Goal: Task Accomplishment & Management: Manage account settings

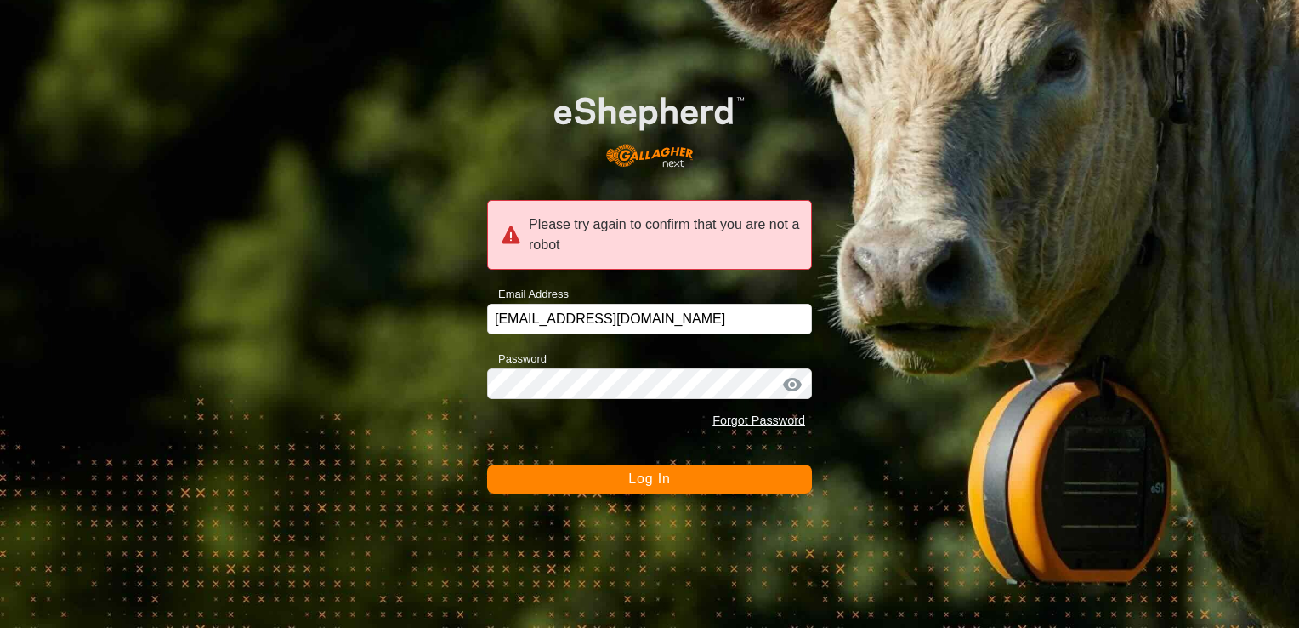
click at [632, 475] on span "Log In" at bounding box center [649, 478] width 42 height 14
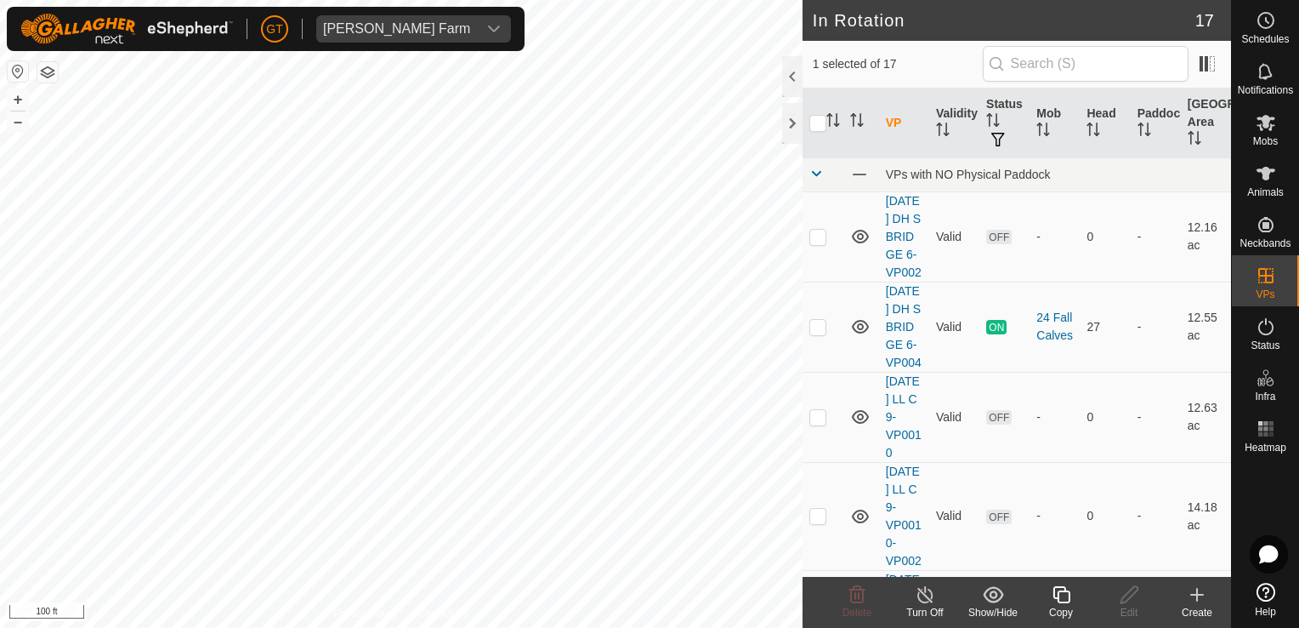
click at [1063, 594] on icon at bounding box center [1061, 594] width 21 height 20
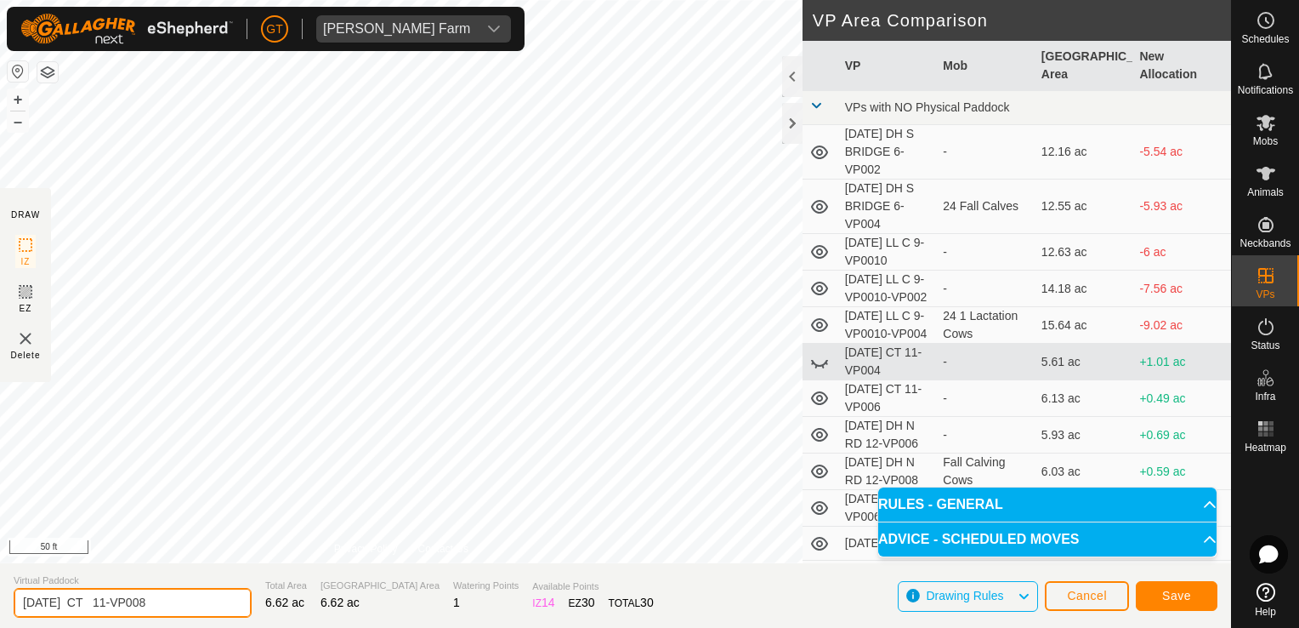
click at [186, 605] on input "[DATE] CT 11-VP008" at bounding box center [133, 603] width 238 height 30
type input "[DATE] CT 11-VP009"
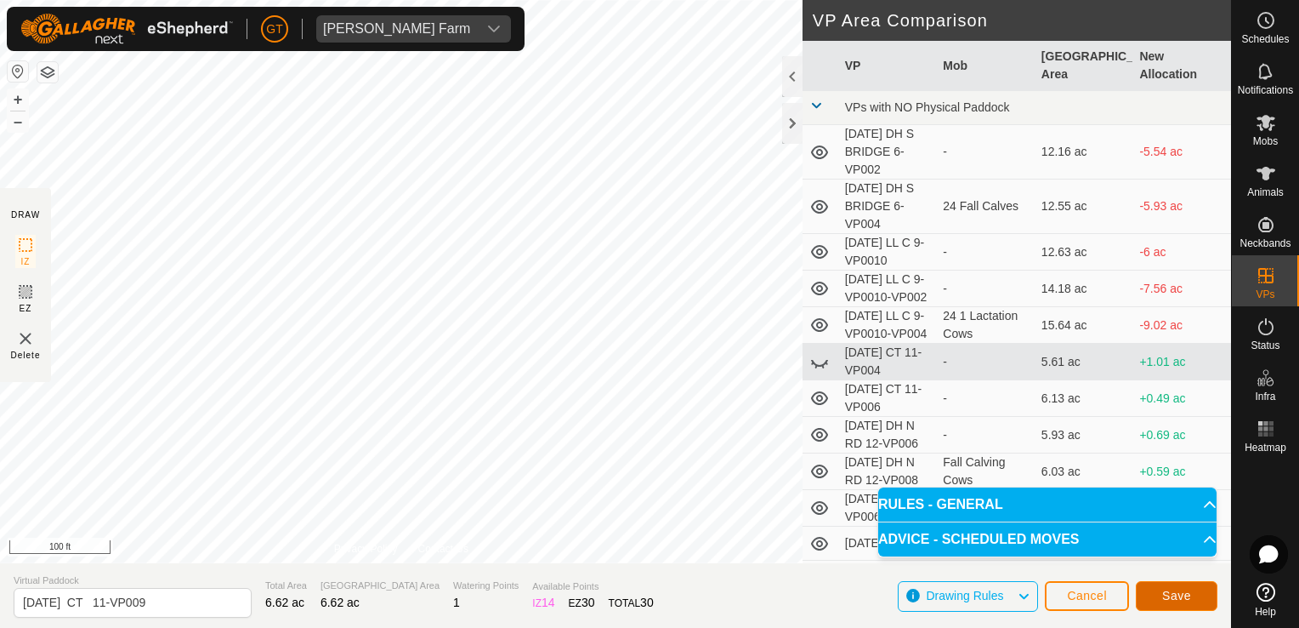
click at [1201, 595] on button "Save" at bounding box center [1177, 596] width 82 height 30
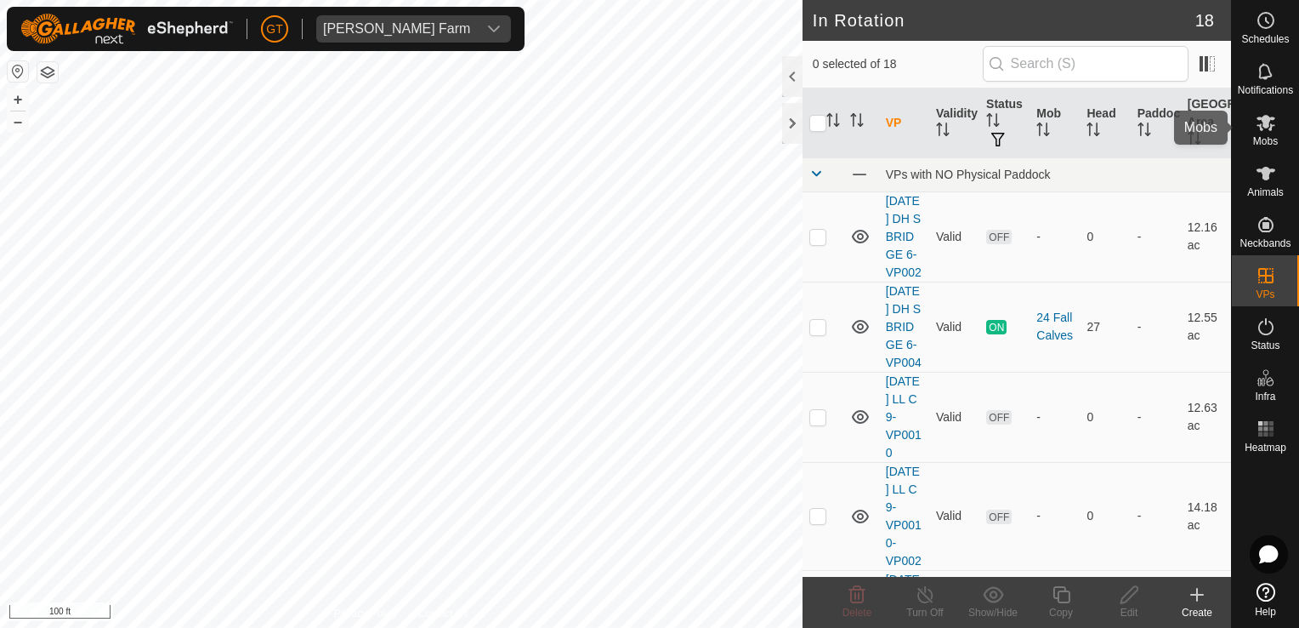
click at [1264, 113] on icon at bounding box center [1266, 122] width 20 height 20
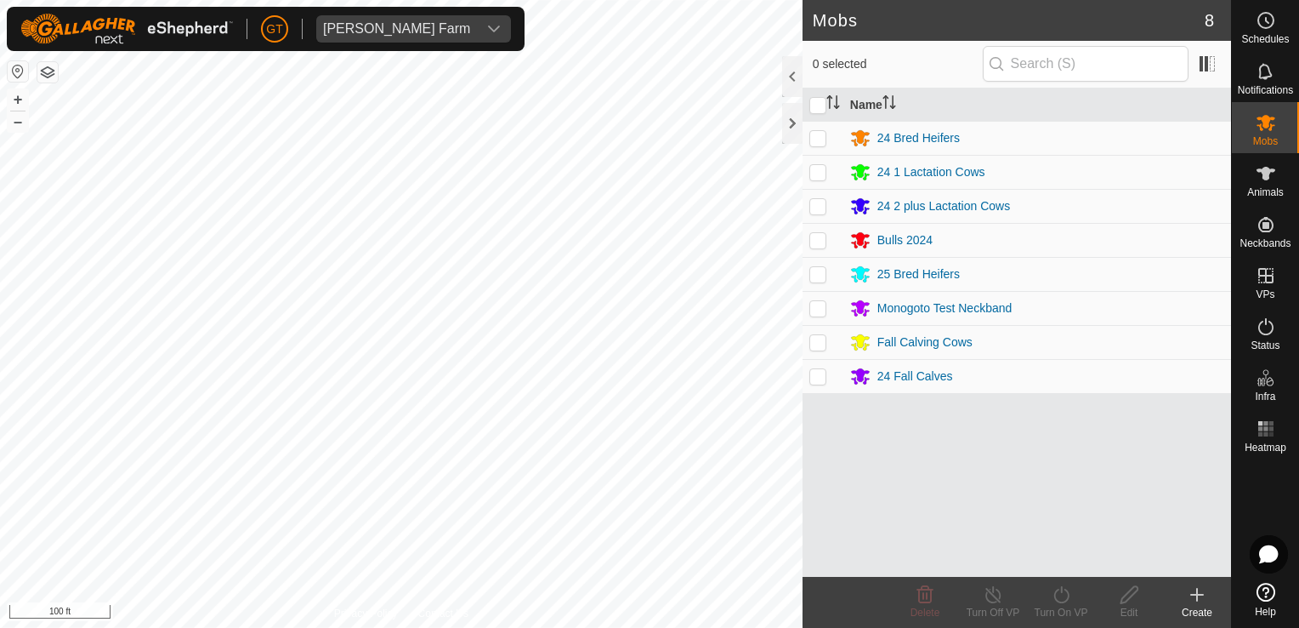
click at [823, 271] on p-checkbox at bounding box center [818, 274] width 17 height 14
checkbox input "true"
click at [1054, 597] on icon at bounding box center [1061, 594] width 21 height 20
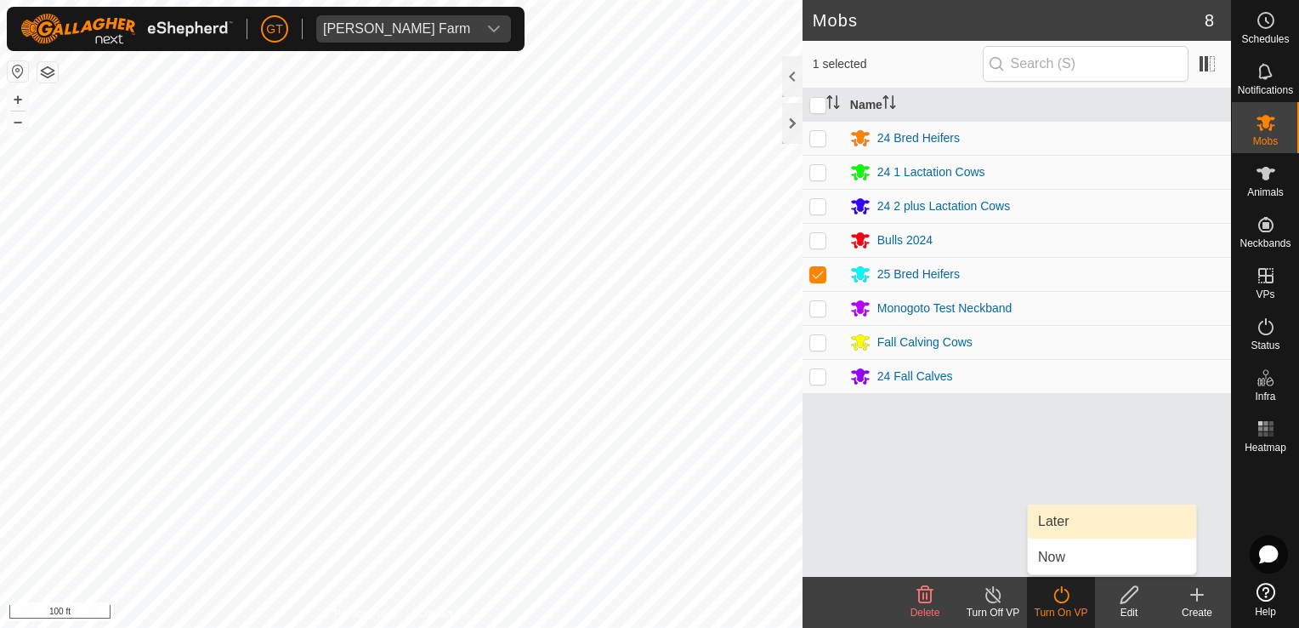
click at [1063, 530] on link "Later" at bounding box center [1112, 521] width 168 height 34
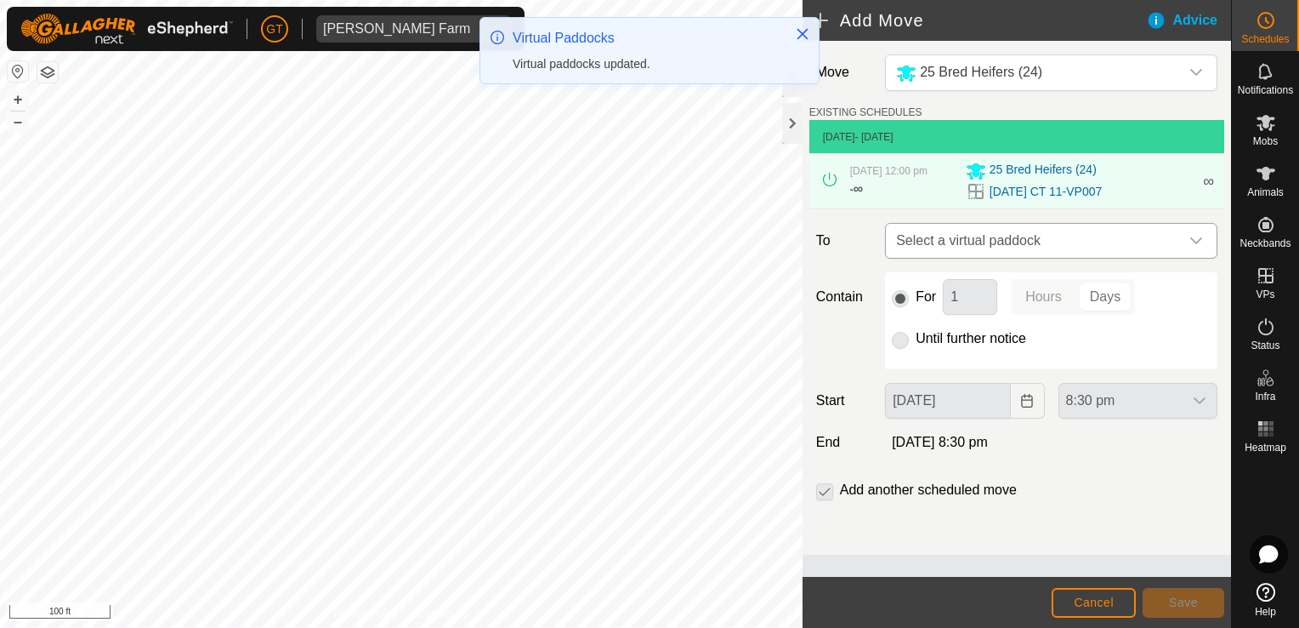
click at [1202, 236] on icon "dropdown trigger" at bounding box center [1197, 241] width 14 height 14
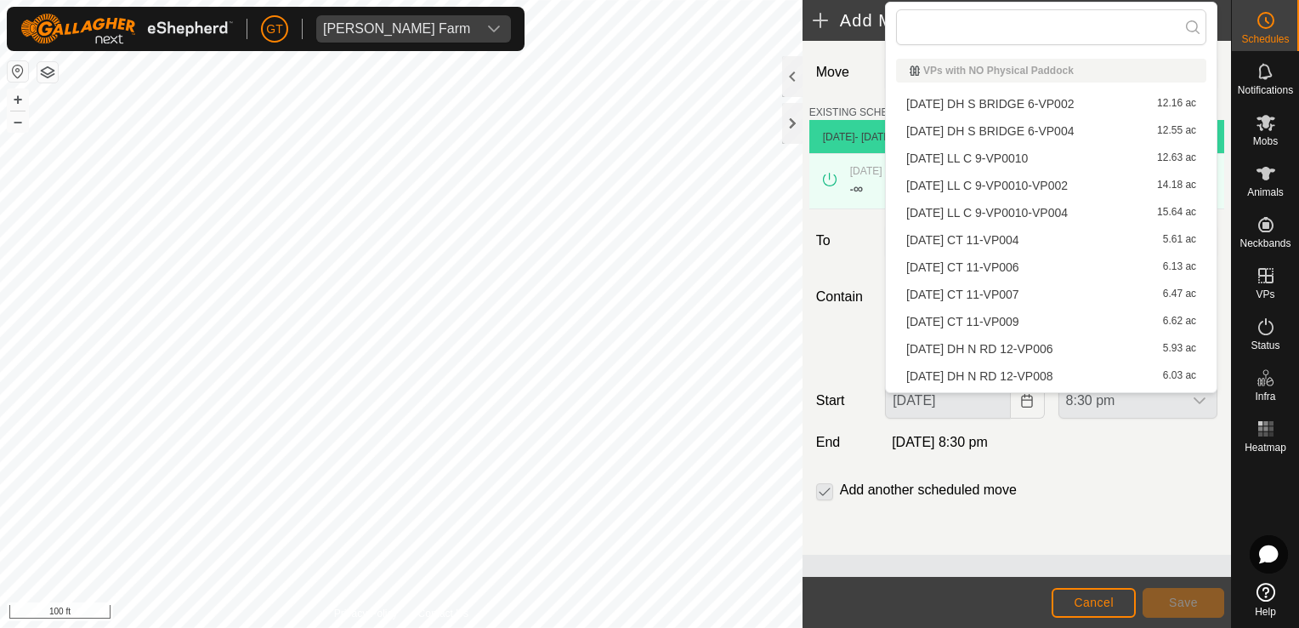
click at [1088, 321] on li "[DATE] CT 11-VP009 6.62 ac" at bounding box center [1051, 322] width 310 height 26
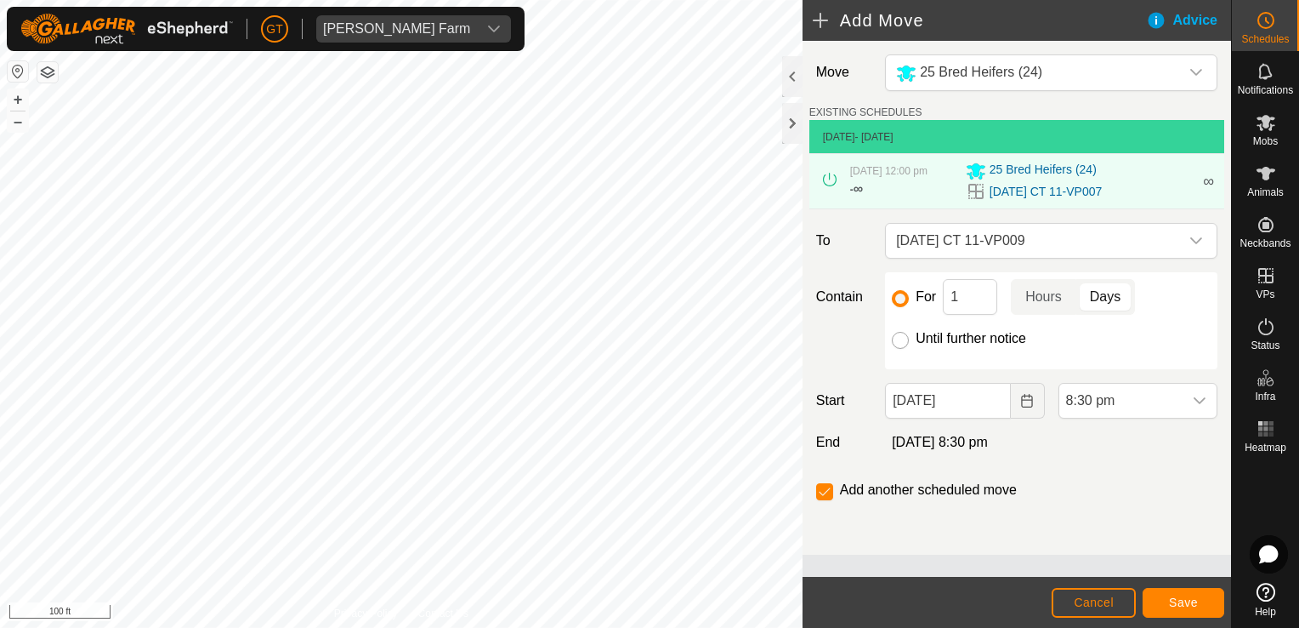
click at [898, 342] on input "Until further notice" at bounding box center [900, 340] width 17 height 17
radio input "true"
checkbox input "false"
click at [1027, 401] on icon "Choose Date" at bounding box center [1027, 401] width 14 height 14
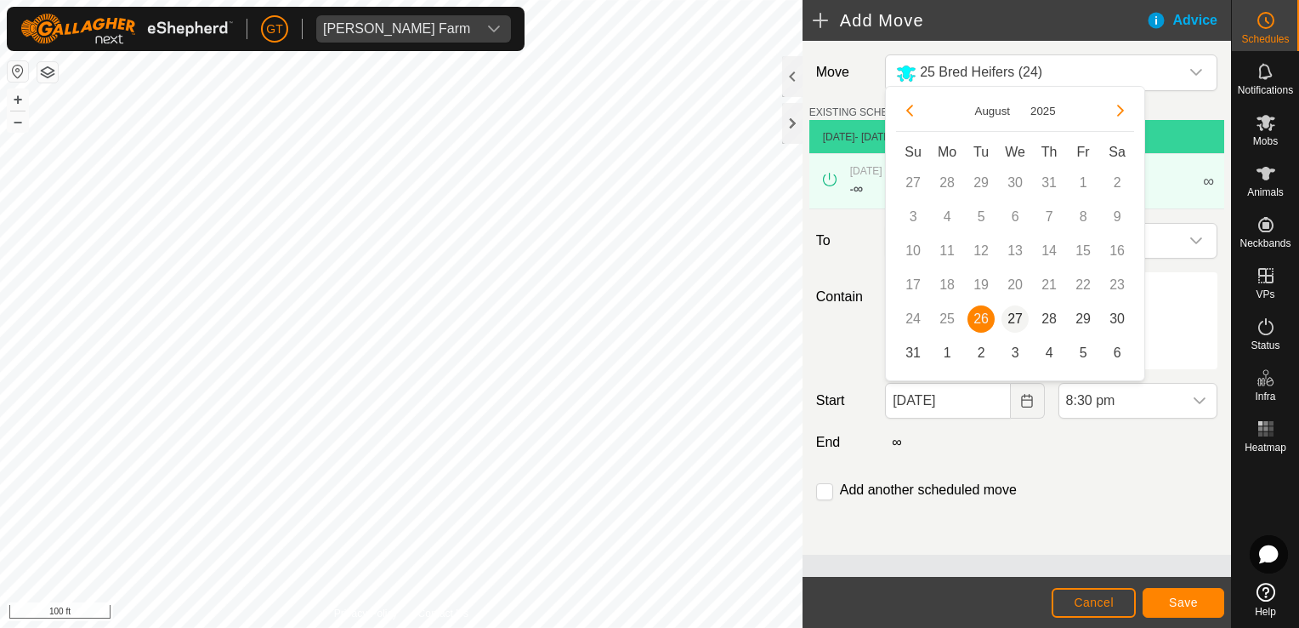
click at [1012, 323] on span "27" at bounding box center [1015, 318] width 27 height 27
type input "[DATE]"
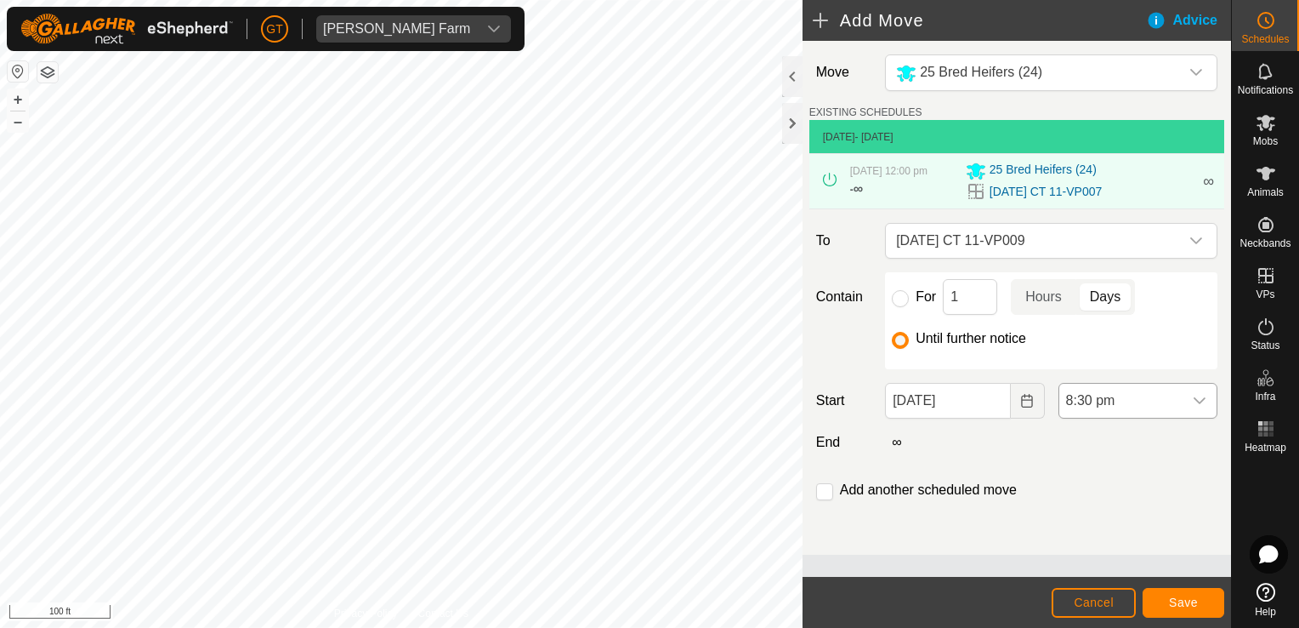
click at [1200, 400] on icon "dropdown trigger" at bounding box center [1200, 401] width 14 height 14
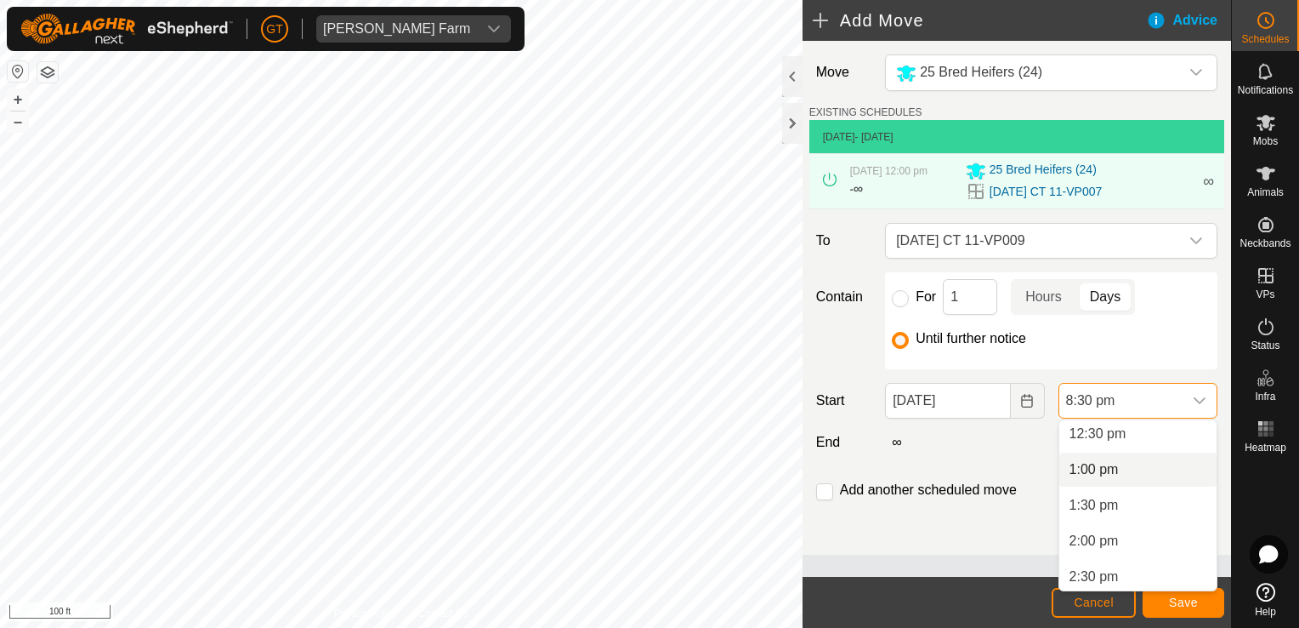
scroll to position [811, 0]
click at [1153, 480] on li "12:00 pm" at bounding box center [1138, 483] width 157 height 34
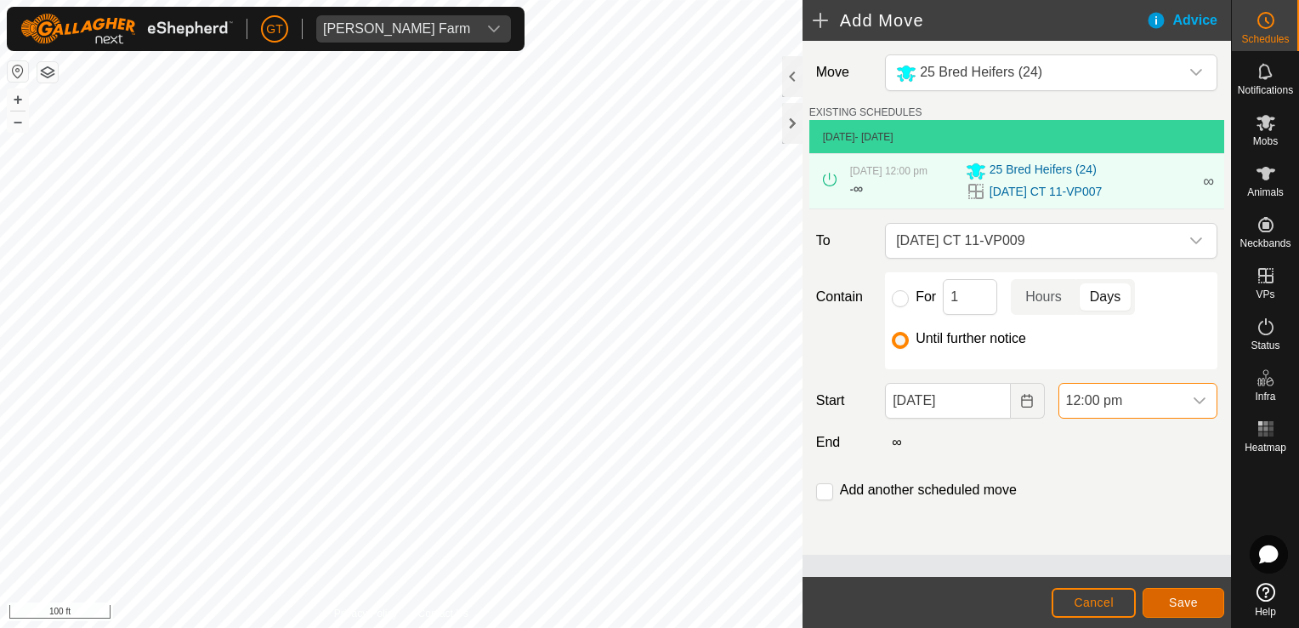
click at [1199, 597] on button "Save" at bounding box center [1184, 603] width 82 height 30
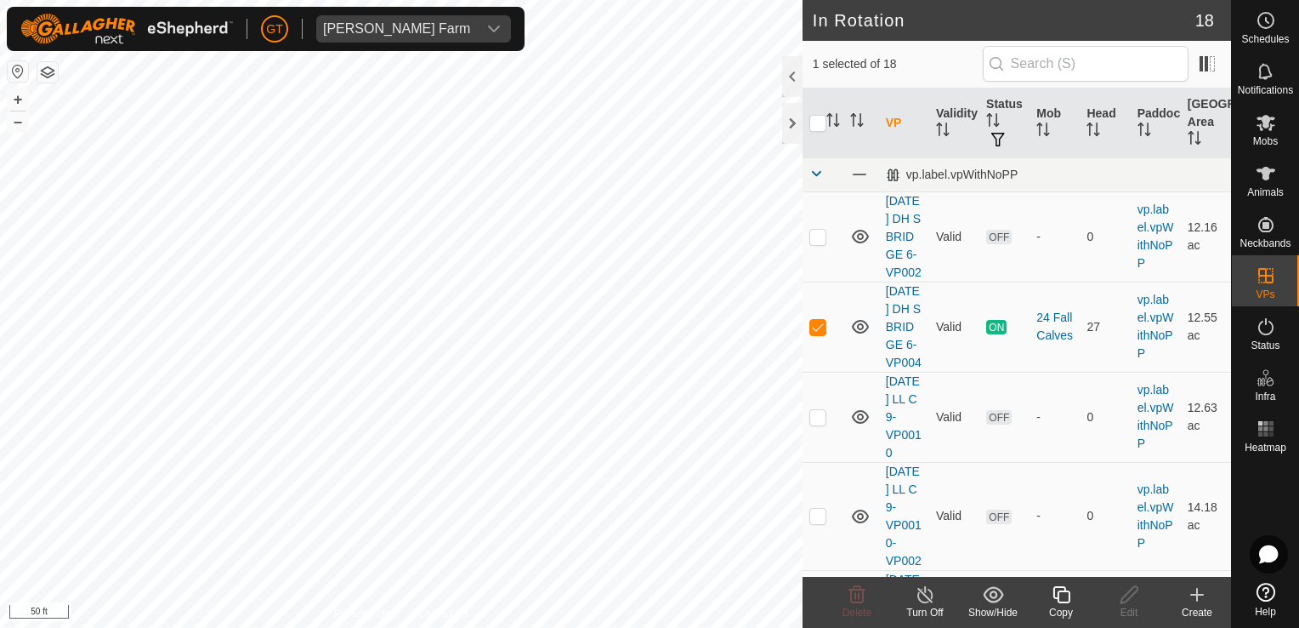
click at [1060, 577] on div "Copy" at bounding box center [1061, 602] width 68 height 51
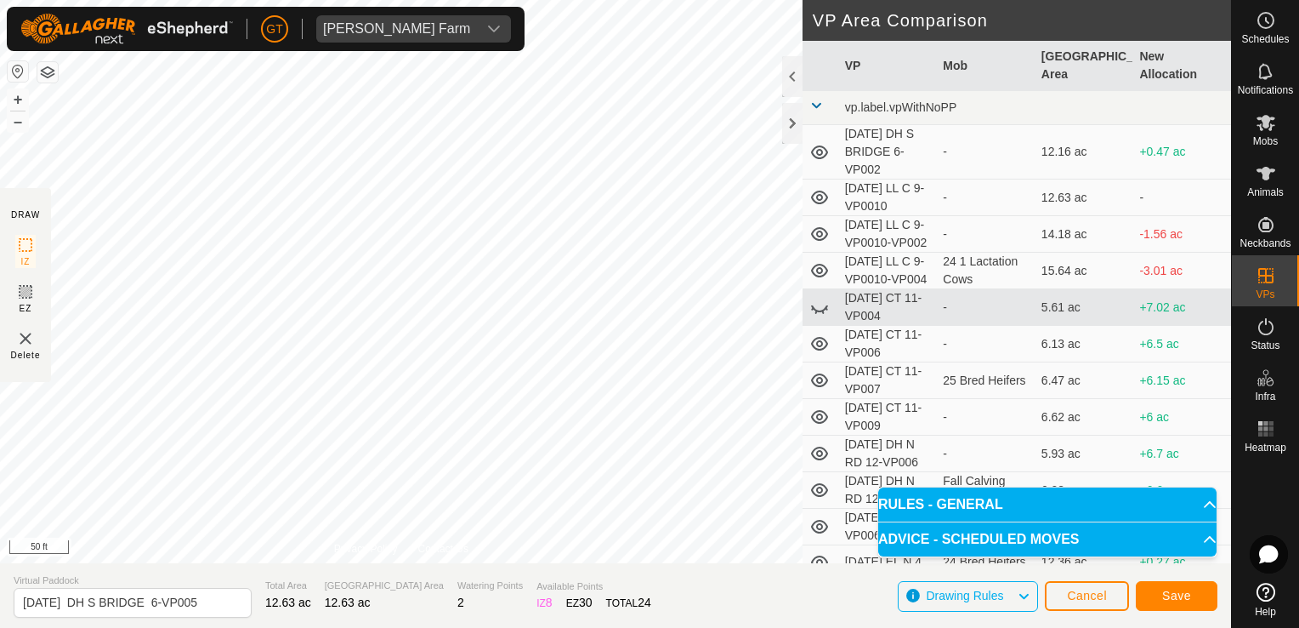
click at [556, 627] on html "[PERSON_NAME] Farm Schedules Notifications Mobs Animals Neckbands VPs Status In…" at bounding box center [649, 314] width 1299 height 628
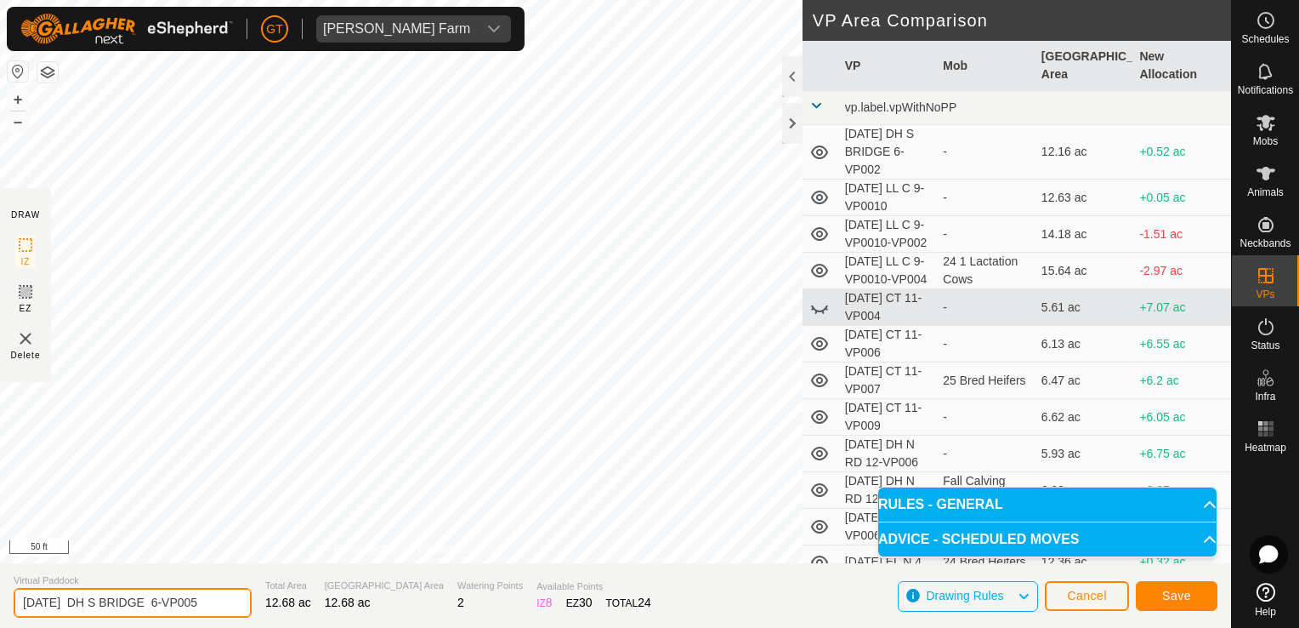
click at [224, 605] on input "[DATE] DH S BRIDGE 6-VP005" at bounding box center [133, 603] width 238 height 30
type input "[DATE] DH S BRIDGE 6-VP006"
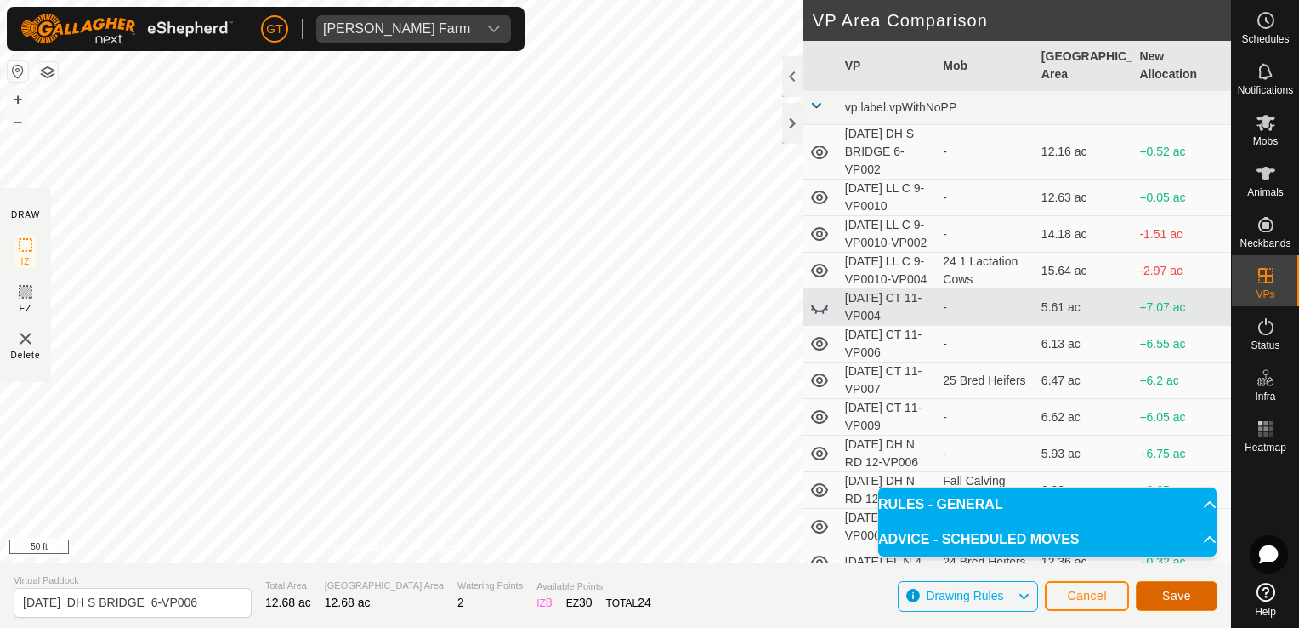
click at [1175, 597] on span "Save" at bounding box center [1176, 595] width 29 height 14
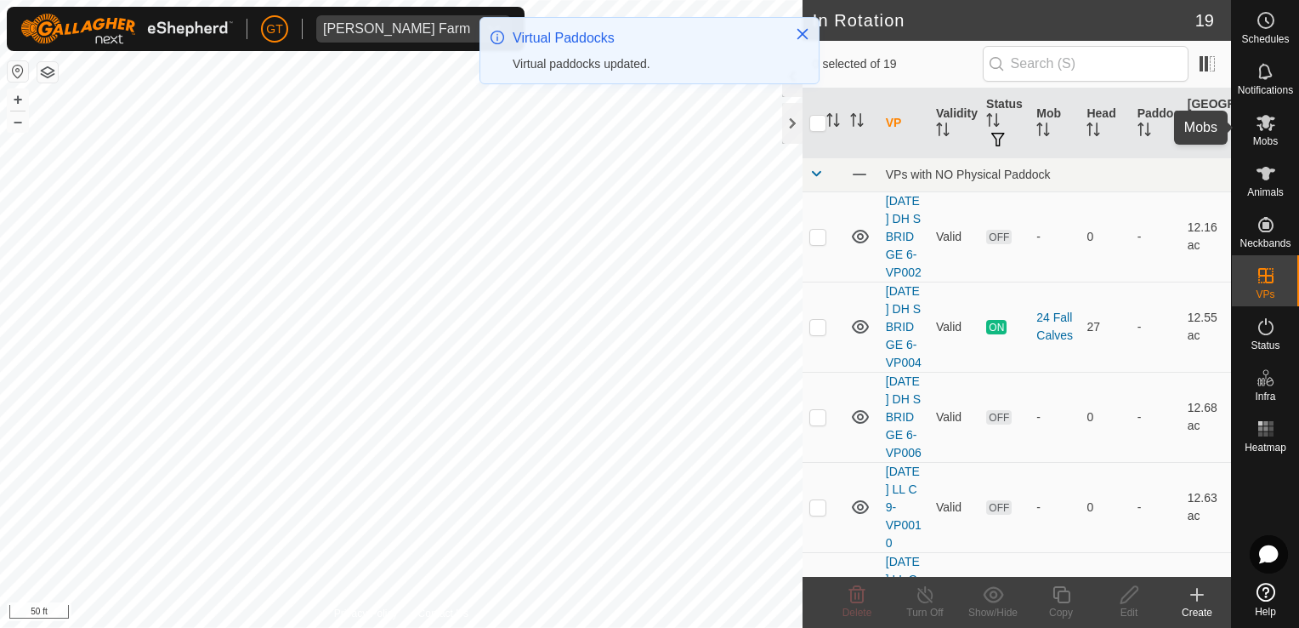
click at [1265, 116] on icon at bounding box center [1266, 123] width 19 height 16
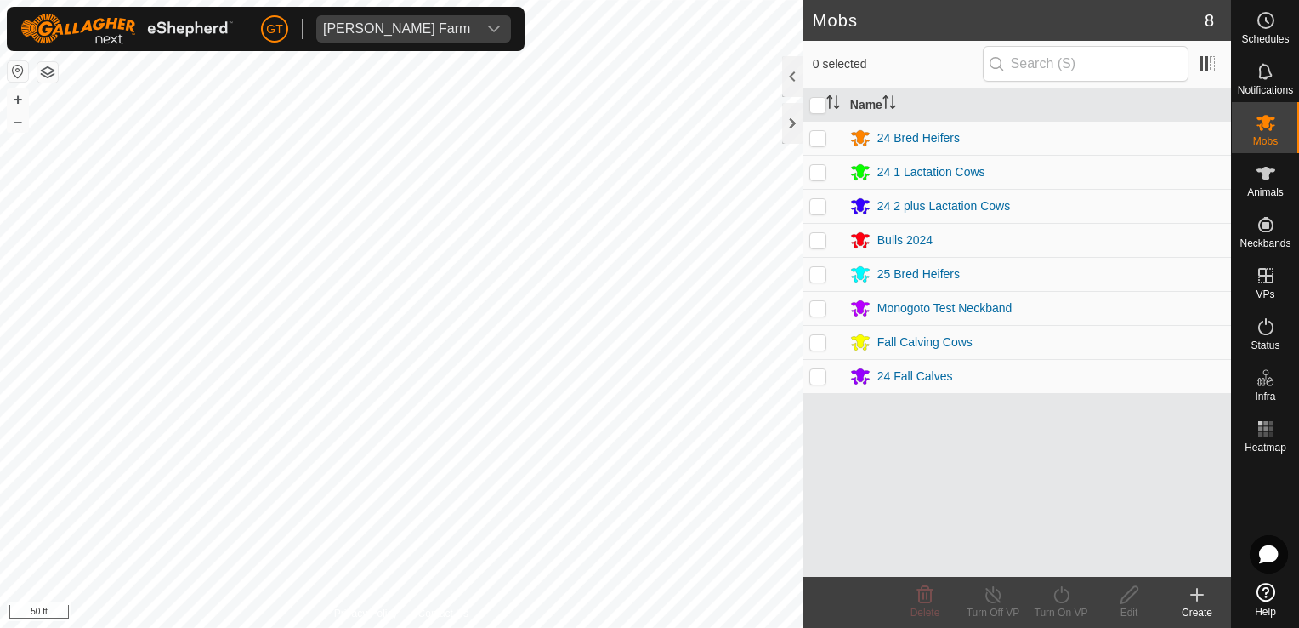
click at [820, 372] on p-checkbox at bounding box center [818, 376] width 17 height 14
checkbox input "true"
click at [1066, 586] on icon at bounding box center [1061, 594] width 21 height 20
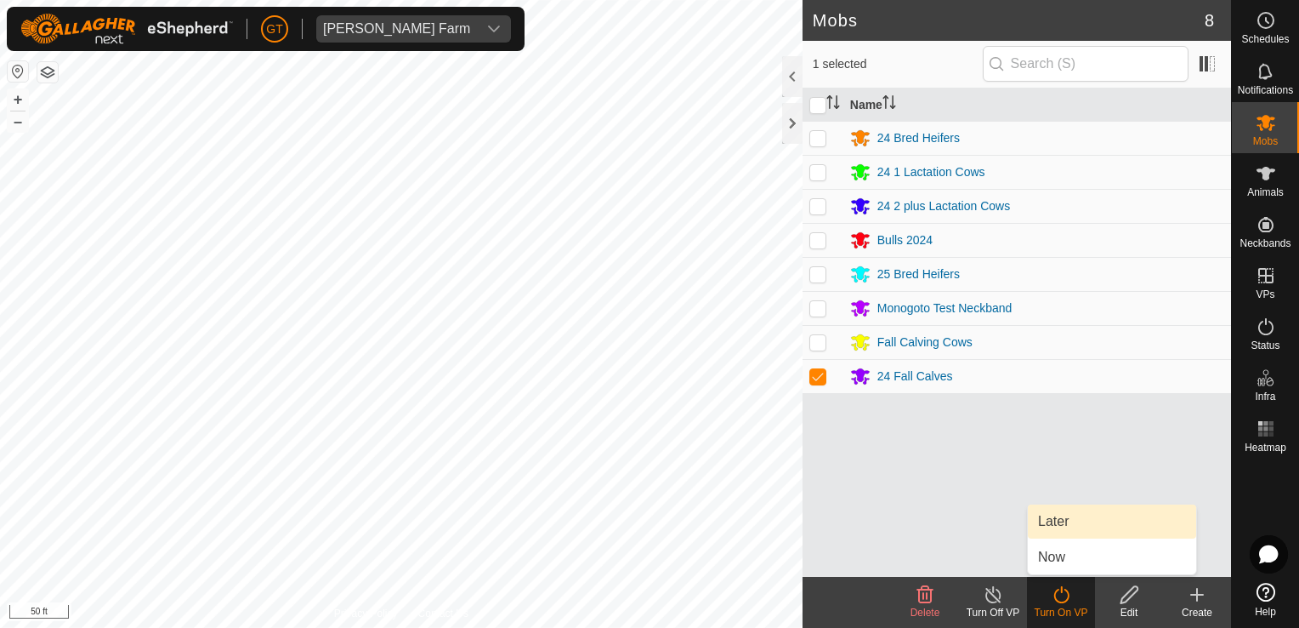
click at [1071, 528] on link "Later" at bounding box center [1112, 521] width 168 height 34
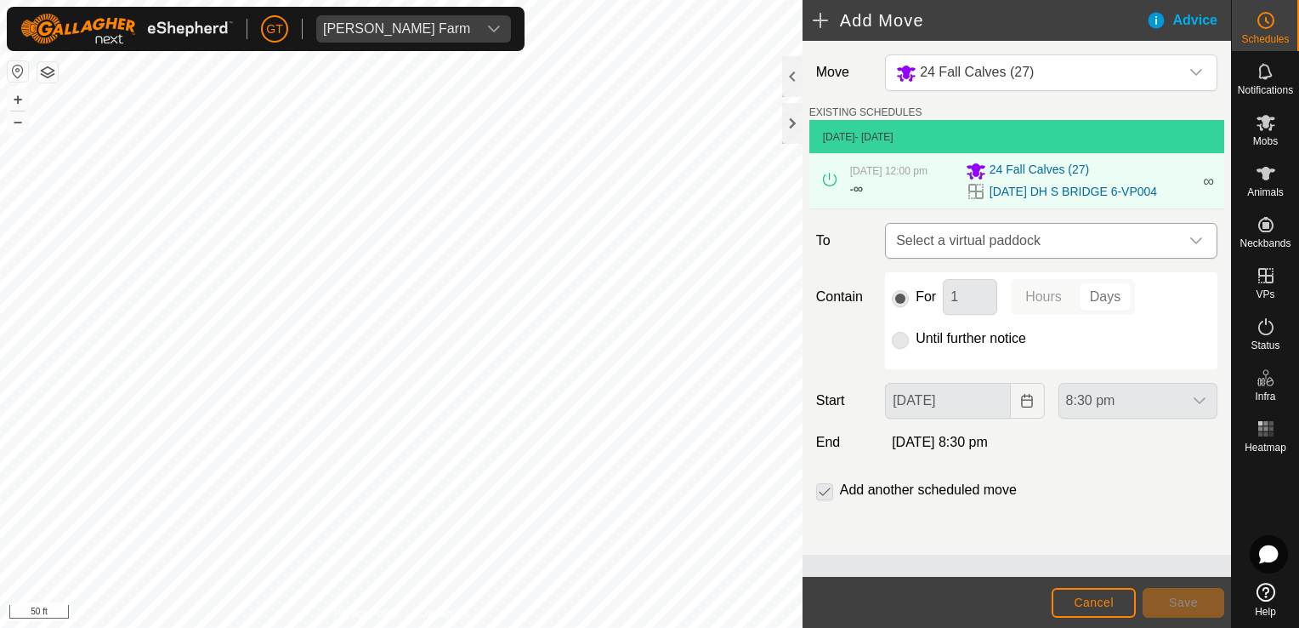
click at [1203, 238] on div "dropdown trigger" at bounding box center [1196, 241] width 34 height 34
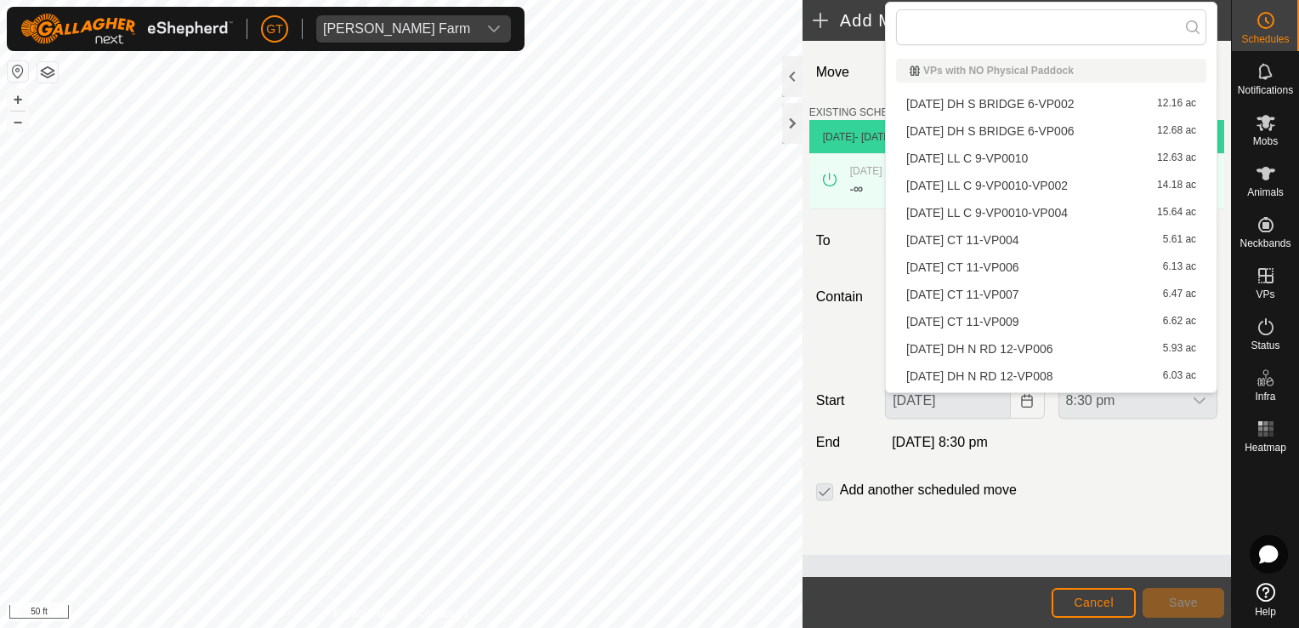
click at [1104, 123] on li "[DATE] DH S BRIDGE 6-VP006 12.68 ac" at bounding box center [1051, 131] width 310 height 26
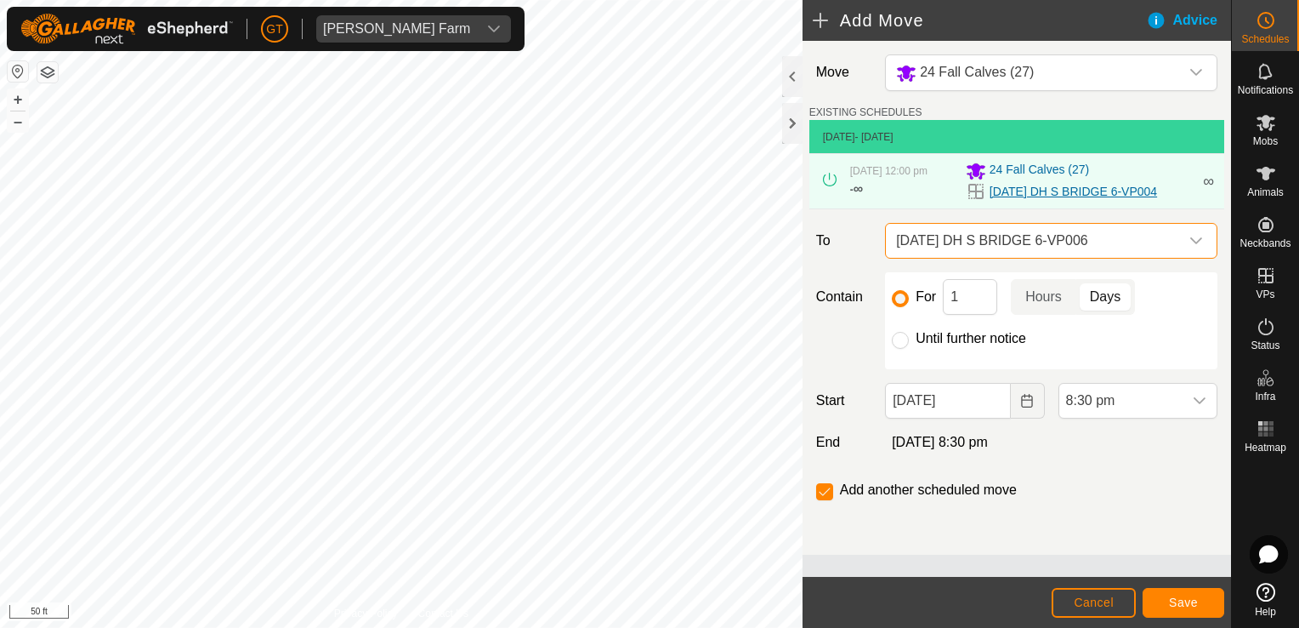
click at [1114, 196] on link "[DATE] DH S BRIDGE 6-VP004" at bounding box center [1074, 192] width 168 height 18
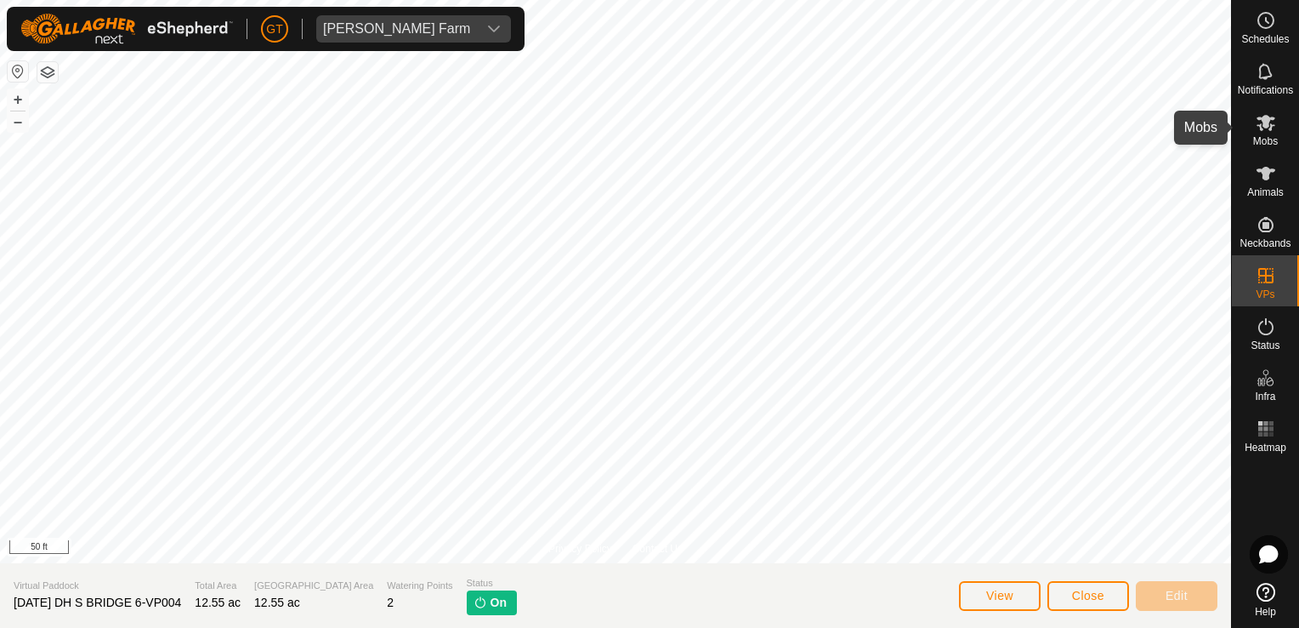
click at [1267, 124] on icon at bounding box center [1266, 123] width 19 height 16
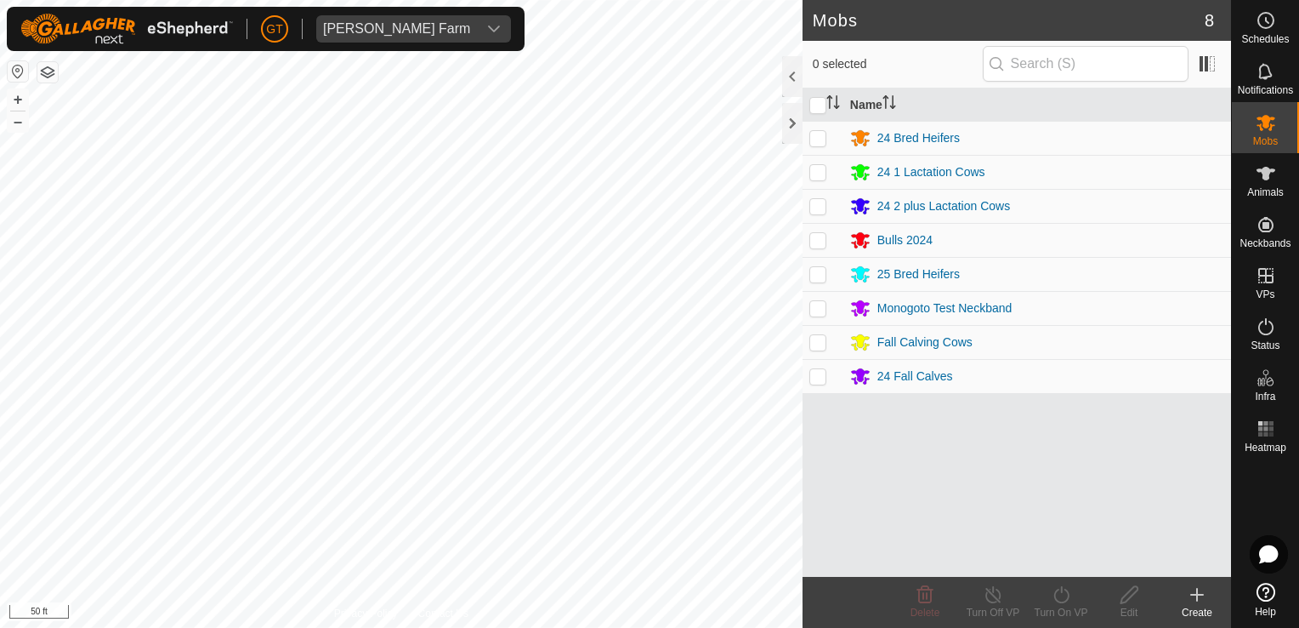
click at [827, 369] on td at bounding box center [823, 376] width 41 height 34
checkbox input "true"
click at [1056, 594] on icon at bounding box center [1061, 594] width 21 height 20
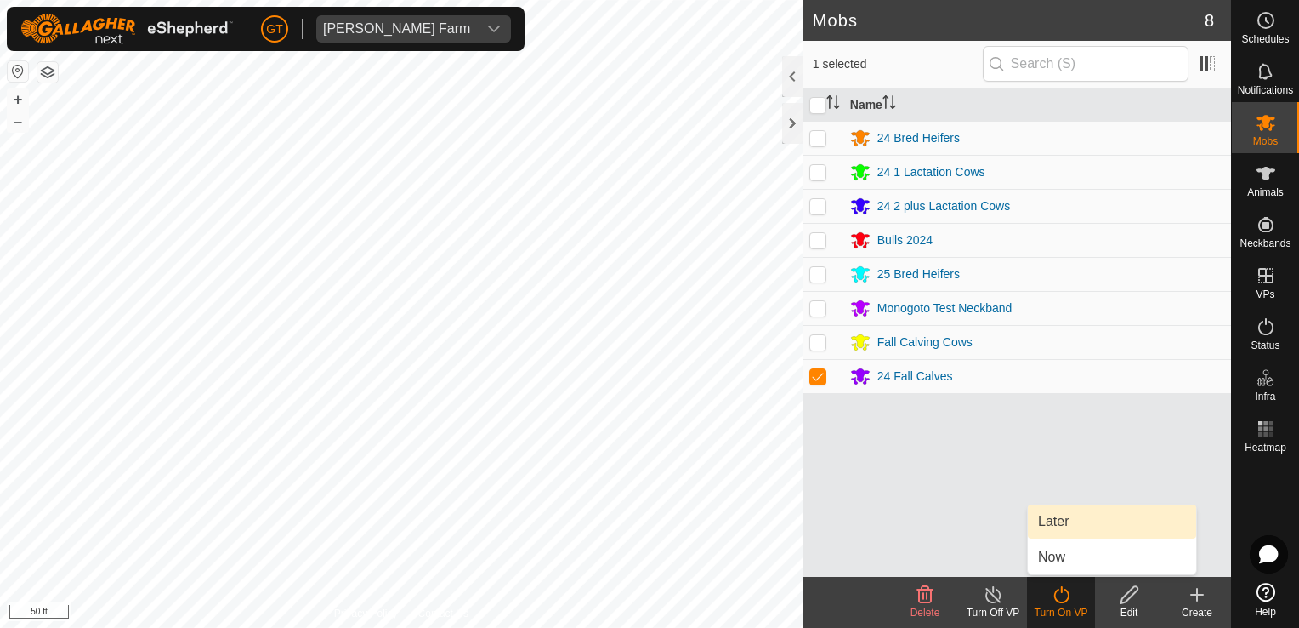
click at [1062, 520] on link "Later" at bounding box center [1112, 521] width 168 height 34
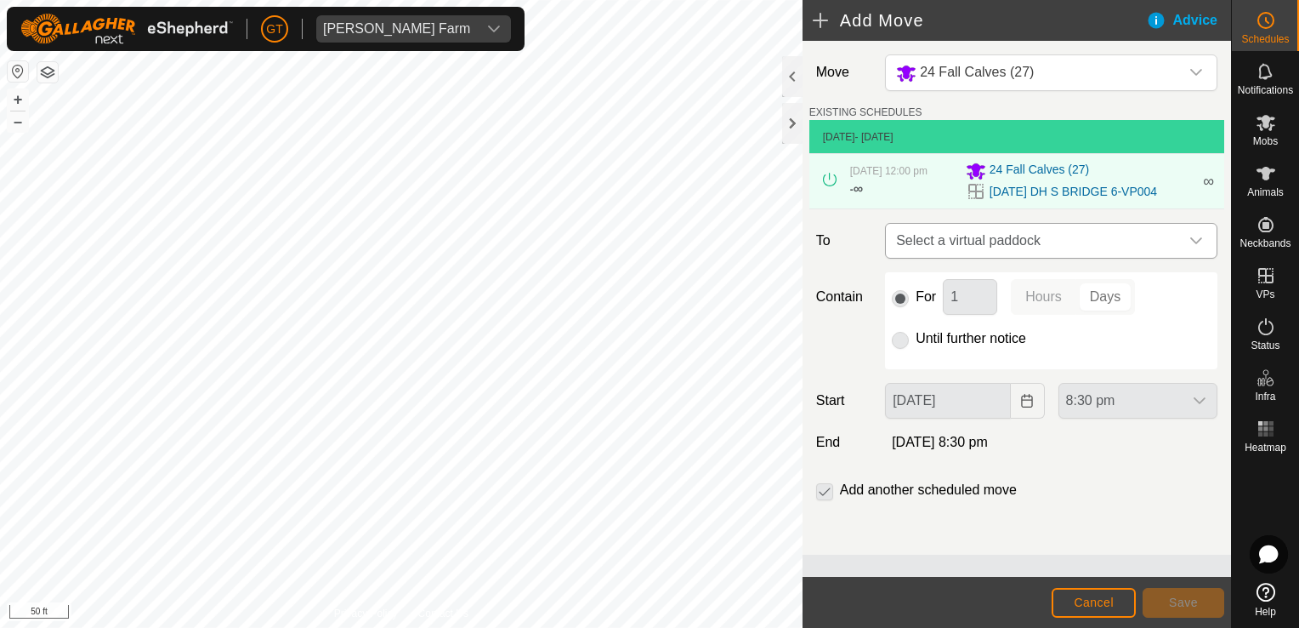
click at [1202, 235] on icon "dropdown trigger" at bounding box center [1197, 241] width 14 height 14
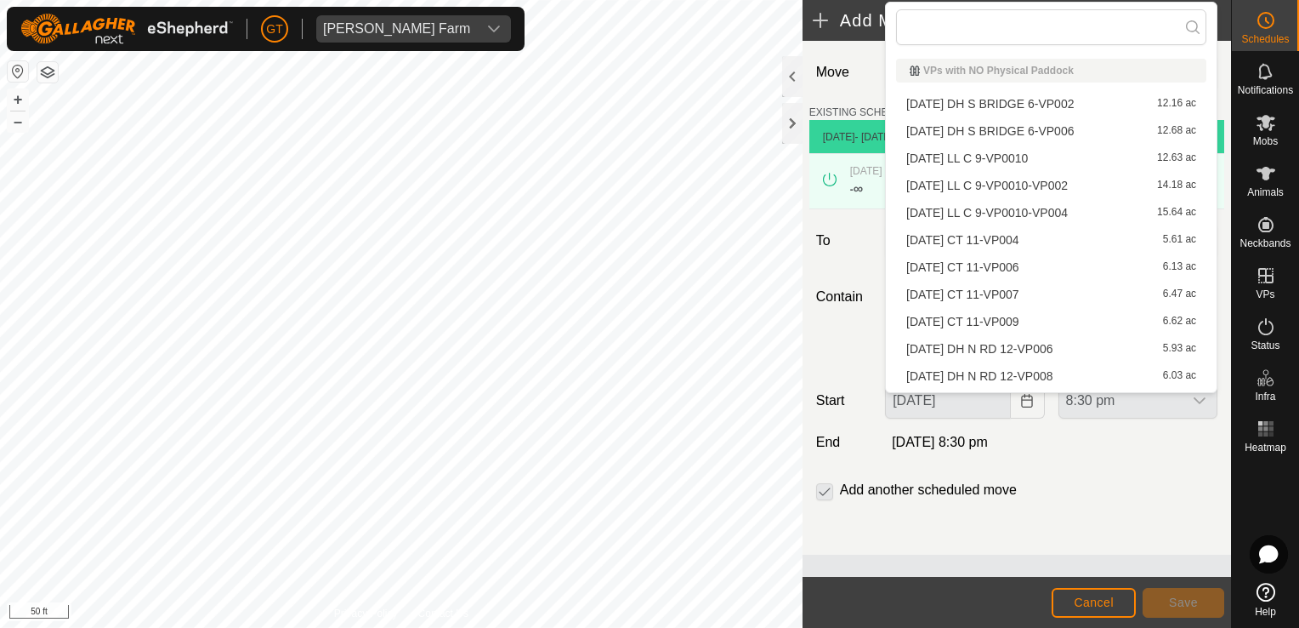
click at [1088, 132] on li "[DATE] DH S BRIDGE 6-VP006 12.68 ac" at bounding box center [1051, 131] width 310 height 26
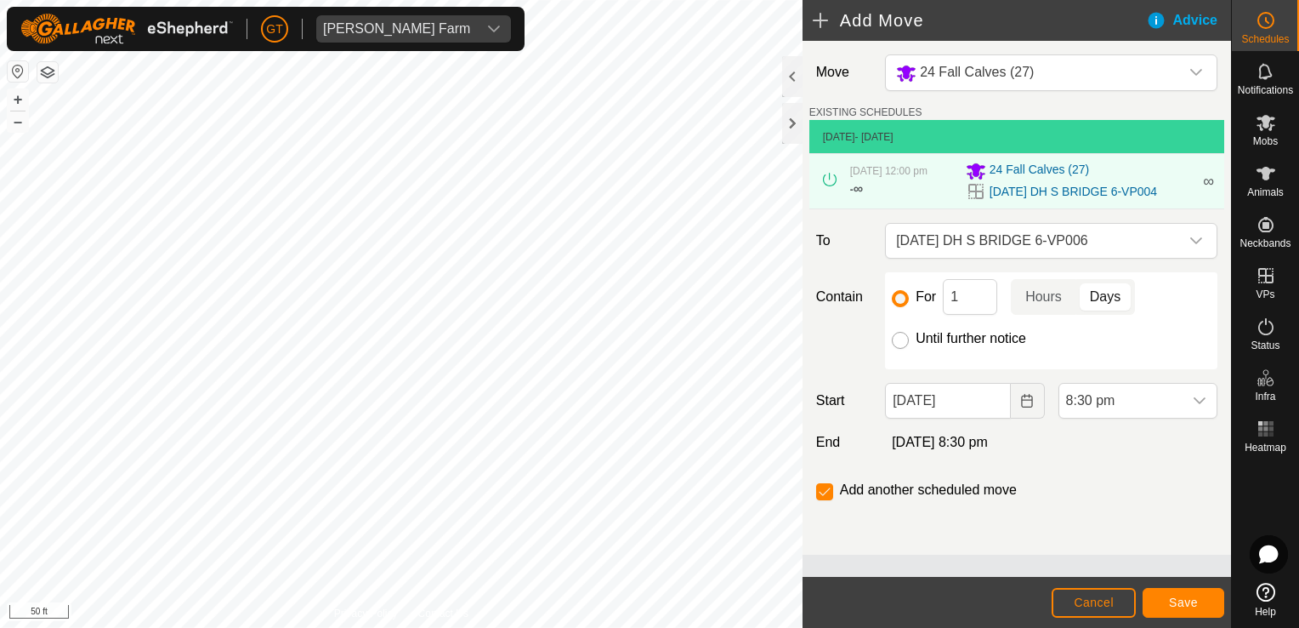
click at [899, 334] on input "Until further notice" at bounding box center [900, 340] width 17 height 17
radio input "true"
checkbox input "false"
click at [1036, 405] on button "Choose Date" at bounding box center [1028, 401] width 34 height 36
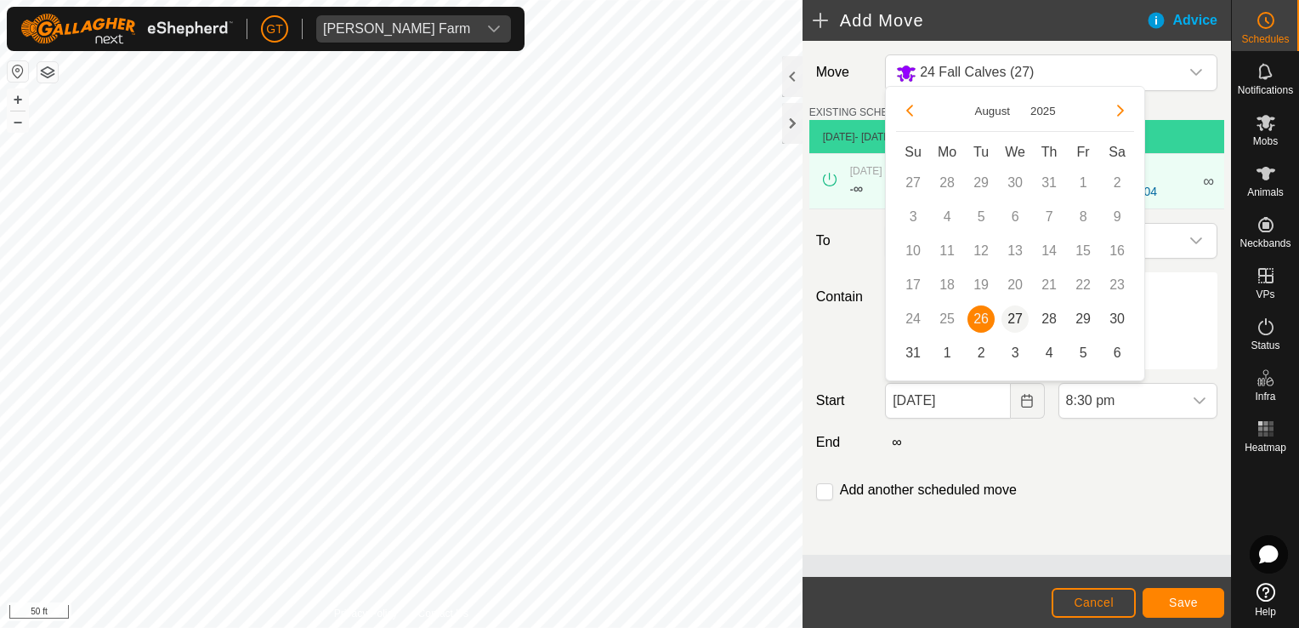
click at [1015, 322] on span "27" at bounding box center [1015, 318] width 27 height 27
type input "[DATE]"
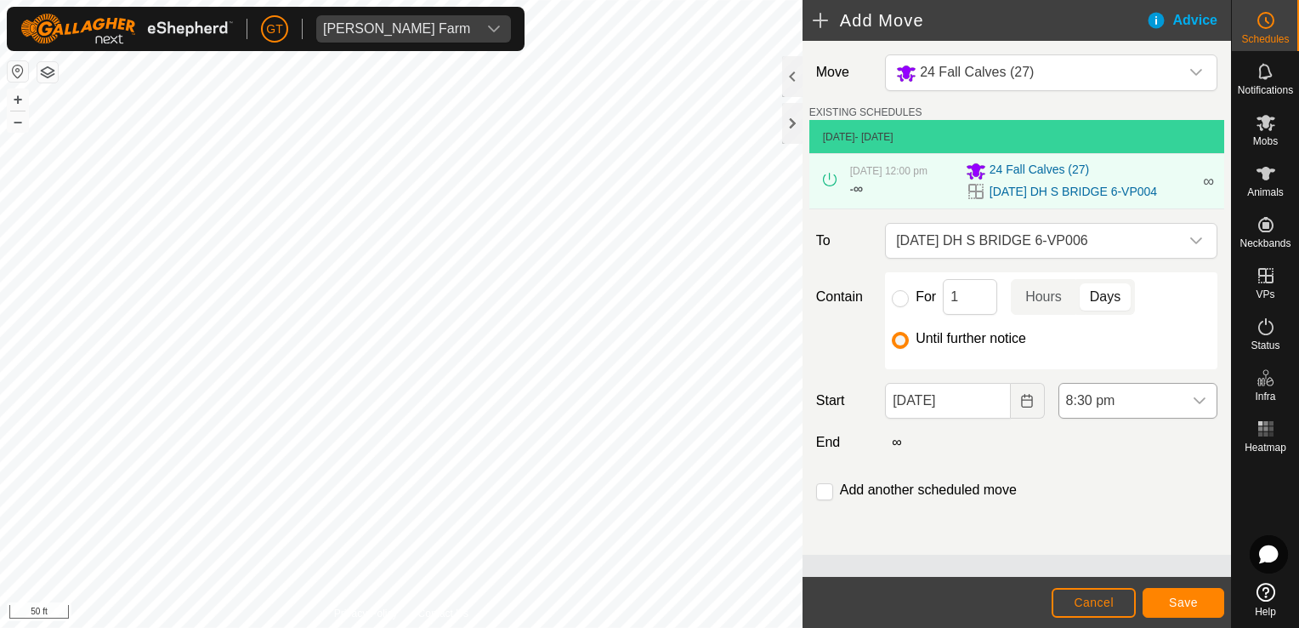
click at [1204, 401] on icon "dropdown trigger" at bounding box center [1200, 401] width 14 height 14
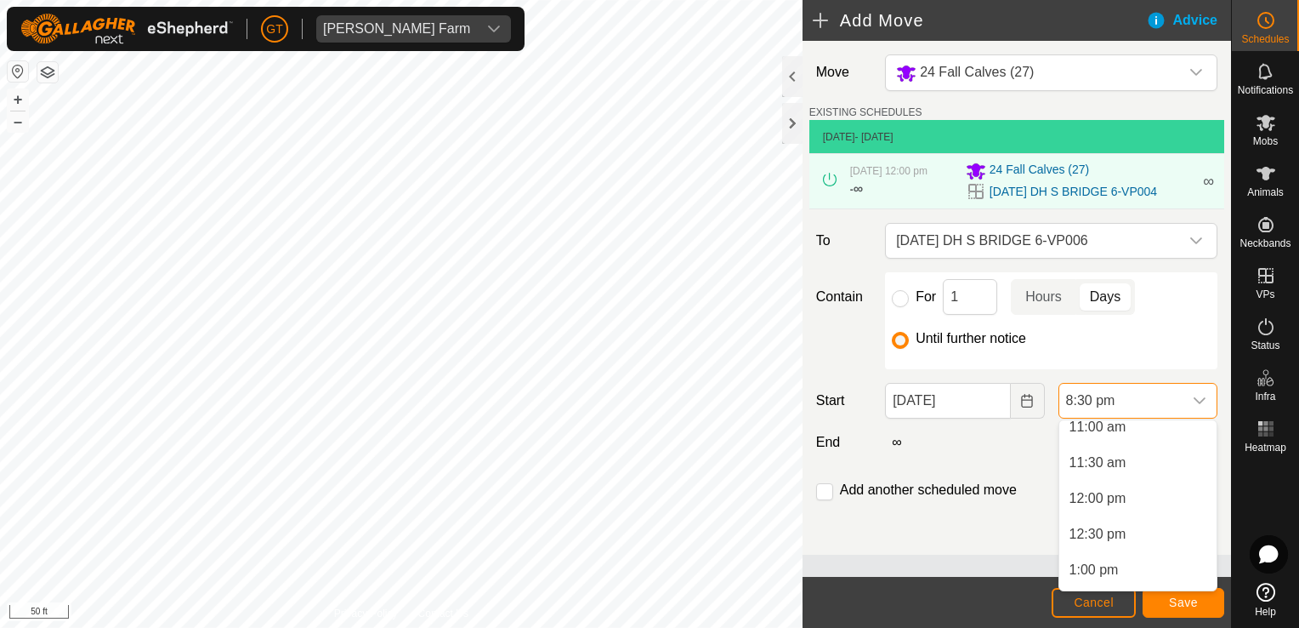
scroll to position [806, 0]
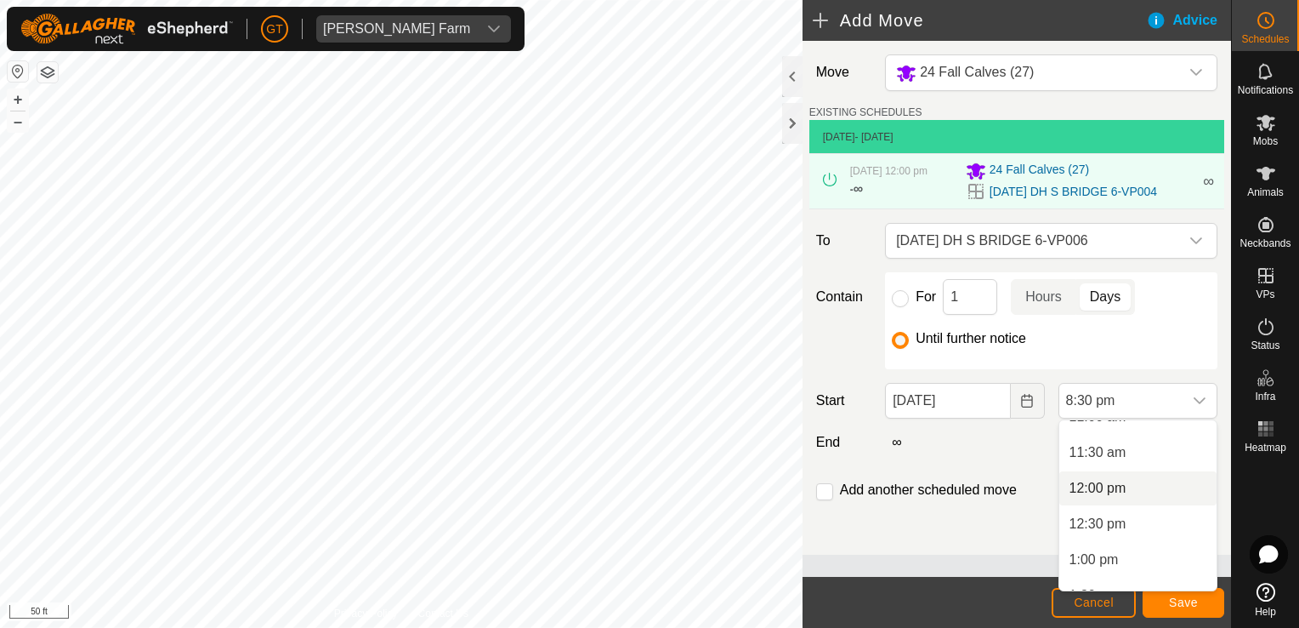
click at [1158, 485] on li "12:00 pm" at bounding box center [1138, 488] width 157 height 34
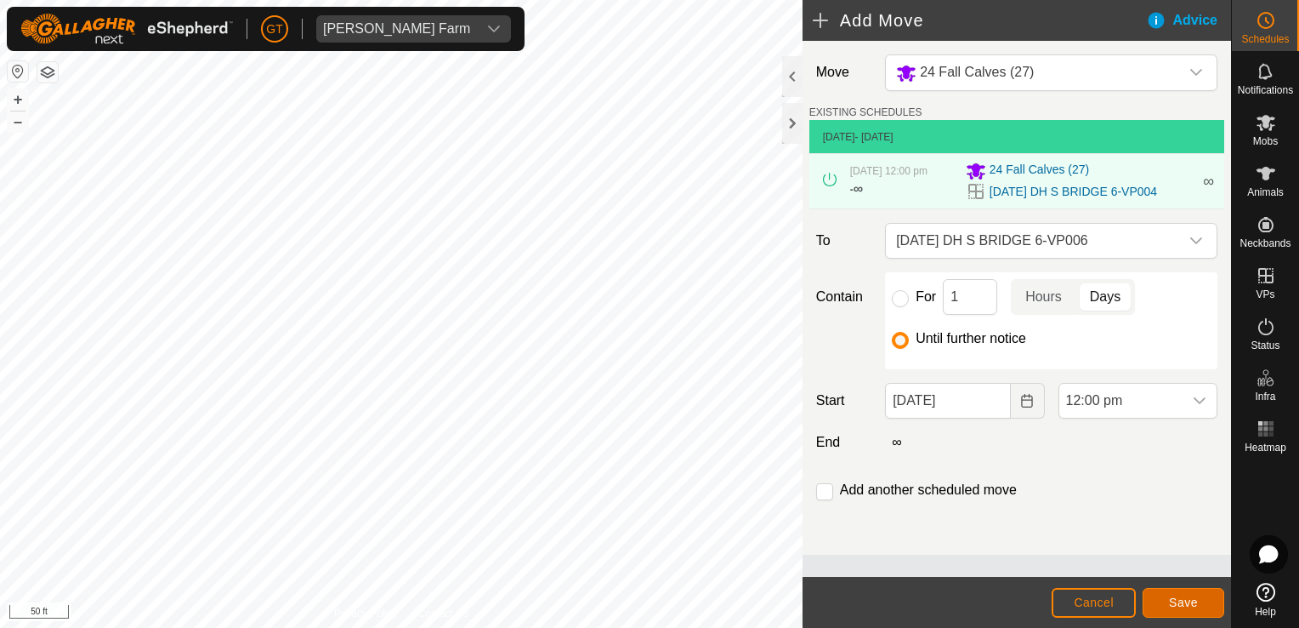
click at [1177, 605] on span "Save" at bounding box center [1183, 602] width 29 height 14
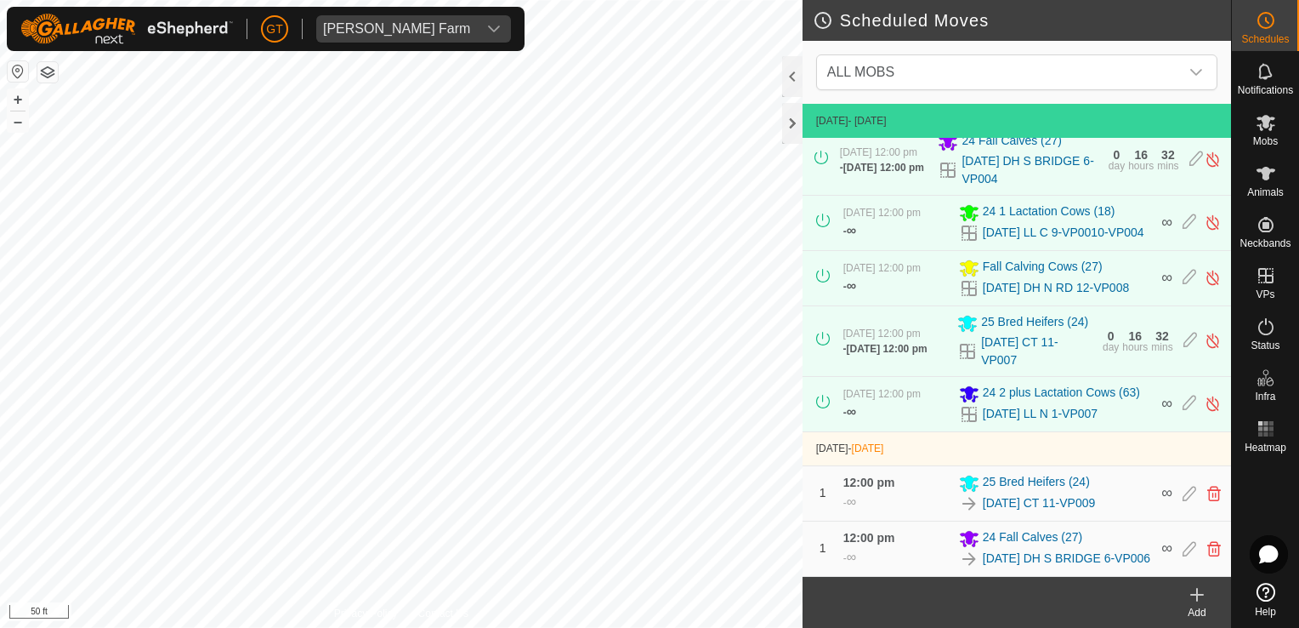
scroll to position [82, 0]
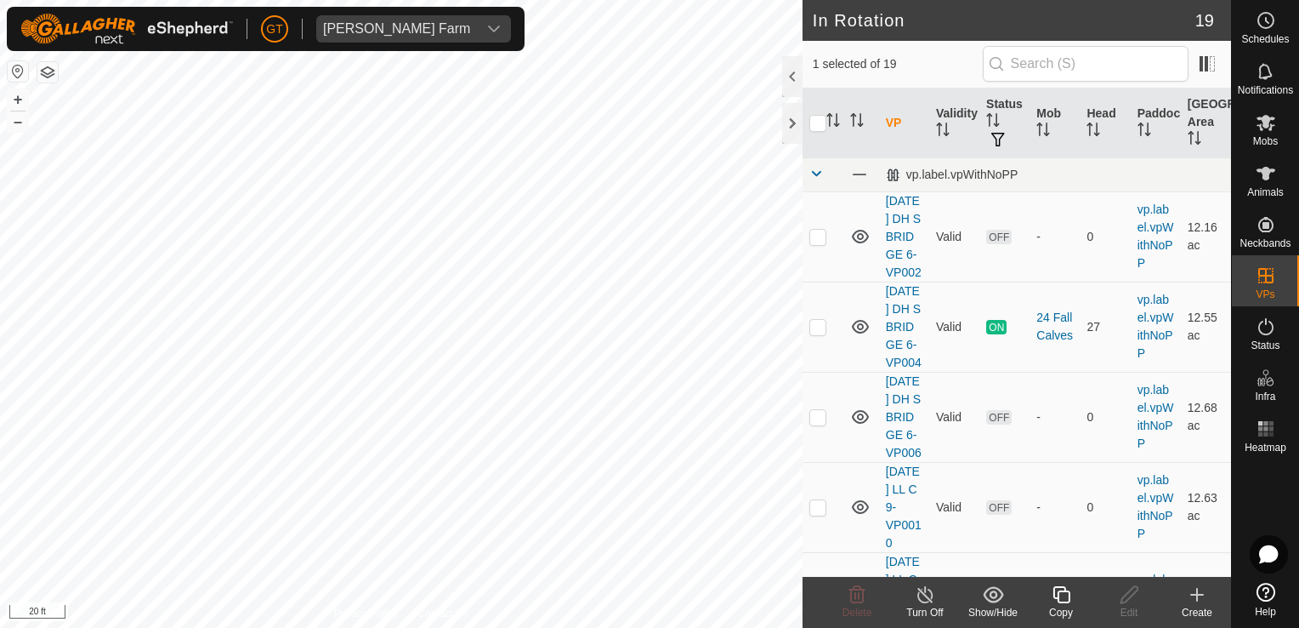
checkbox input "true"
checkbox input "false"
click at [854, 590] on icon at bounding box center [858, 594] width 16 height 17
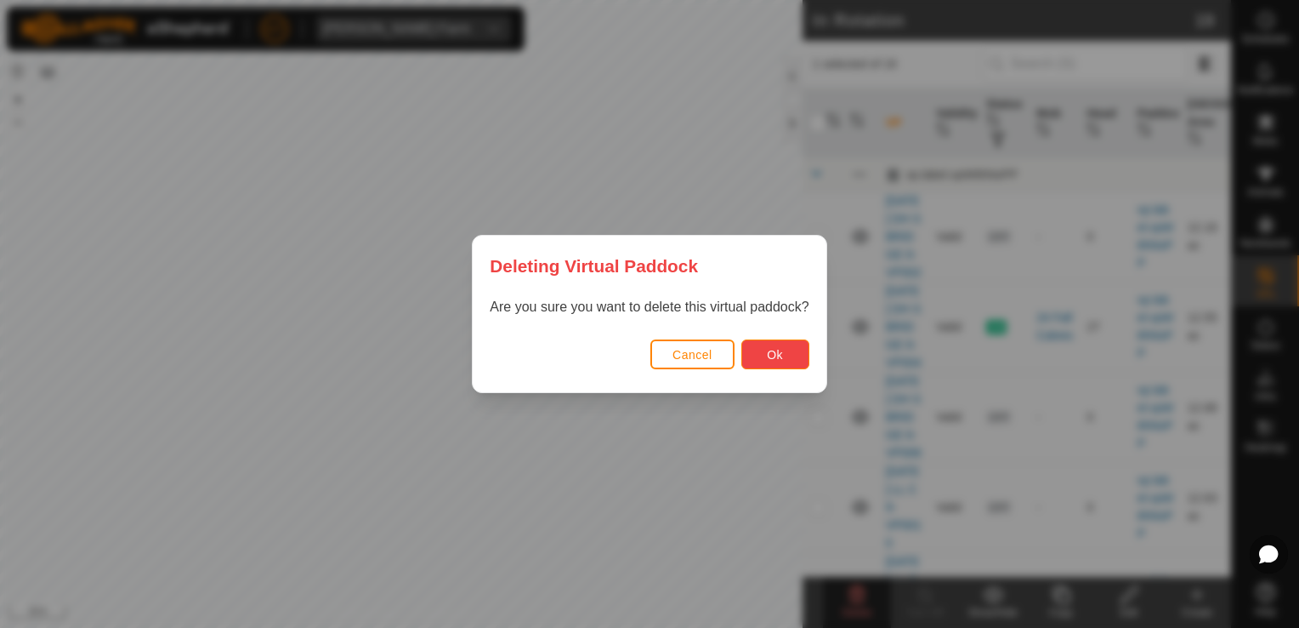
click at [768, 352] on span "Ok" at bounding box center [775, 355] width 16 height 14
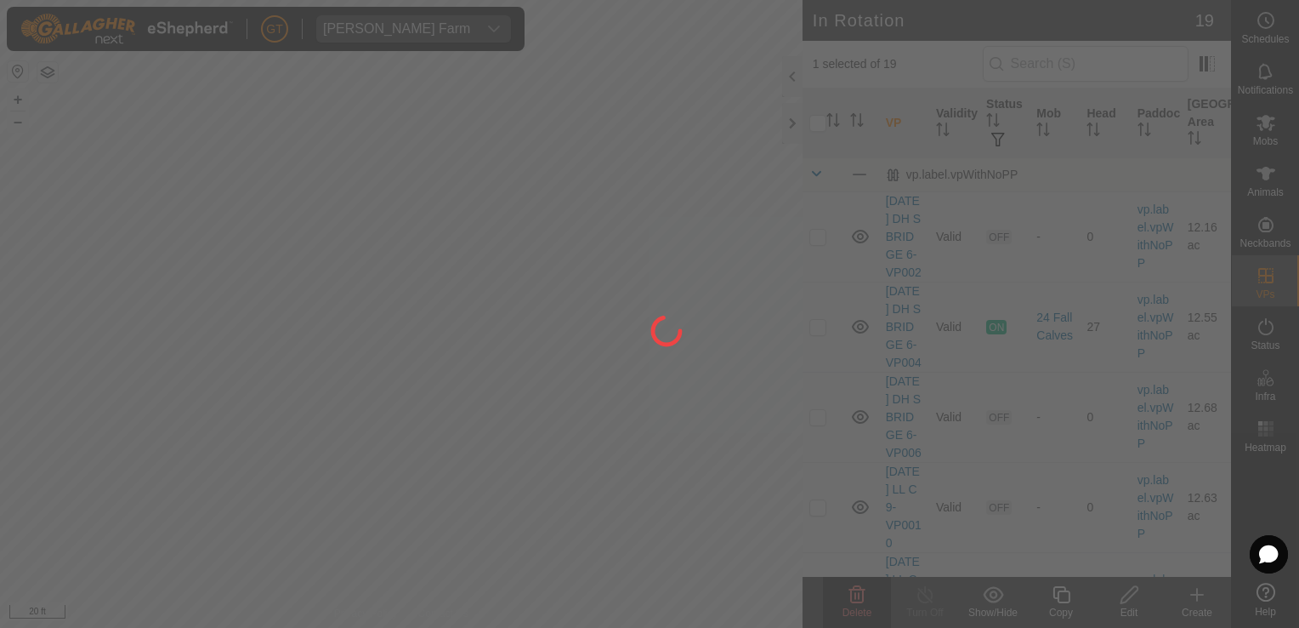
checkbox input "false"
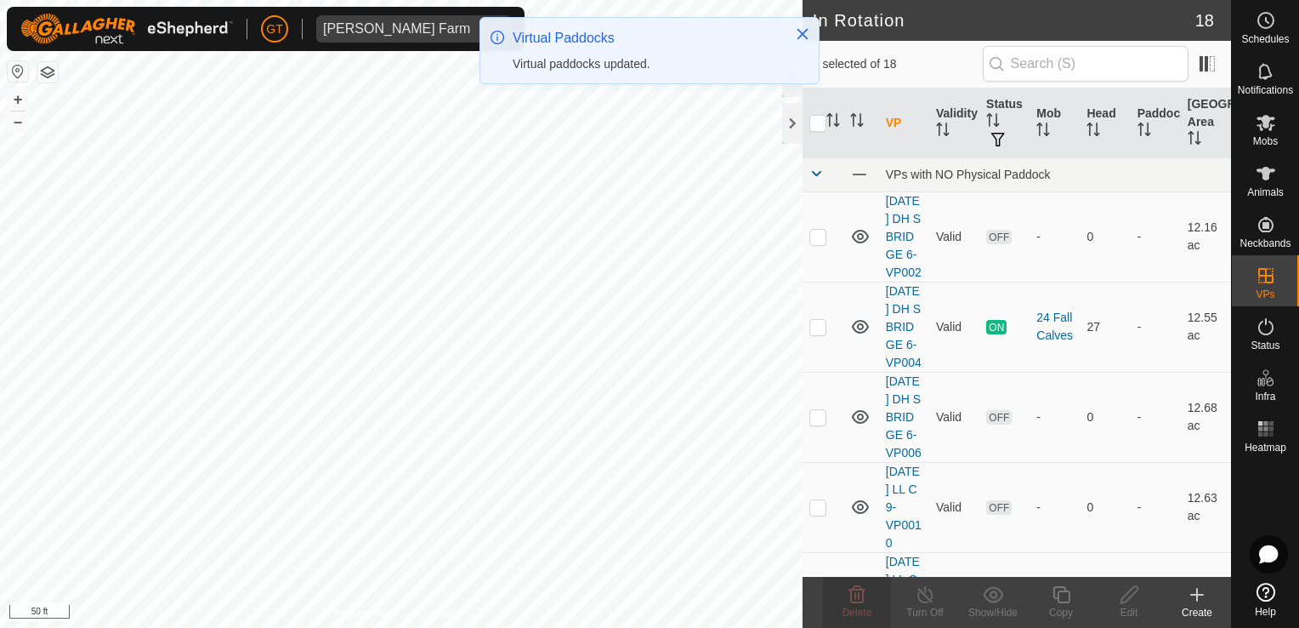
click at [211, 627] on html "[PERSON_NAME] Farm Schedules Notifications Mobs Animals Neckbands VPs Status In…" at bounding box center [649, 314] width 1299 height 628
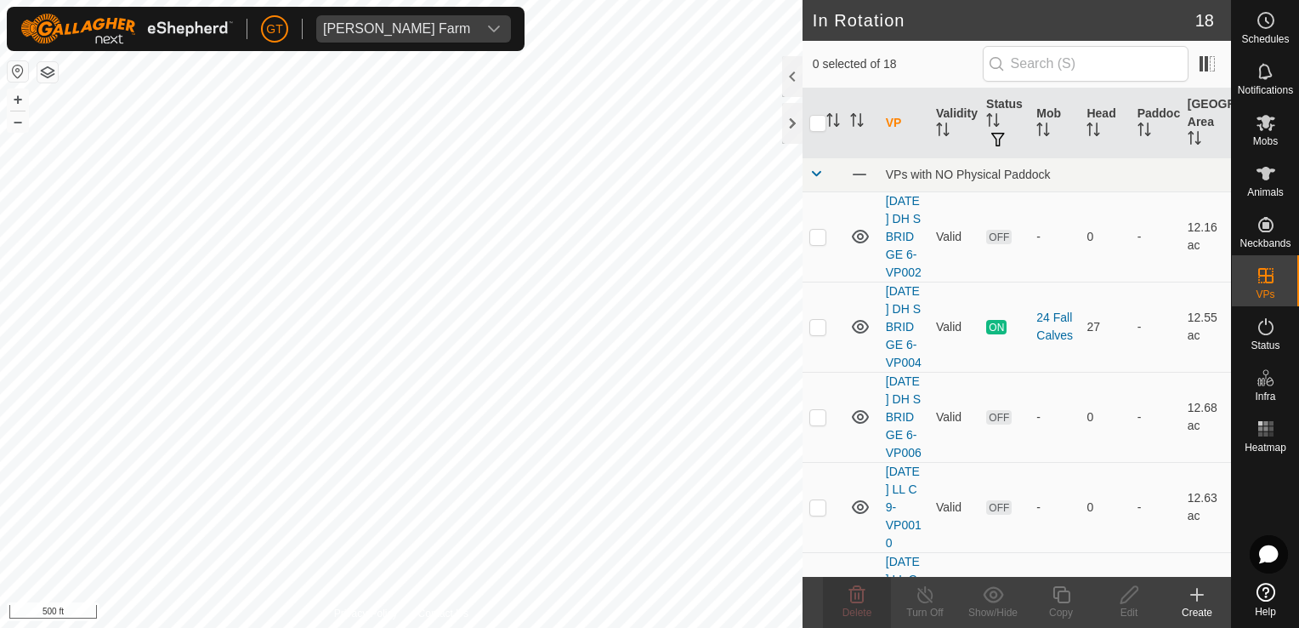
checkbox input "true"
click at [1054, 596] on icon at bounding box center [1061, 594] width 17 height 17
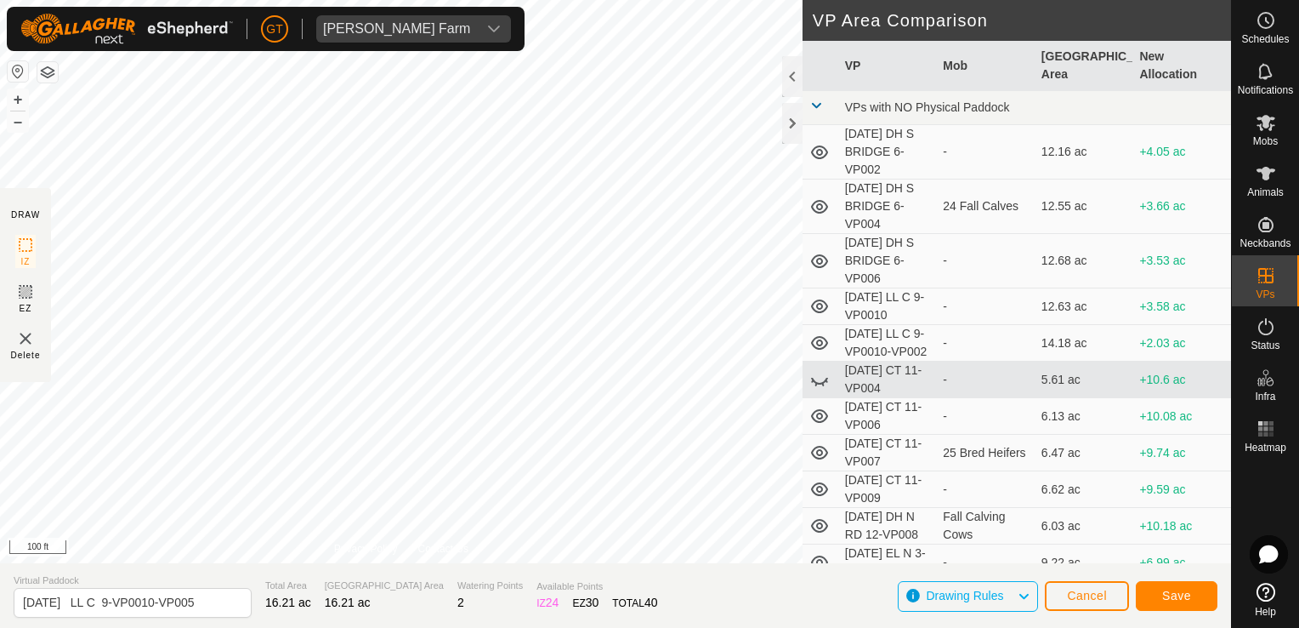
click at [214, 50] on div "[PERSON_NAME] Farm Schedules Notifications Mobs Animals Neckbands VPs Status In…" at bounding box center [649, 314] width 1299 height 628
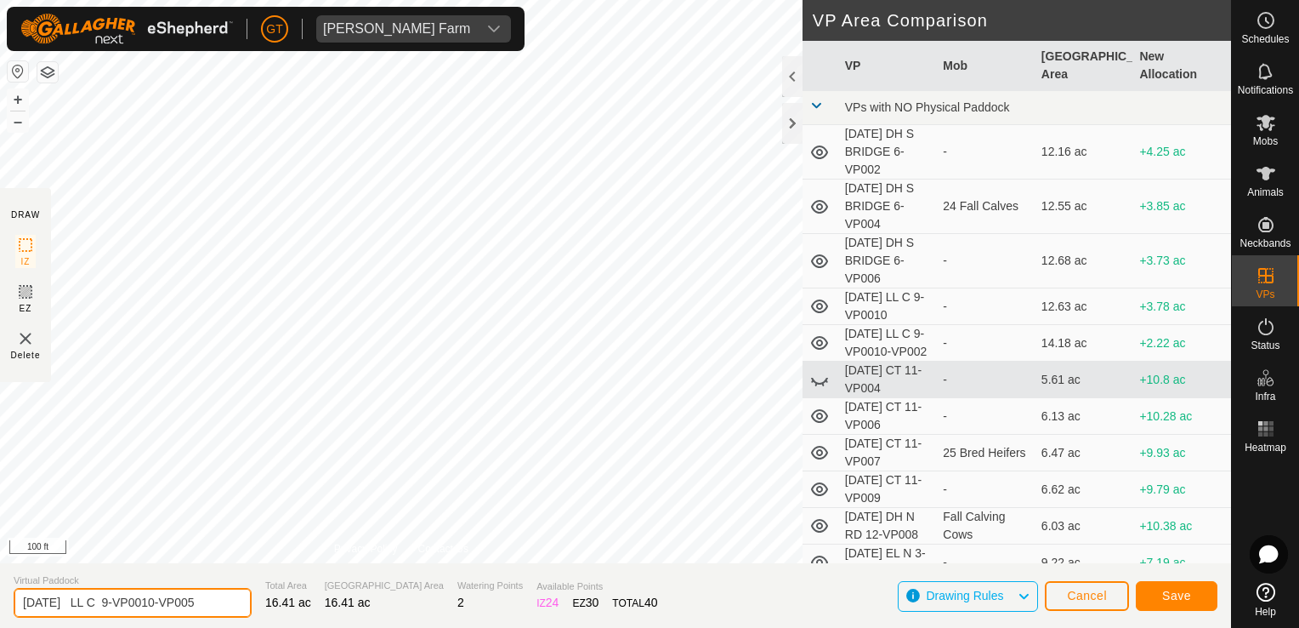
click at [225, 597] on input "[DATE] LL C 9-VP0010-VP005" at bounding box center [133, 603] width 238 height 30
type input "[DATE] LL C 9-VP0011"
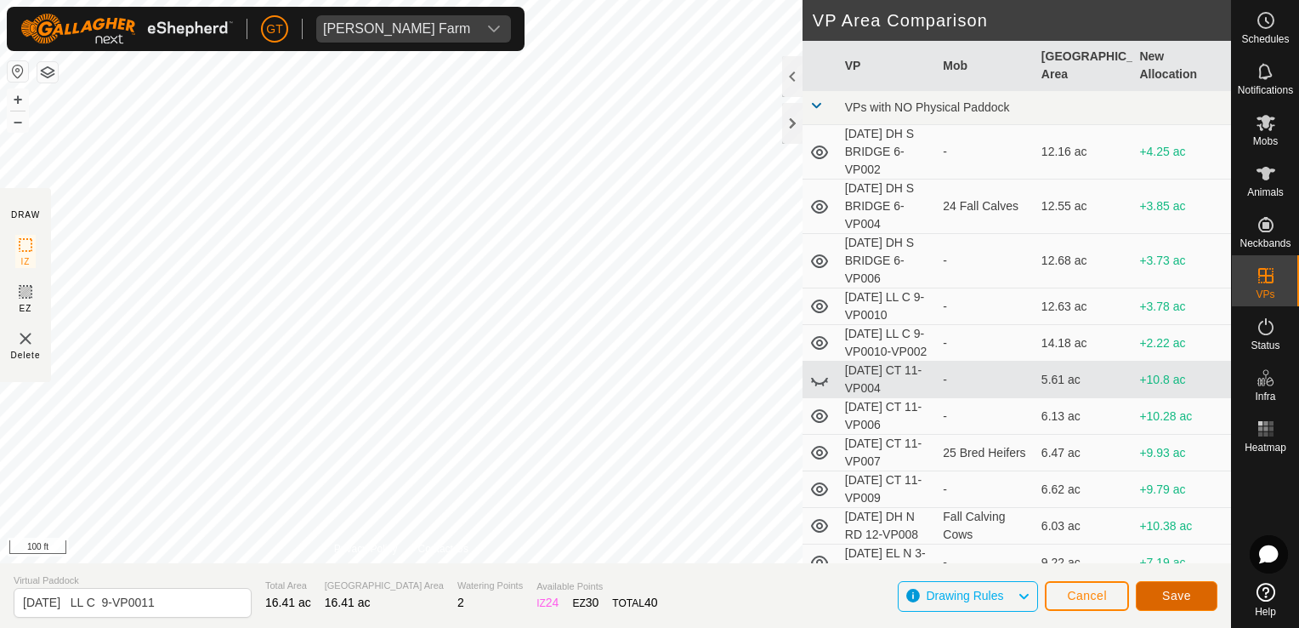
click at [1172, 597] on span "Save" at bounding box center [1176, 595] width 29 height 14
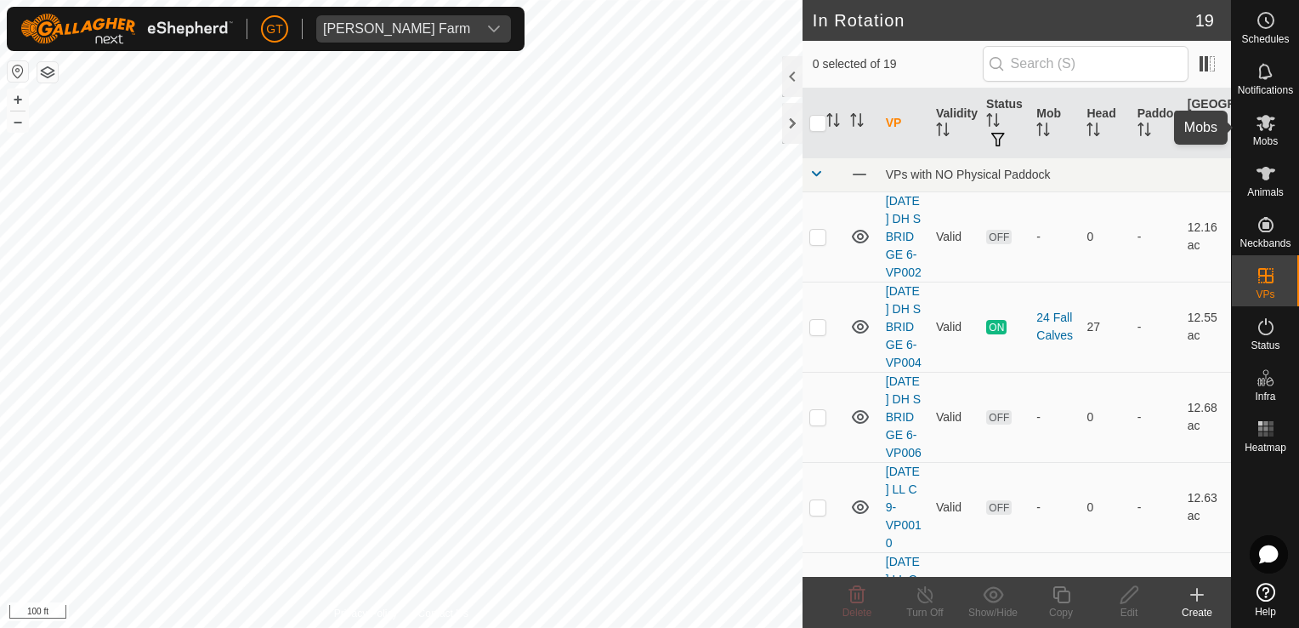
click at [1265, 124] on icon at bounding box center [1266, 123] width 19 height 16
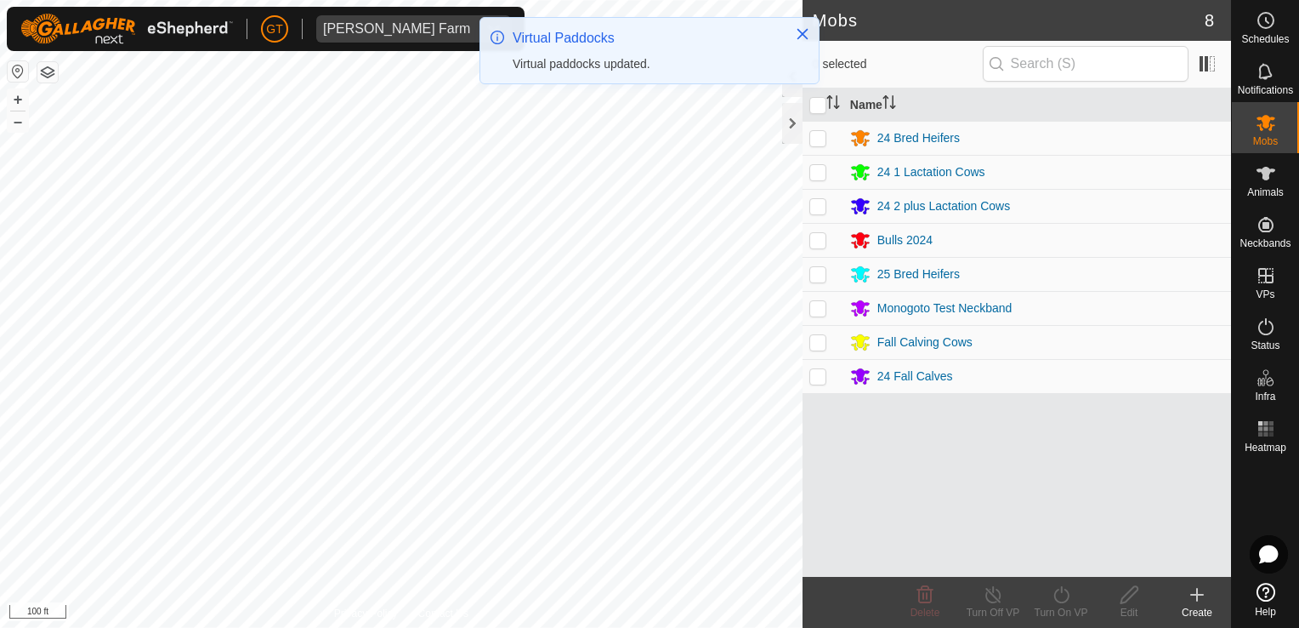
click at [817, 177] on p-checkbox at bounding box center [818, 172] width 17 height 14
checkbox input "true"
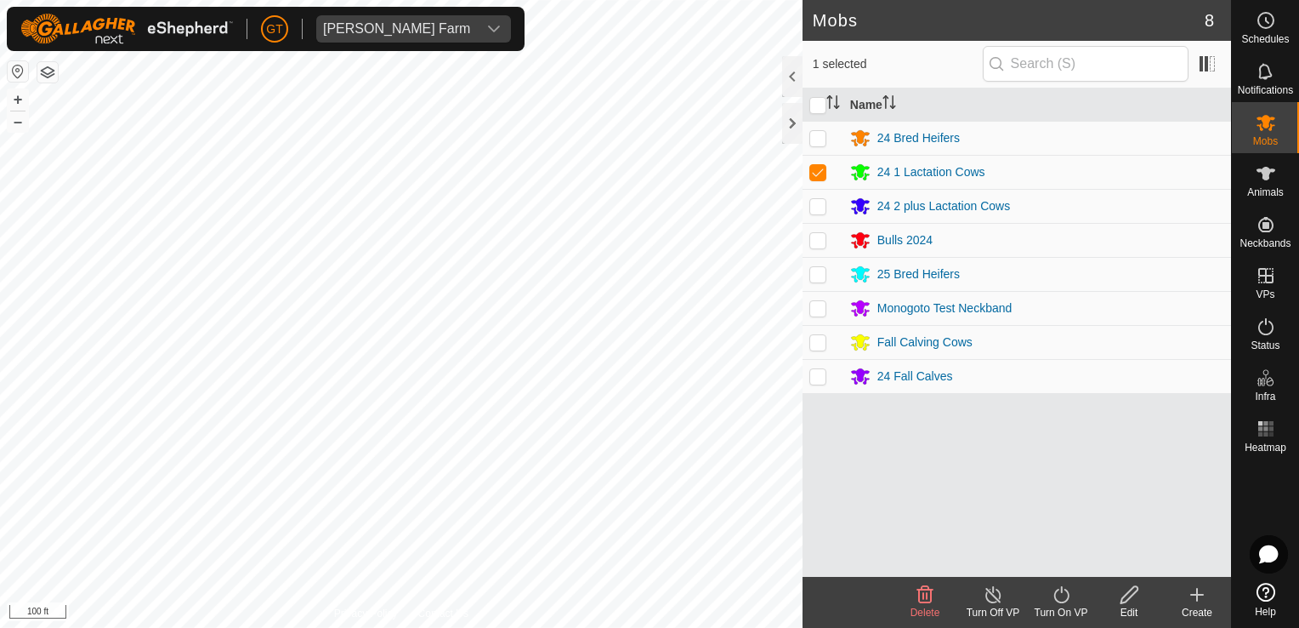
click at [1068, 596] on icon at bounding box center [1061, 594] width 15 height 17
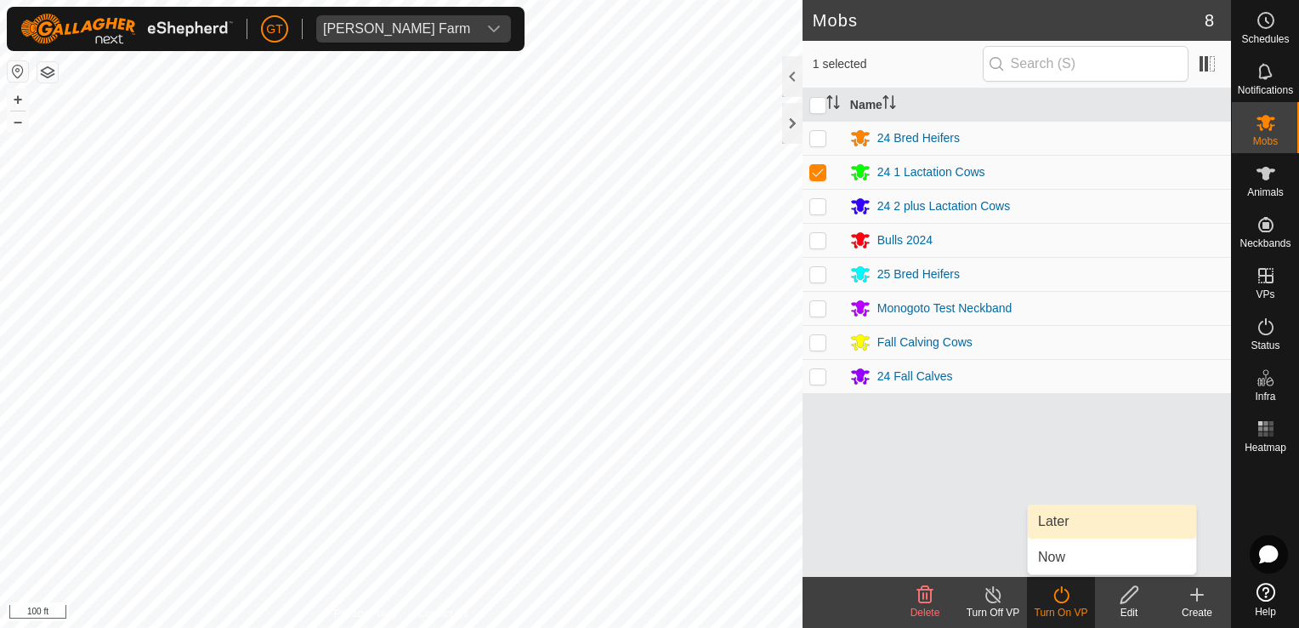
click at [1068, 522] on link "Later" at bounding box center [1112, 521] width 168 height 34
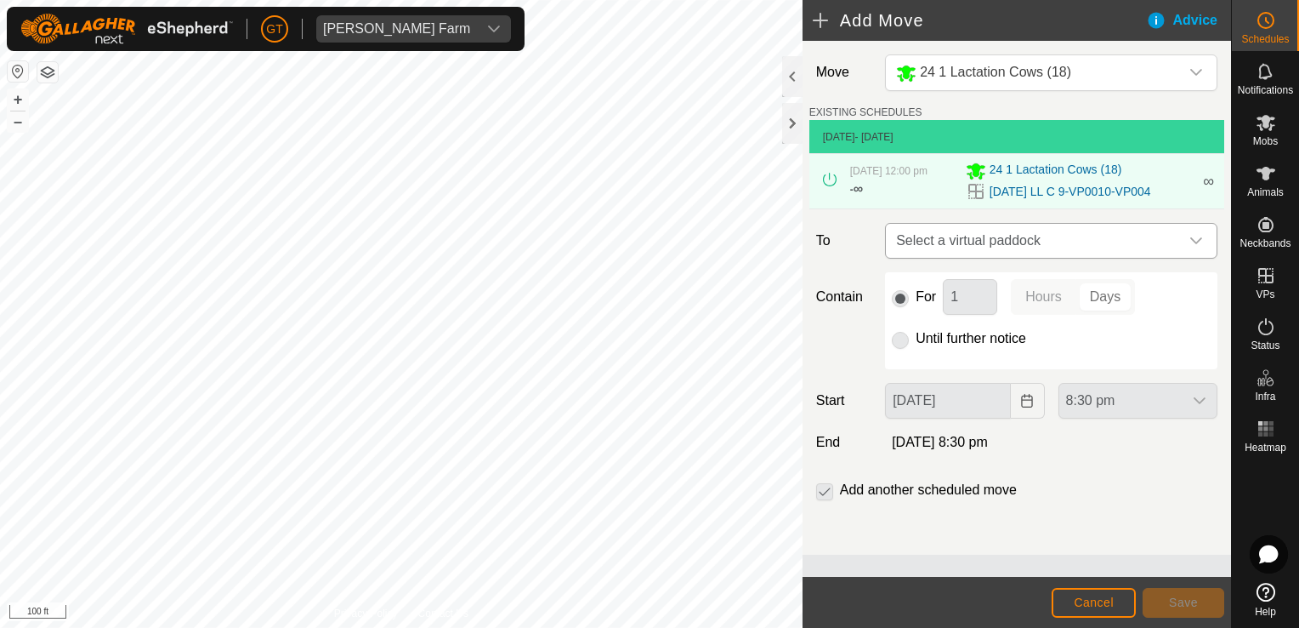
click at [1201, 241] on icon "dropdown trigger" at bounding box center [1197, 241] width 14 height 14
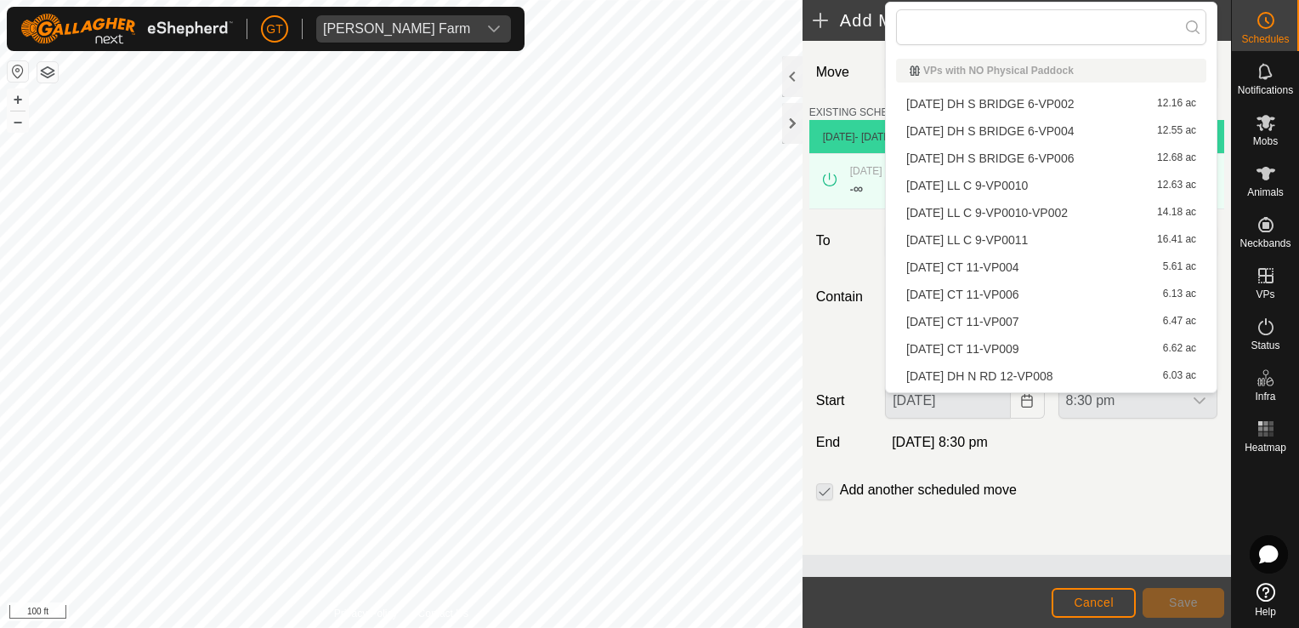
click at [1119, 243] on li "[DATE] LL C 9-VP0011 16.41 ac" at bounding box center [1051, 240] width 310 height 26
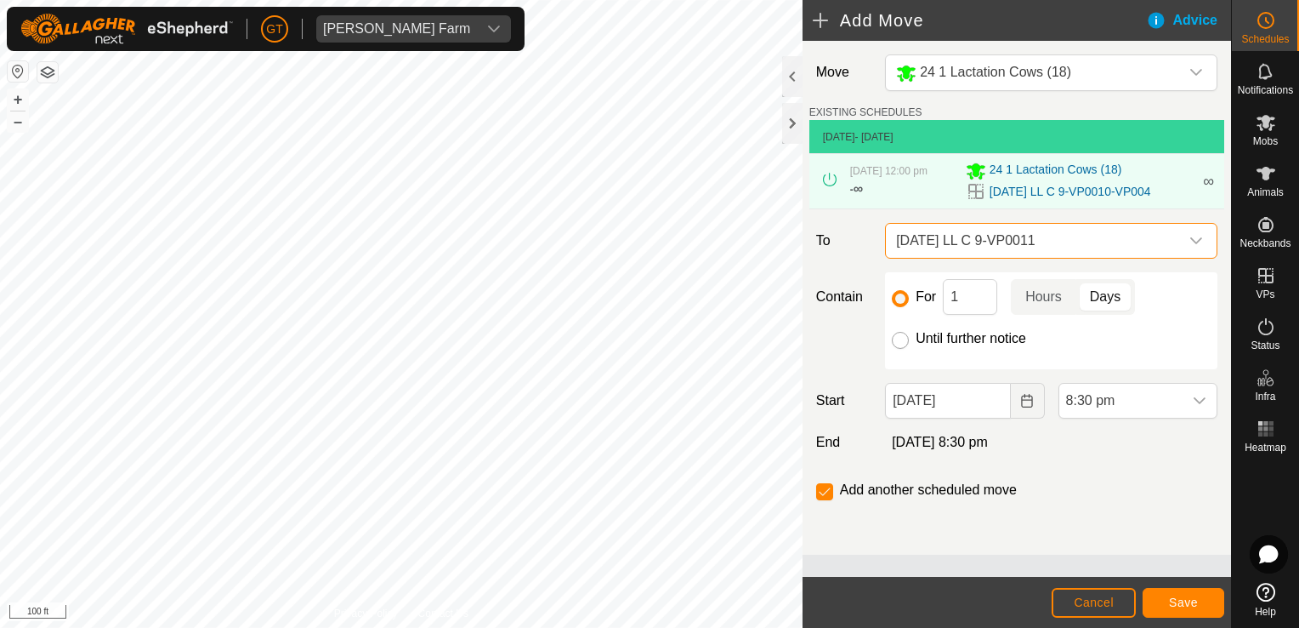
click at [899, 341] on input "Until further notice" at bounding box center [900, 340] width 17 height 17
radio input "true"
checkbox input "false"
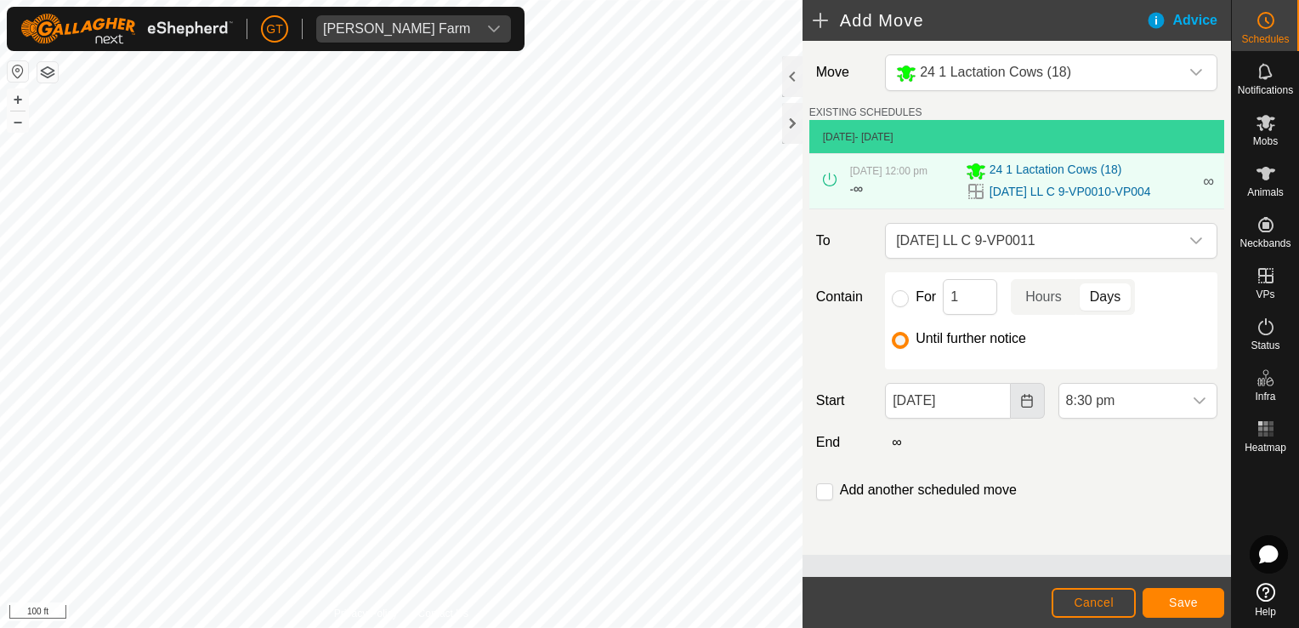
click at [1037, 405] on button "Choose Date" at bounding box center [1028, 401] width 34 height 36
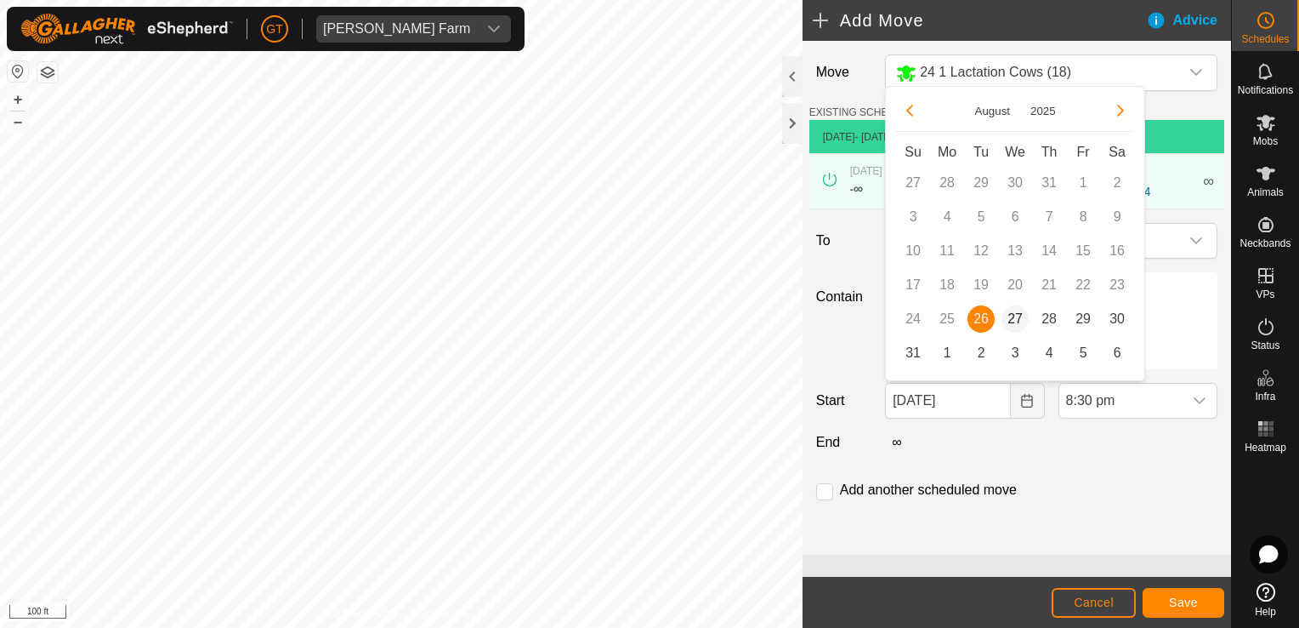
click at [1017, 317] on span "27" at bounding box center [1015, 318] width 27 height 27
type input "[DATE]"
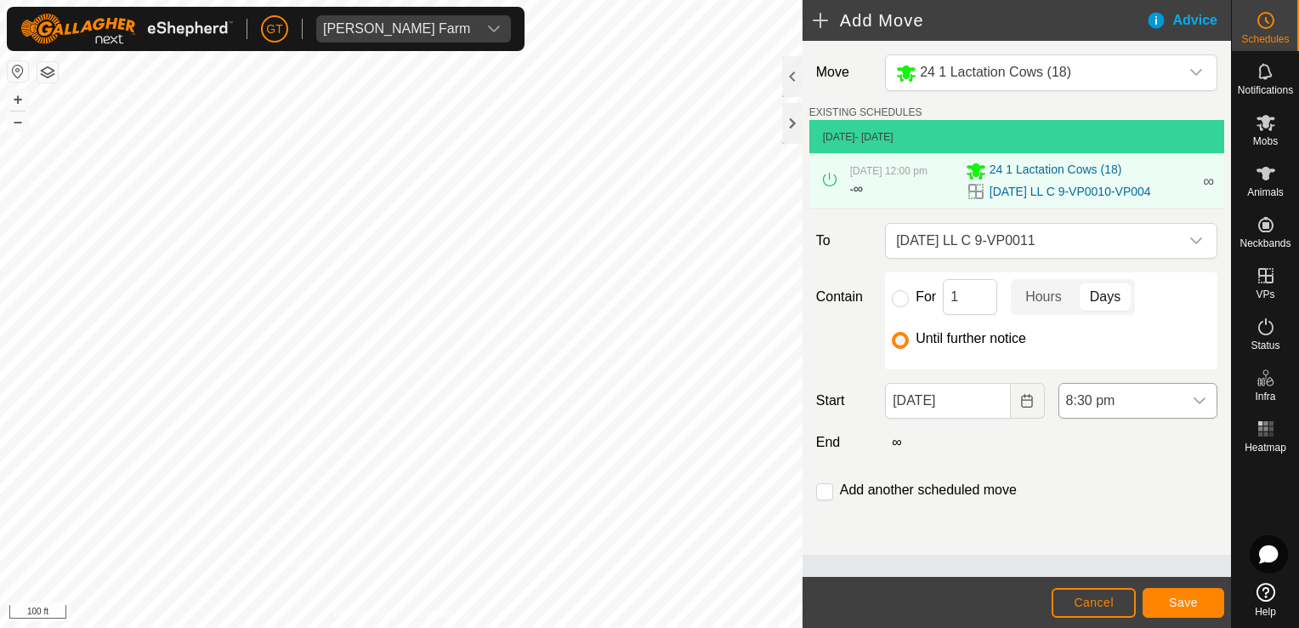
click at [1199, 401] on icon "dropdown trigger" at bounding box center [1200, 400] width 12 height 7
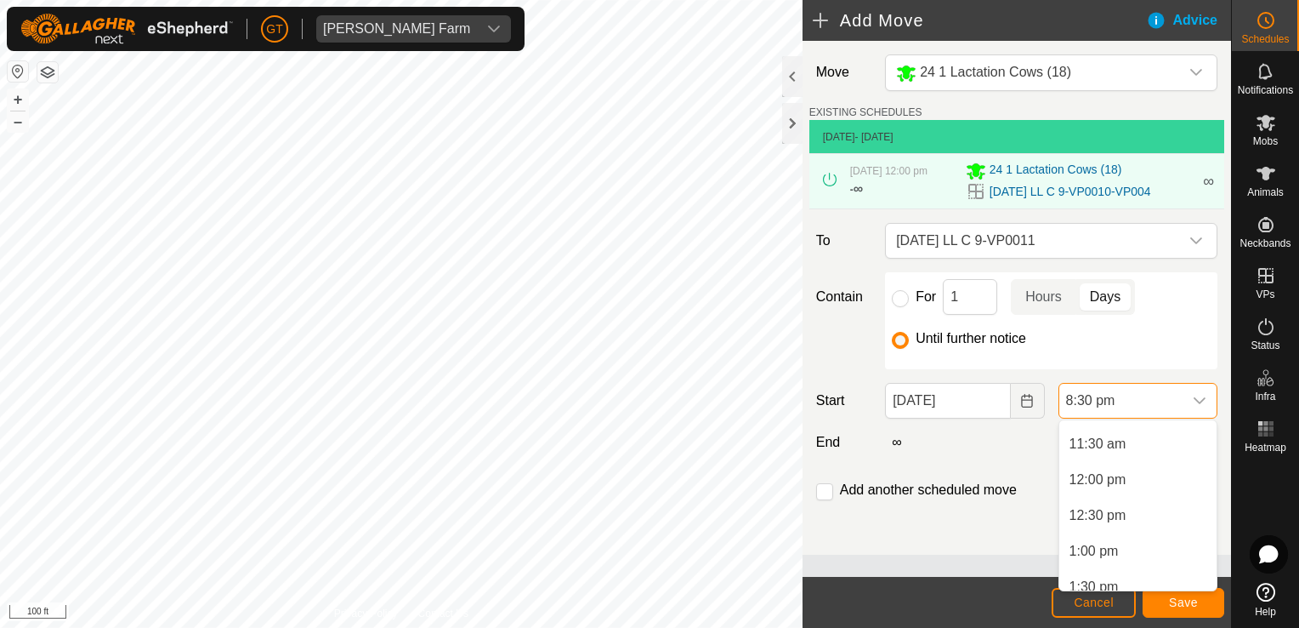
scroll to position [811, 0]
click at [1126, 481] on li "12:00 pm" at bounding box center [1138, 483] width 157 height 34
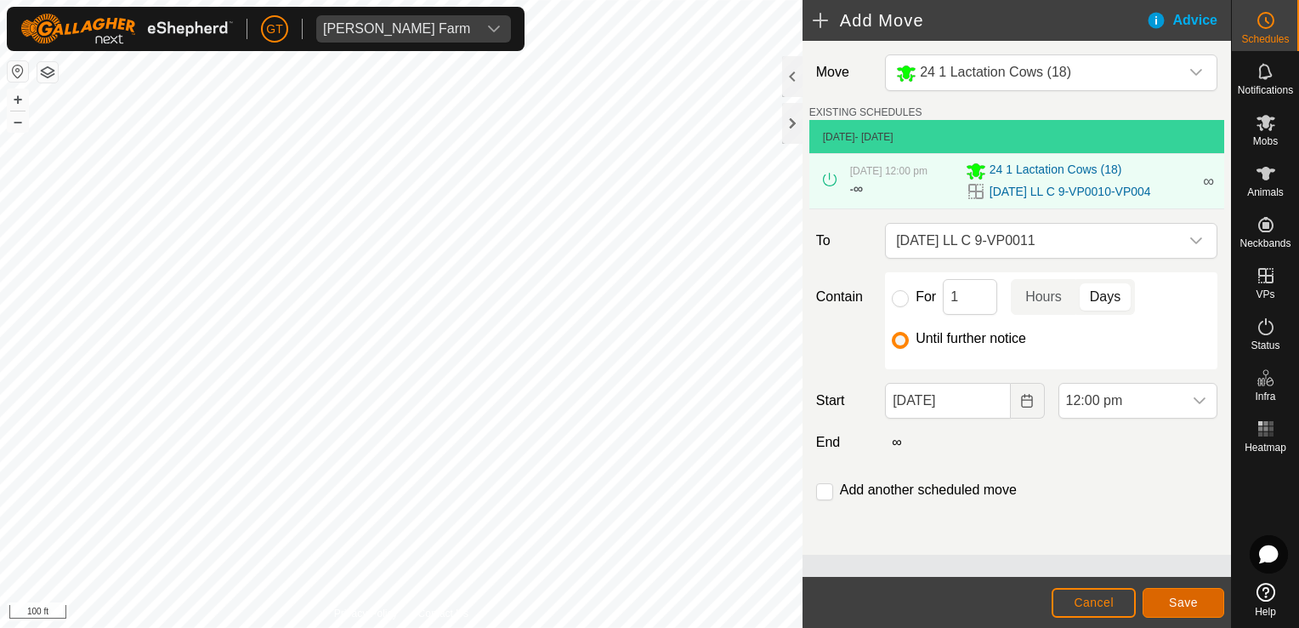
click at [1189, 590] on button "Save" at bounding box center [1184, 603] width 82 height 30
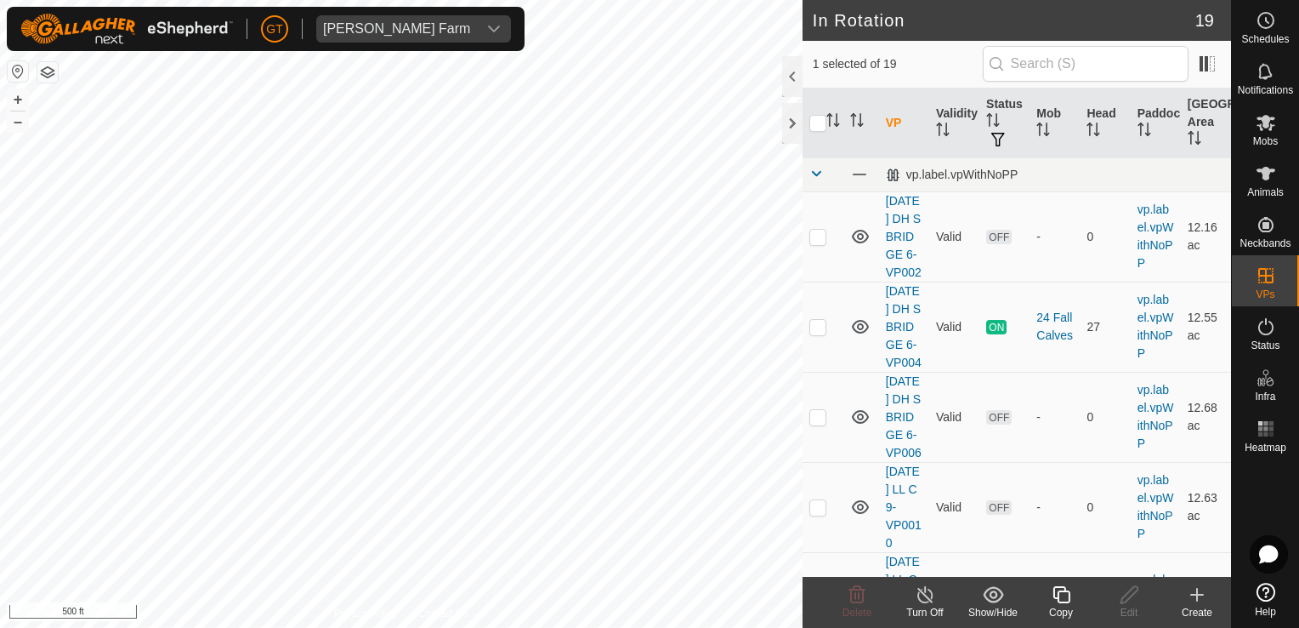
click at [1055, 597] on icon at bounding box center [1061, 594] width 17 height 17
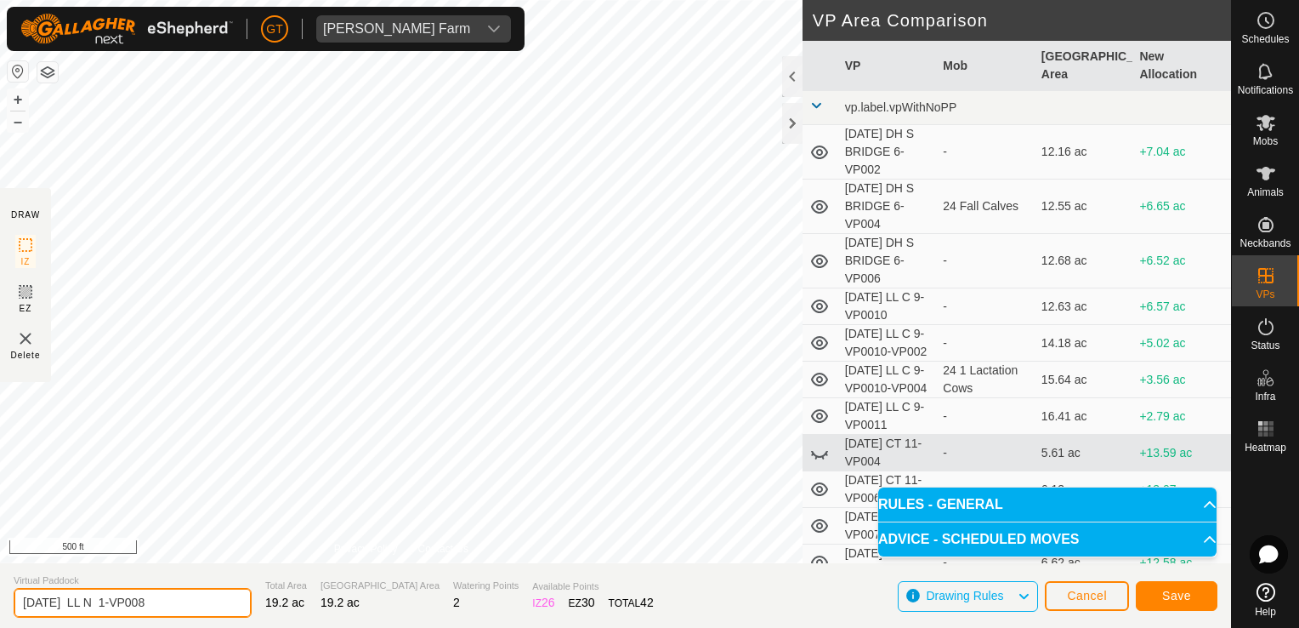
click at [176, 595] on input "[DATE] LL N 1-VP008" at bounding box center [133, 603] width 238 height 30
type input "[DATE] LL N 1-VP009"
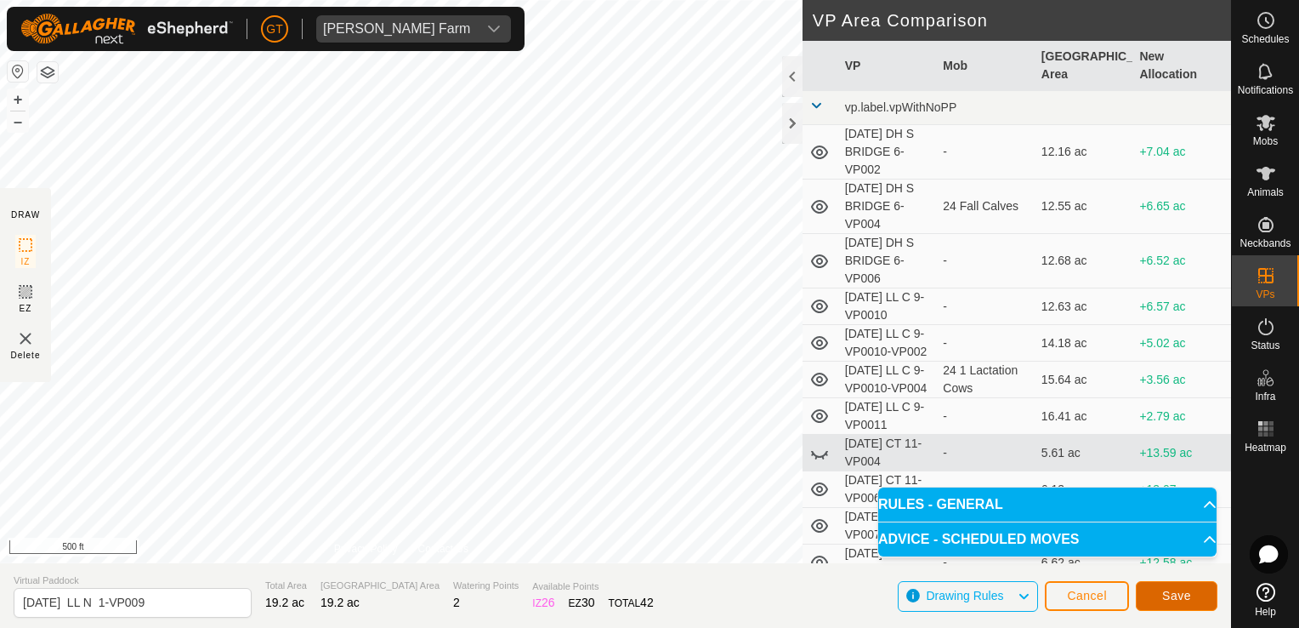
click at [1155, 590] on button "Save" at bounding box center [1177, 596] width 82 height 30
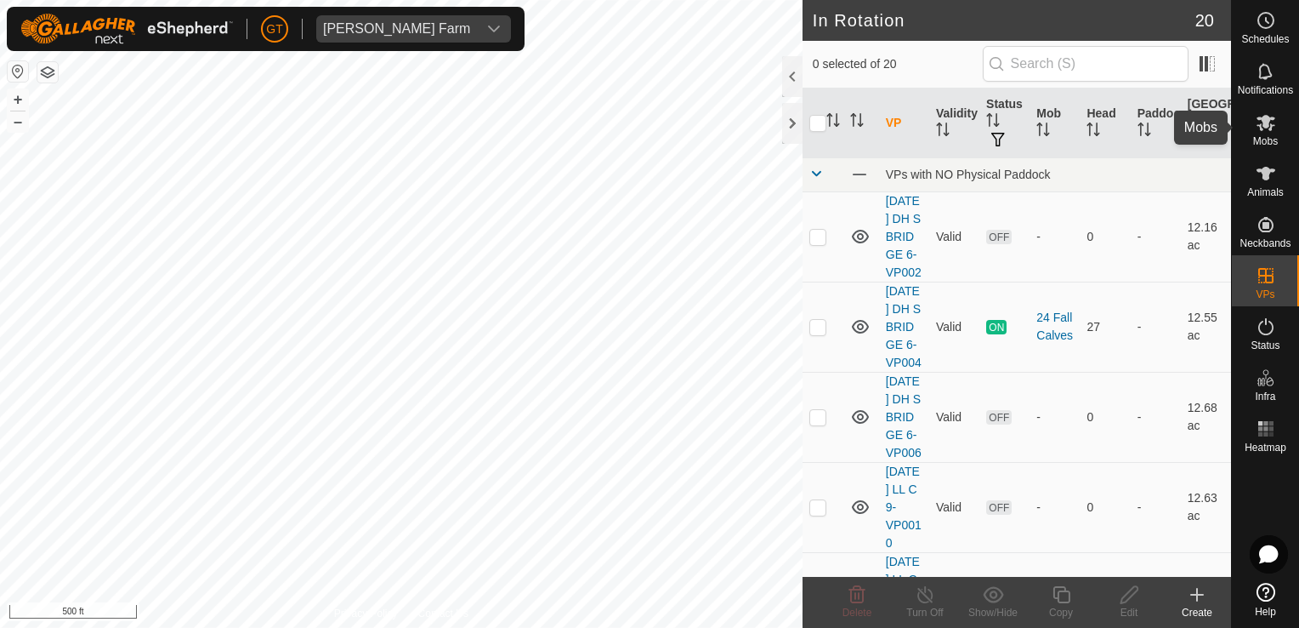
click at [1259, 111] on es-mob-svg-icon at bounding box center [1266, 122] width 31 height 27
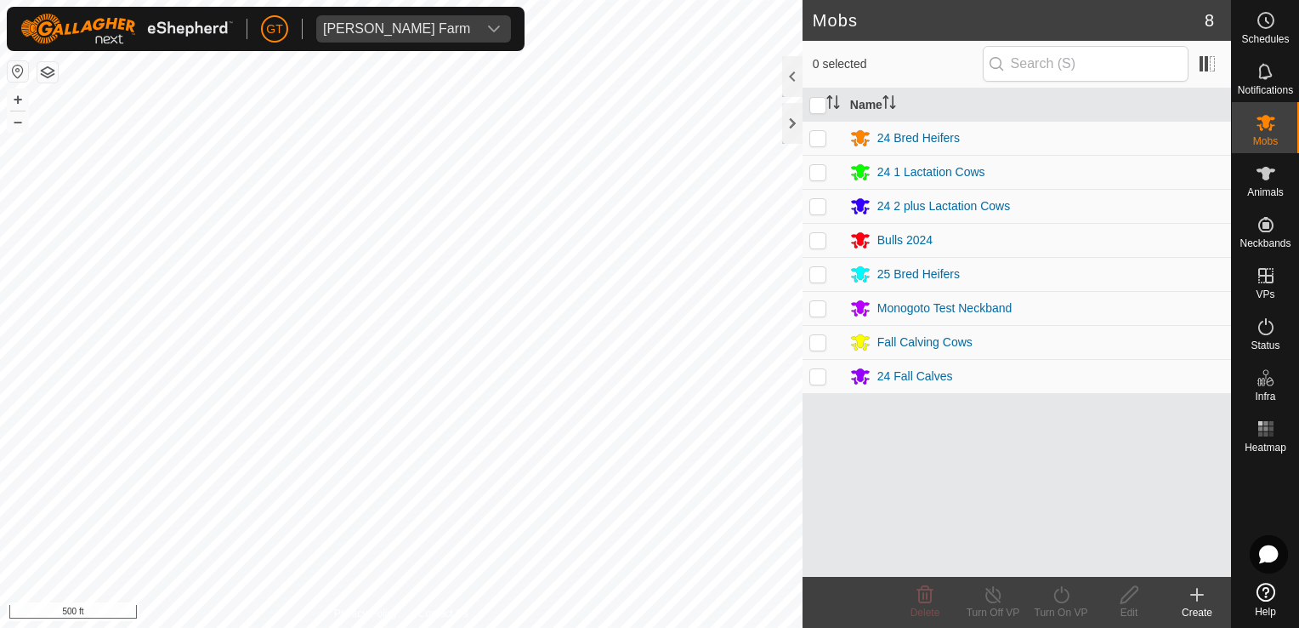
click at [820, 205] on p-checkbox at bounding box center [818, 206] width 17 height 14
checkbox input "true"
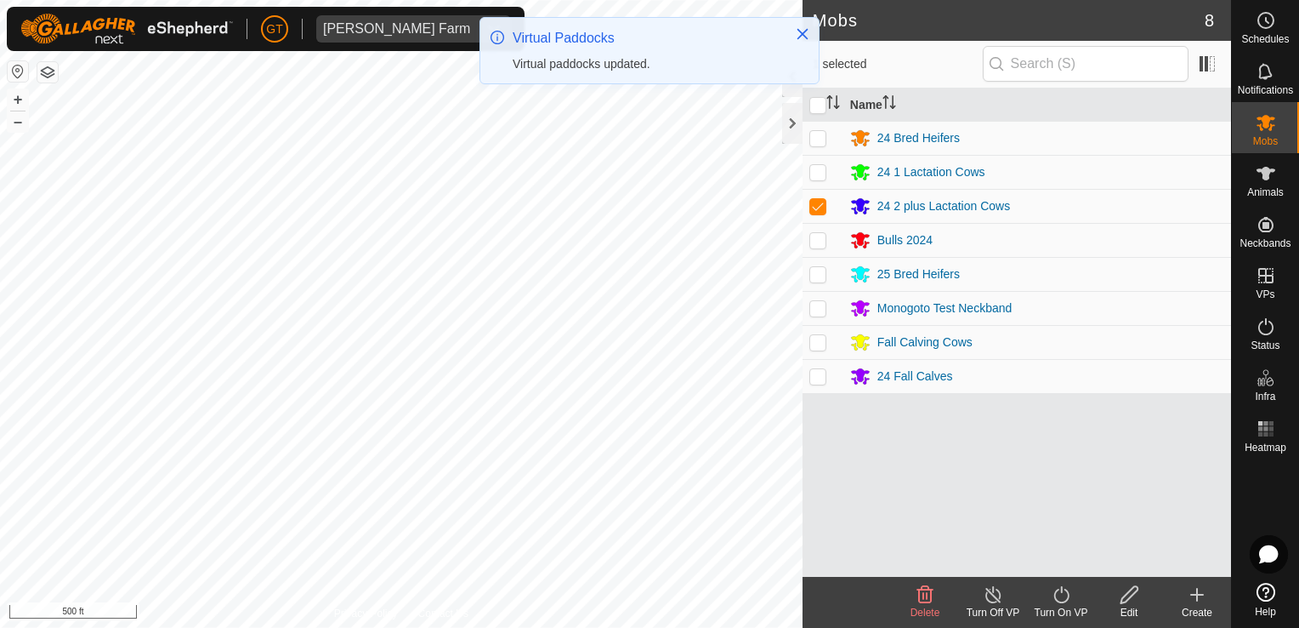
click at [1067, 594] on icon at bounding box center [1061, 594] width 21 height 20
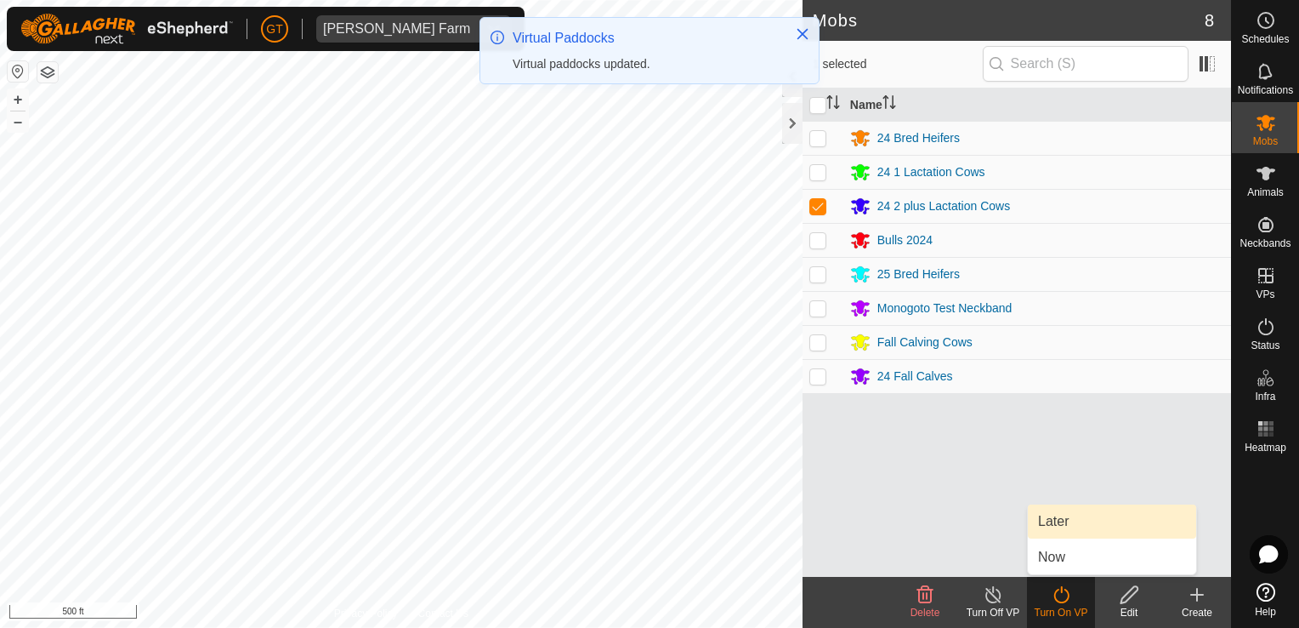
click at [1083, 521] on link "Later" at bounding box center [1112, 521] width 168 height 34
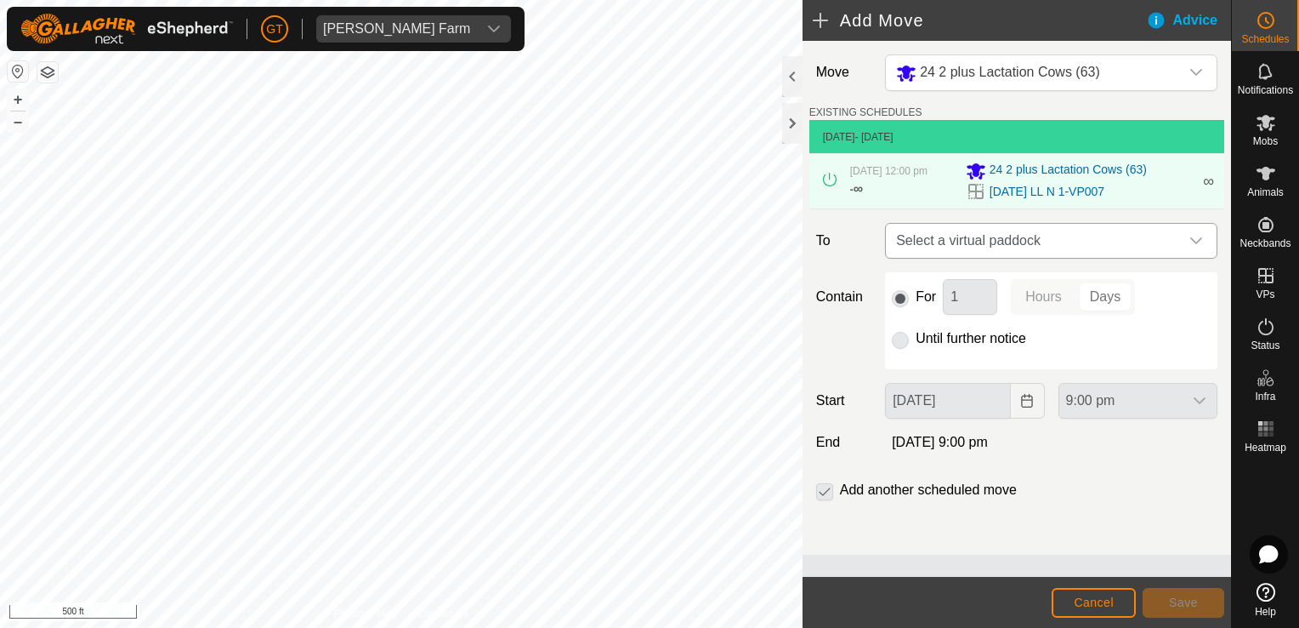
click at [1197, 233] on div "dropdown trigger" at bounding box center [1196, 241] width 34 height 34
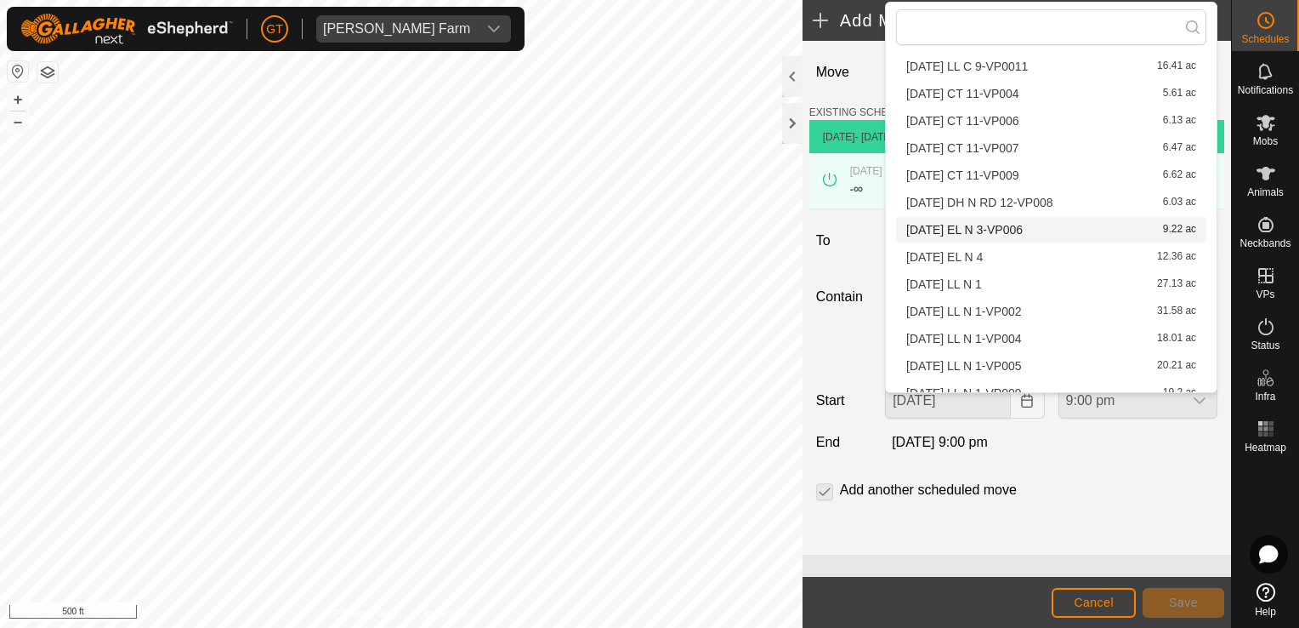
scroll to position [214, 0]
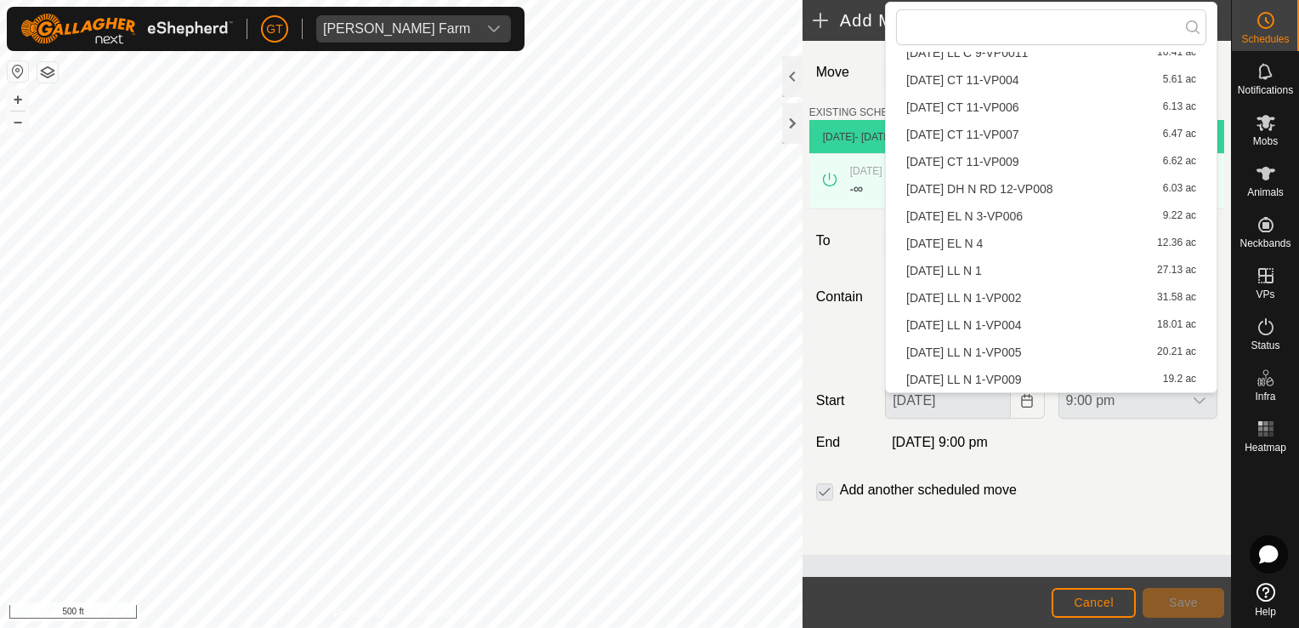
click at [1061, 379] on li "[DATE] LL N 1-VP009 19.2 ac" at bounding box center [1051, 380] width 310 height 26
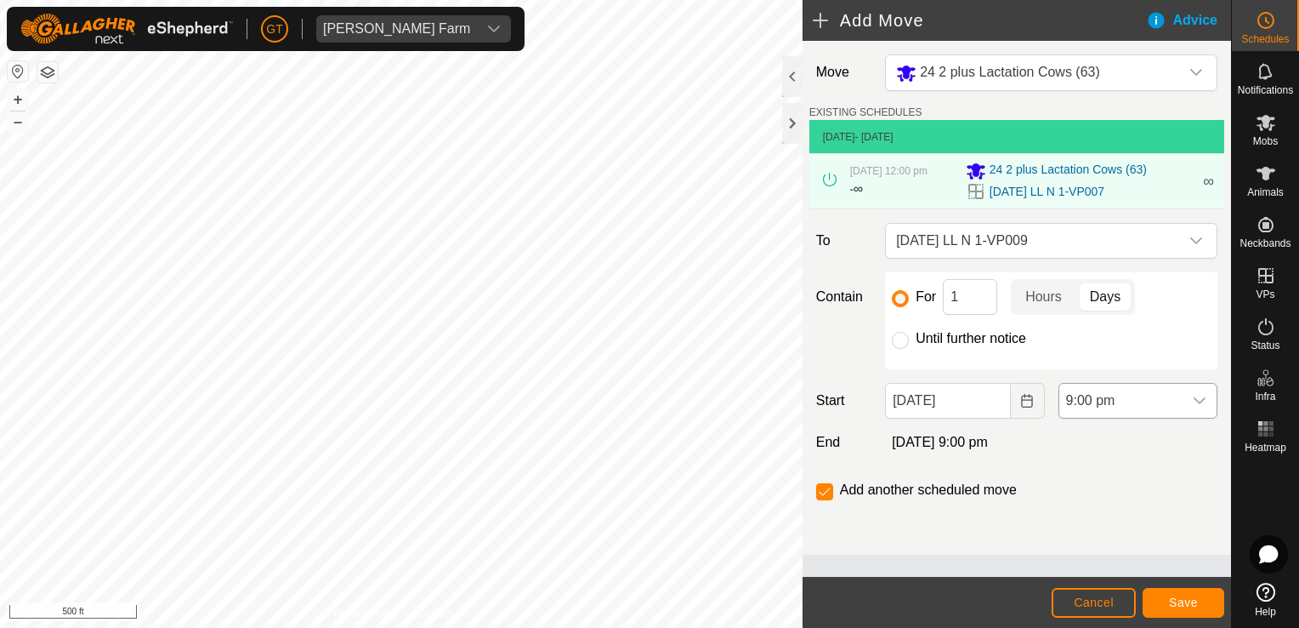
click at [1198, 395] on icon "dropdown trigger" at bounding box center [1200, 401] width 14 height 14
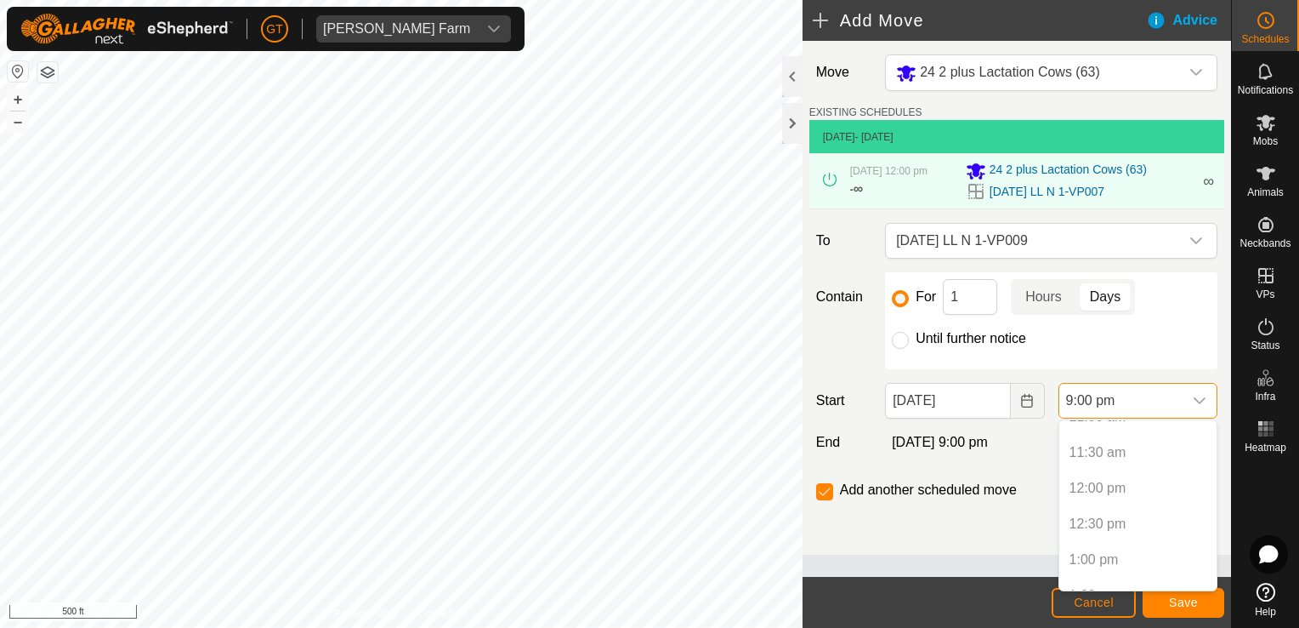
scroll to position [776, 0]
click at [1119, 519] on p-selectitem "12:00 pm" at bounding box center [1138, 518] width 157 height 34
click at [1113, 520] on p-selectitem "12:00 pm" at bounding box center [1138, 518] width 157 height 34
drag, startPoint x: 1028, startPoint y: 394, endPoint x: 1041, endPoint y: 394, distance: 12.8
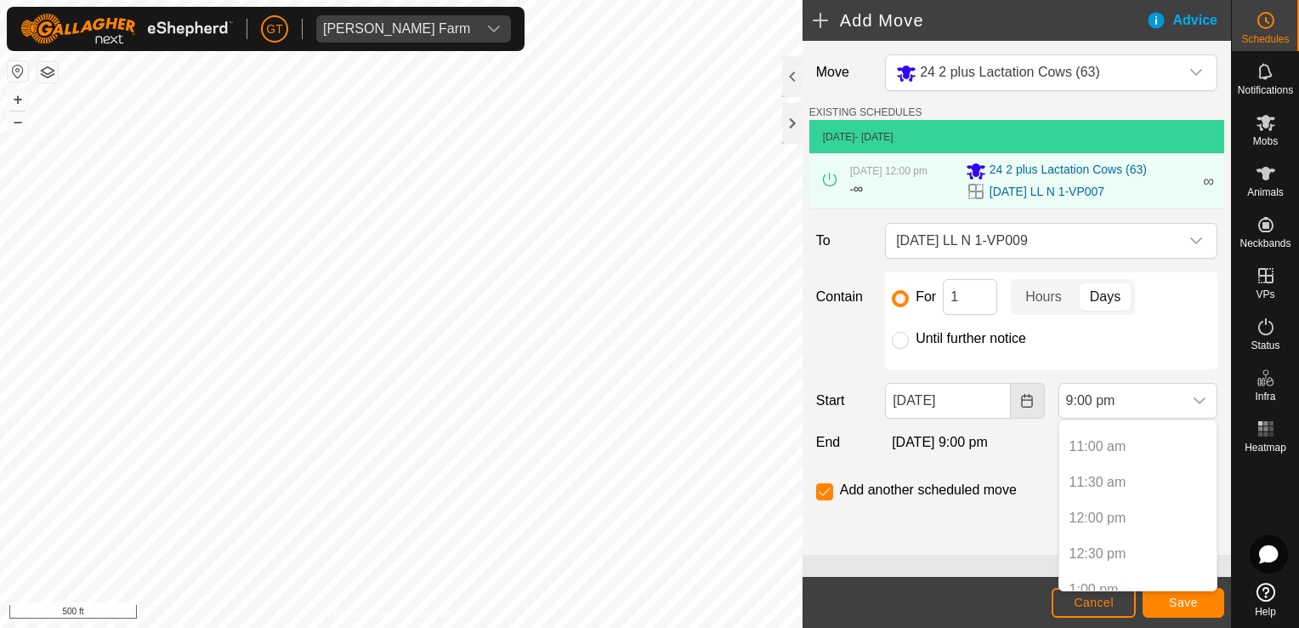
click at [1040, 394] on button "Choose Date" at bounding box center [1028, 401] width 34 height 36
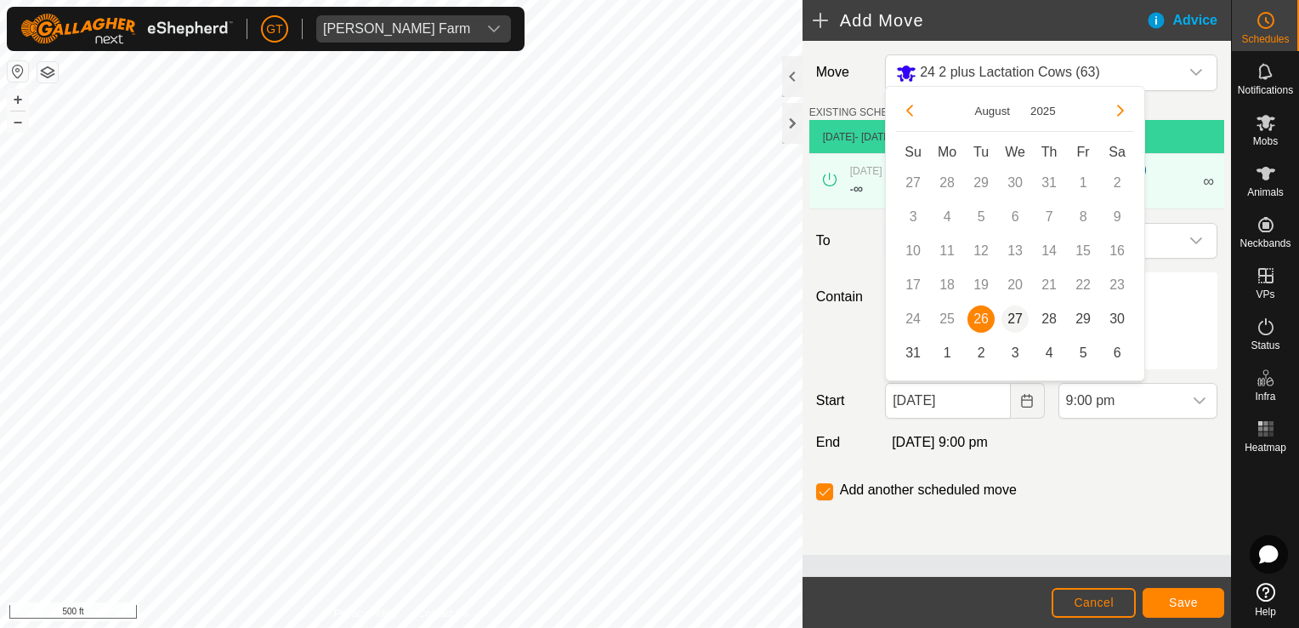
click at [1010, 315] on span "27" at bounding box center [1015, 318] width 27 height 27
type input "[DATE]"
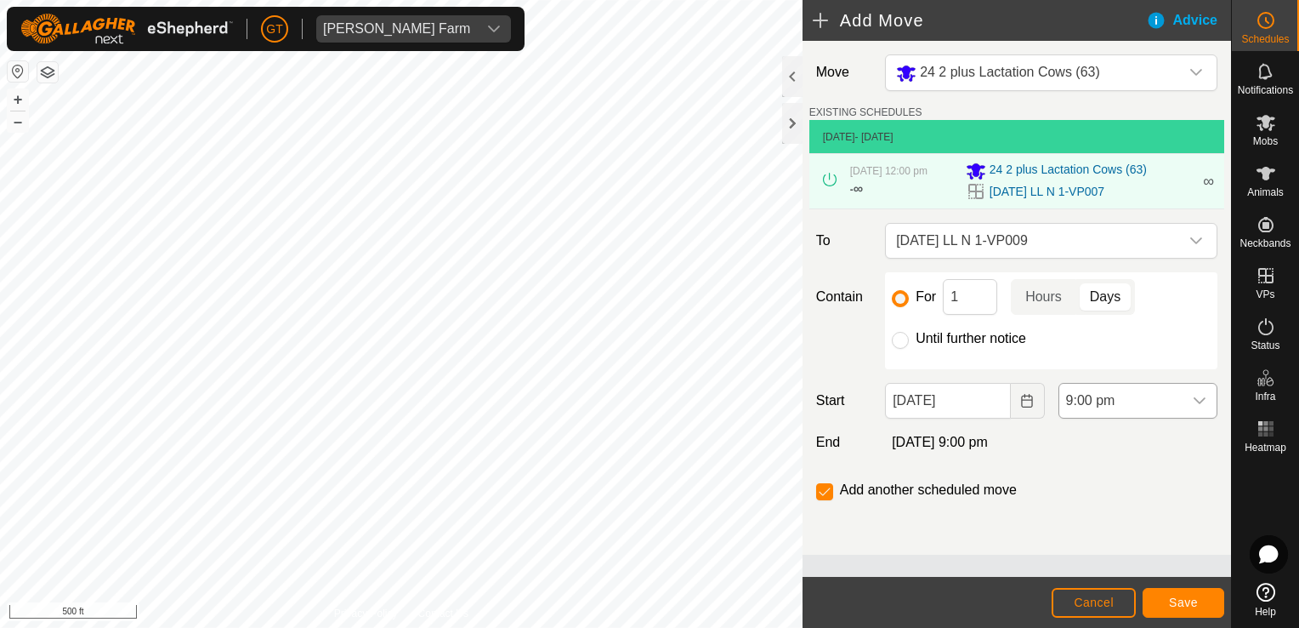
click at [1198, 394] on icon "dropdown trigger" at bounding box center [1200, 401] width 14 height 14
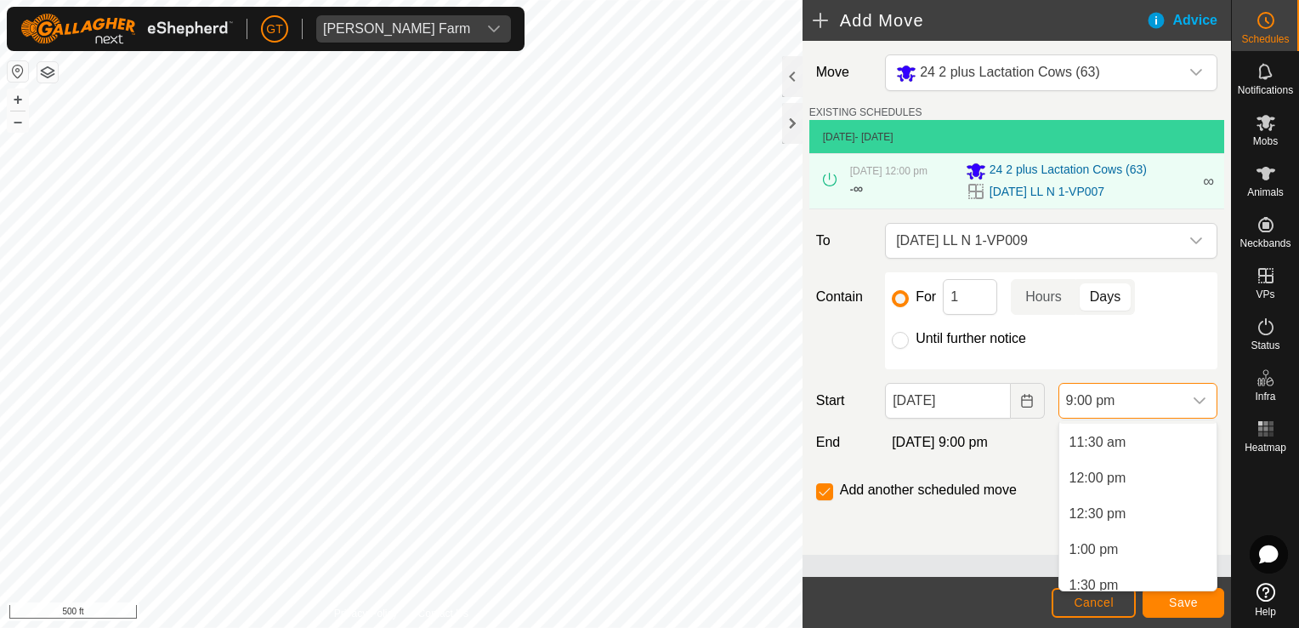
scroll to position [847, 0]
click at [1133, 458] on li "12:00 pm" at bounding box center [1138, 447] width 157 height 34
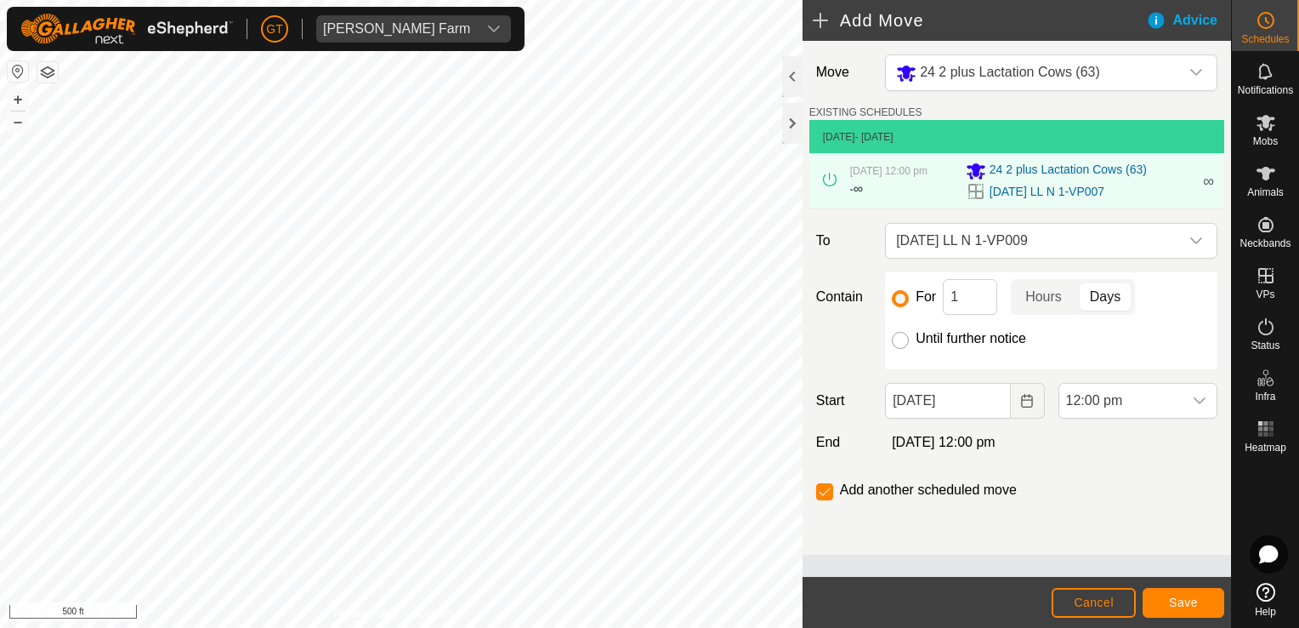
click at [895, 336] on input "Until further notice" at bounding box center [900, 340] width 17 height 17
radio input "true"
checkbox input "false"
click at [1202, 606] on button "Save" at bounding box center [1184, 603] width 82 height 30
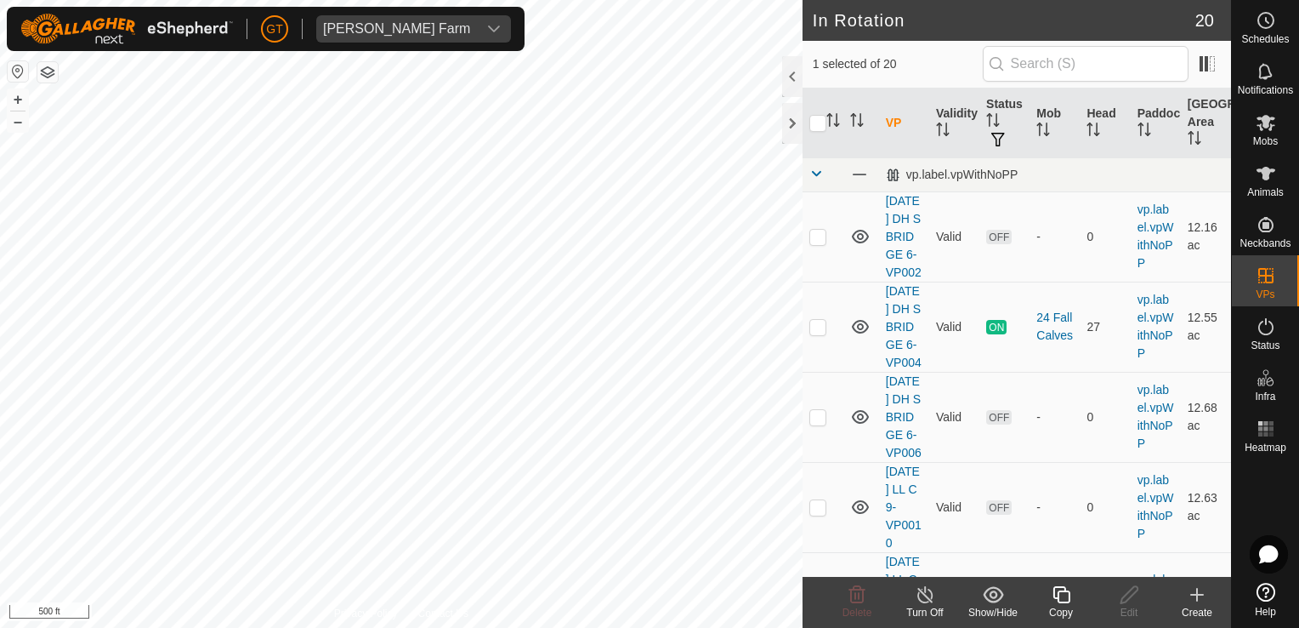
checkbox input "true"
checkbox input "false"
click at [859, 593] on icon at bounding box center [858, 594] width 16 height 17
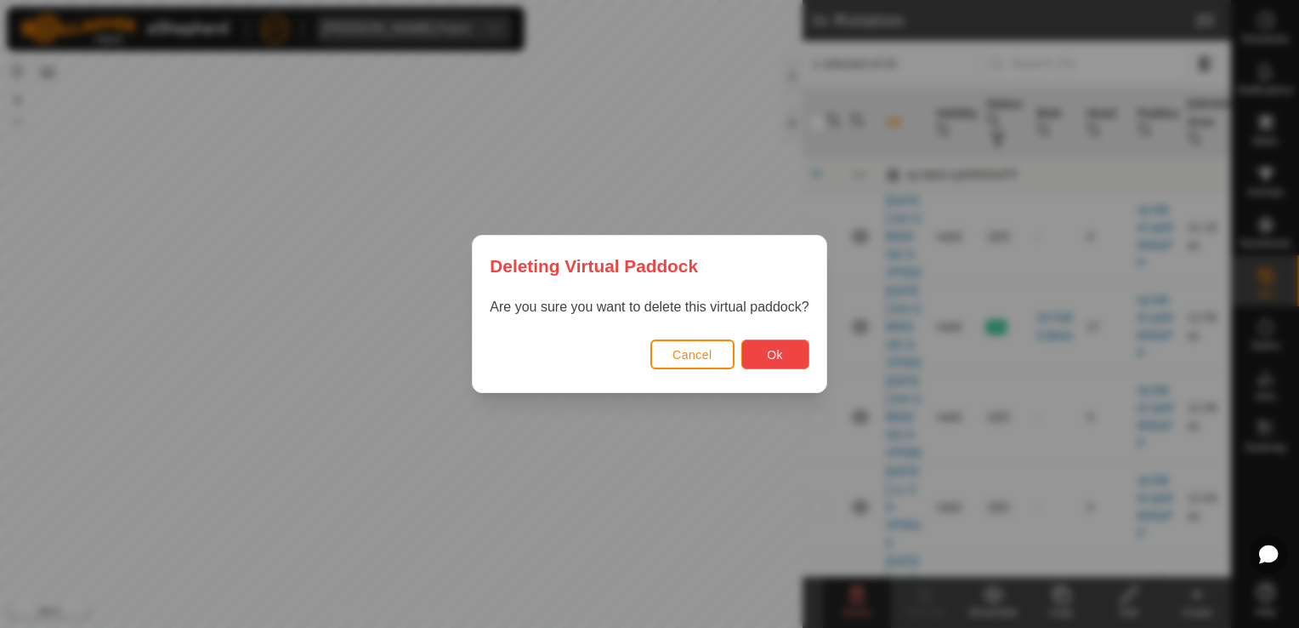
click at [771, 357] on span "Ok" at bounding box center [775, 355] width 16 height 14
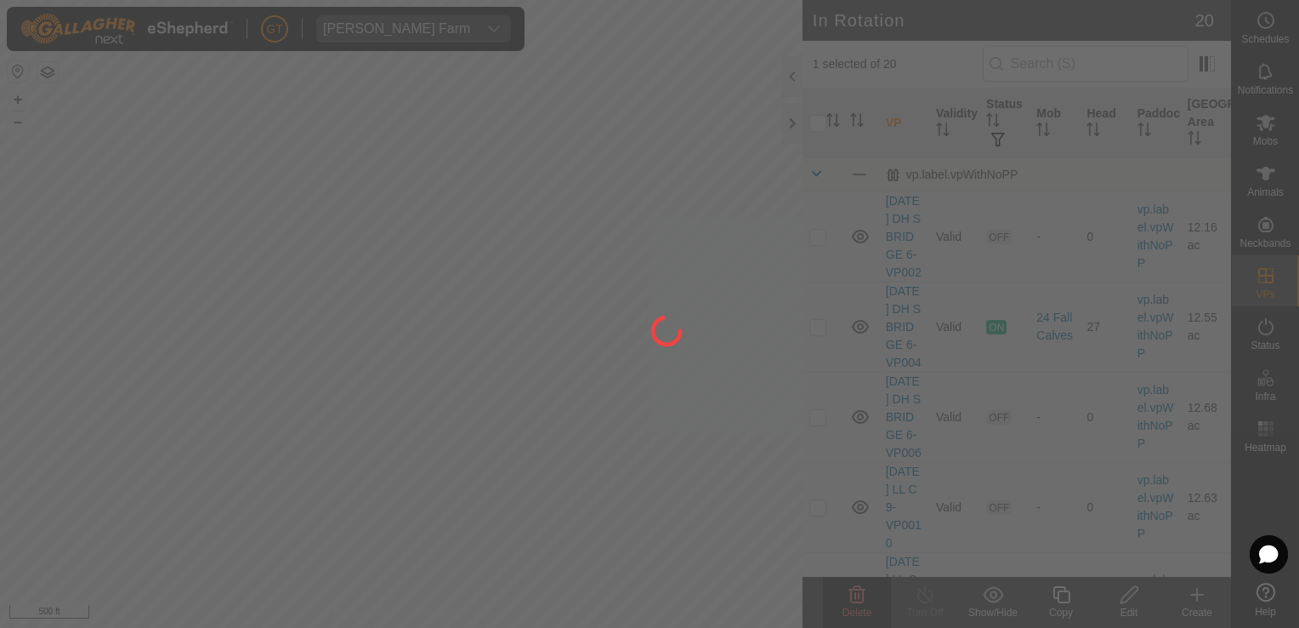
checkbox input "false"
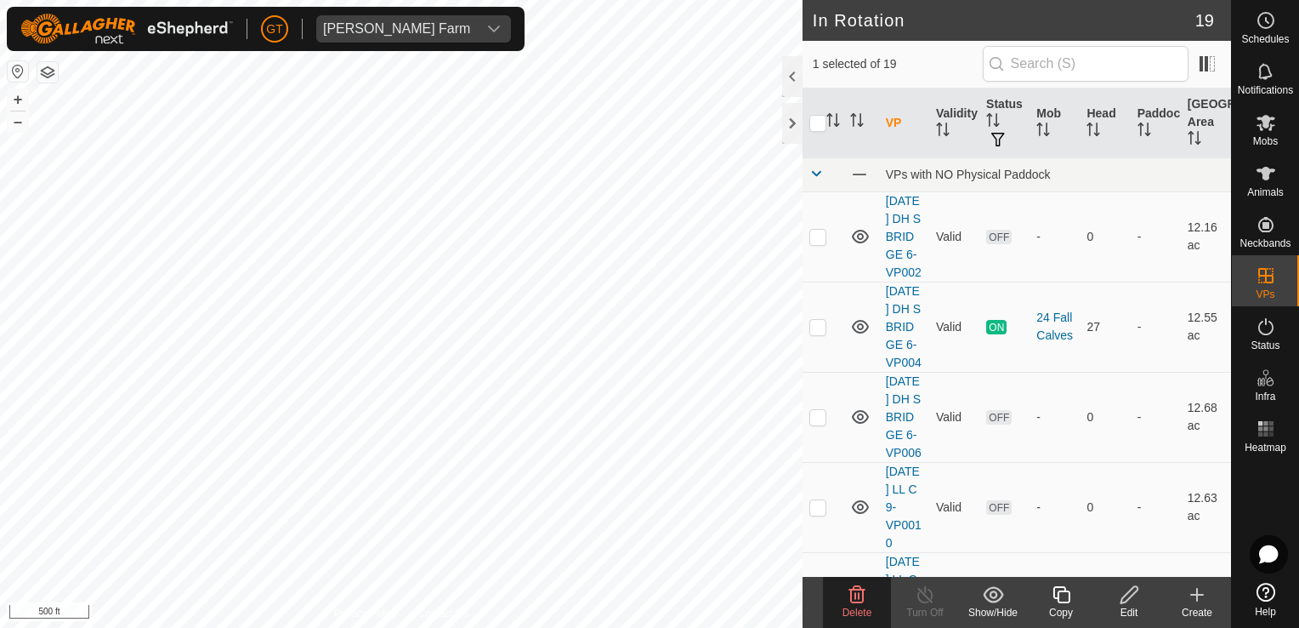
click at [854, 601] on icon at bounding box center [858, 594] width 16 height 17
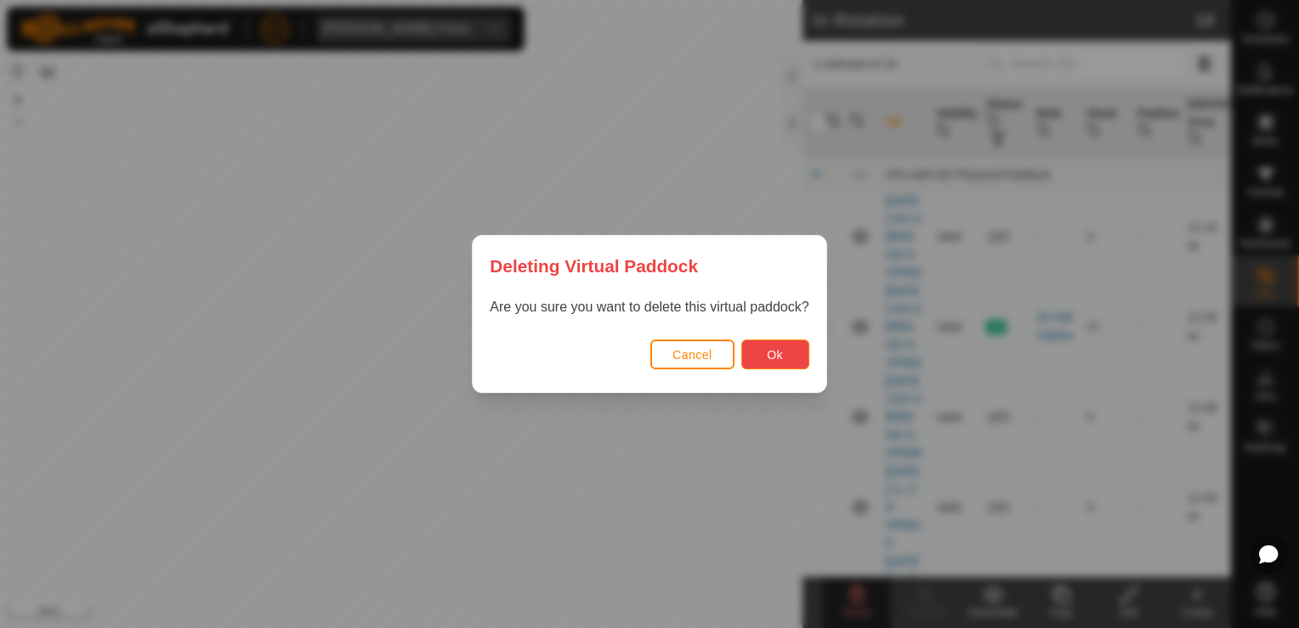
click at [770, 352] on span "Ok" at bounding box center [775, 355] width 16 height 14
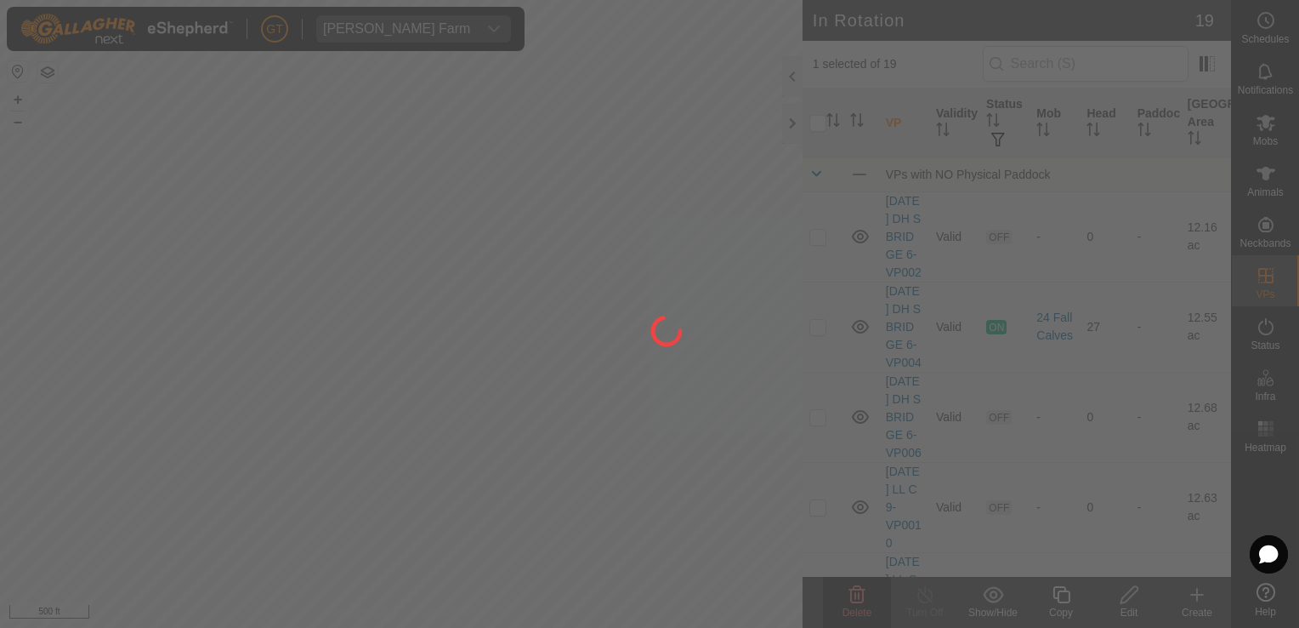
checkbox input "false"
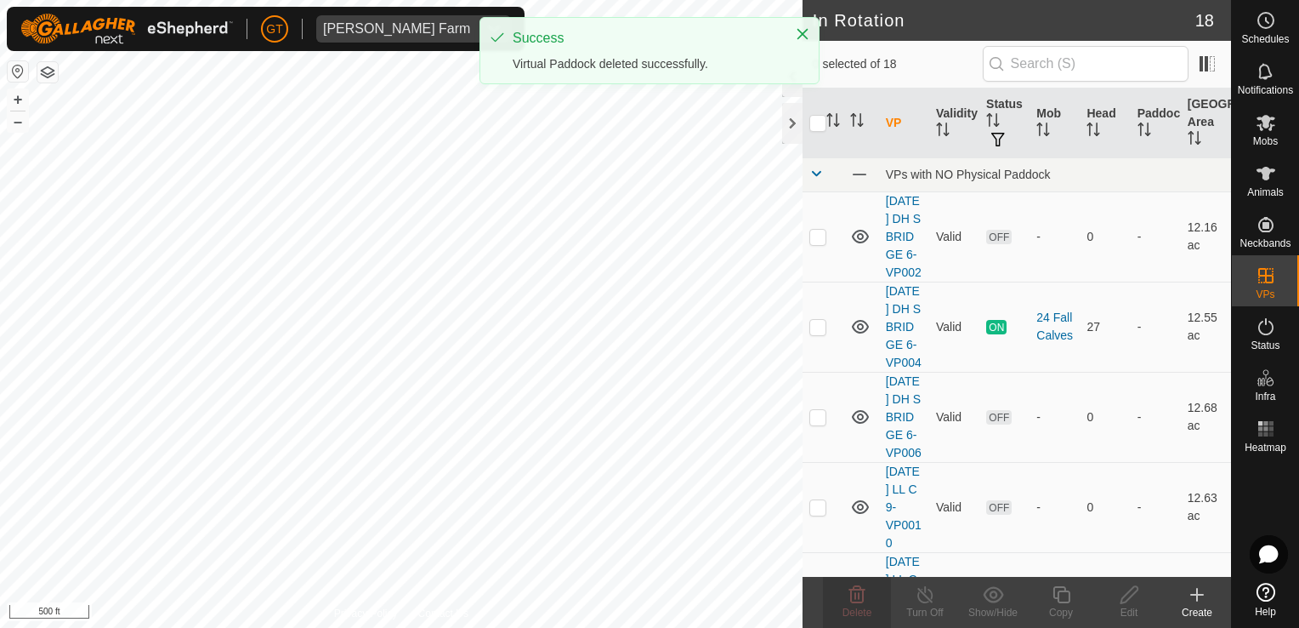
checkbox input "true"
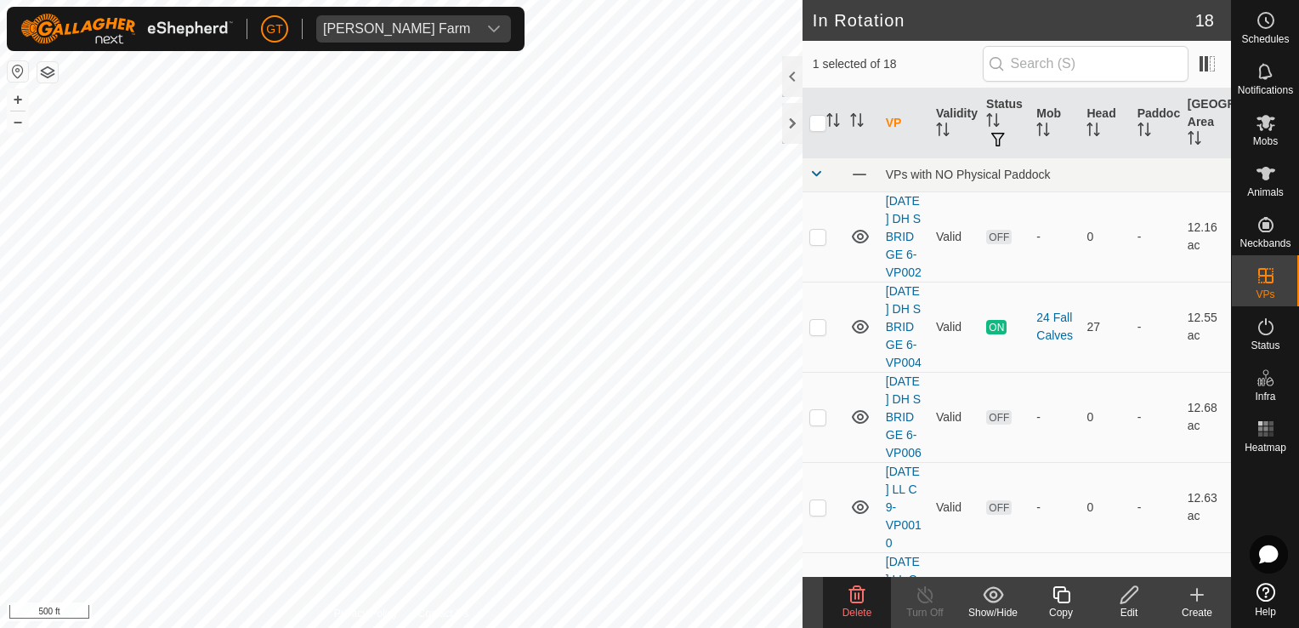
checkbox input "true"
checkbox input "false"
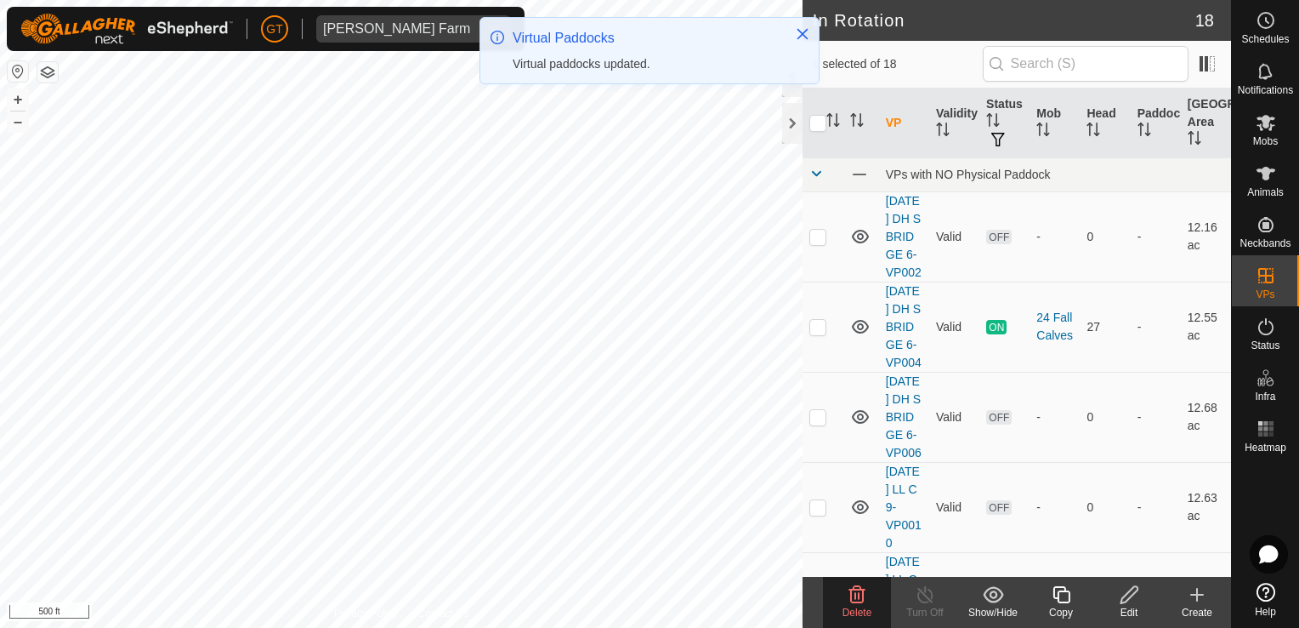
click at [857, 600] on icon at bounding box center [857, 594] width 20 height 20
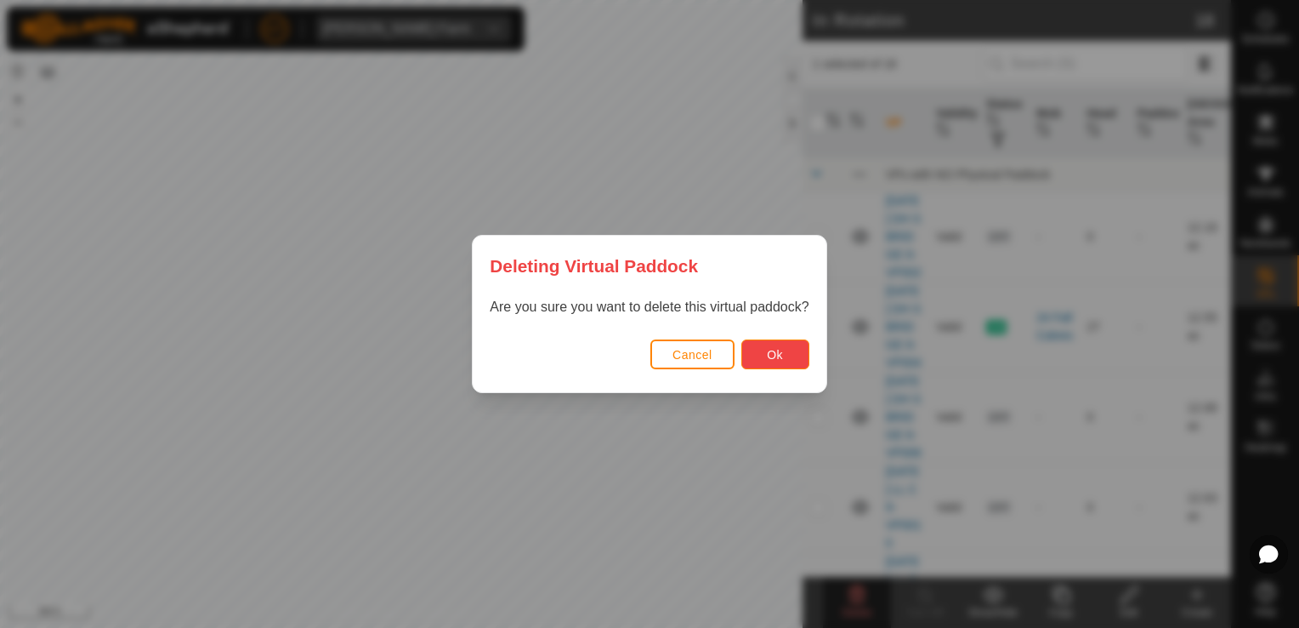
click at [772, 359] on span "Ok" at bounding box center [775, 355] width 16 height 14
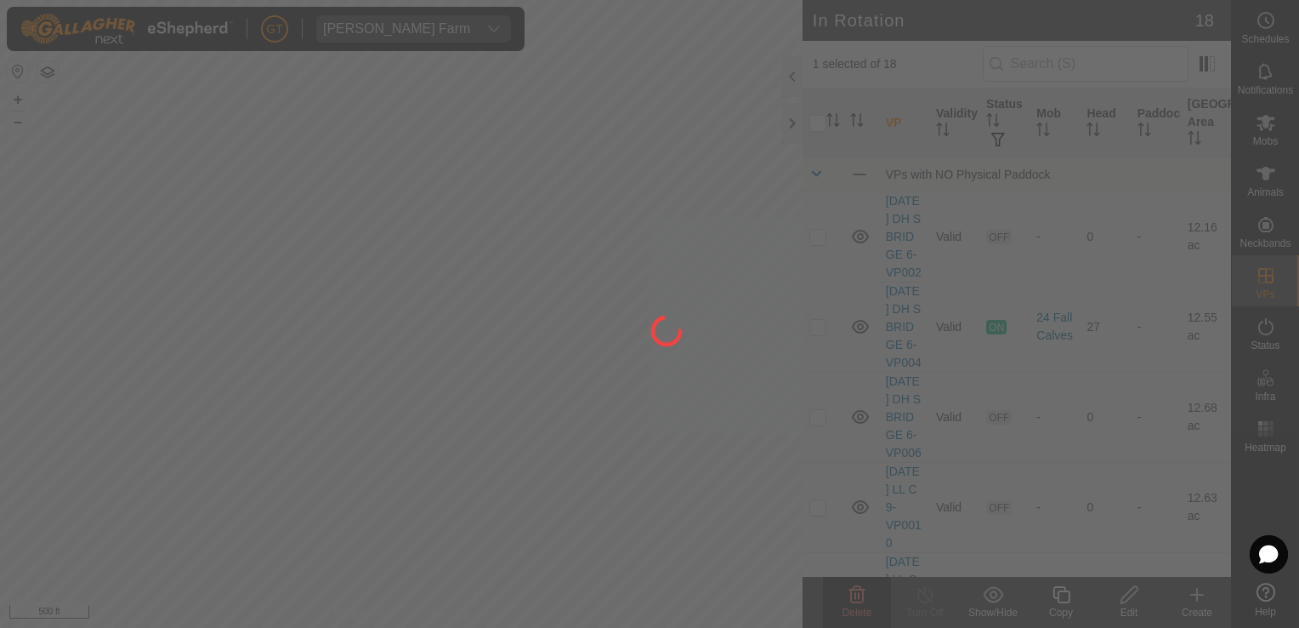
checkbox input "false"
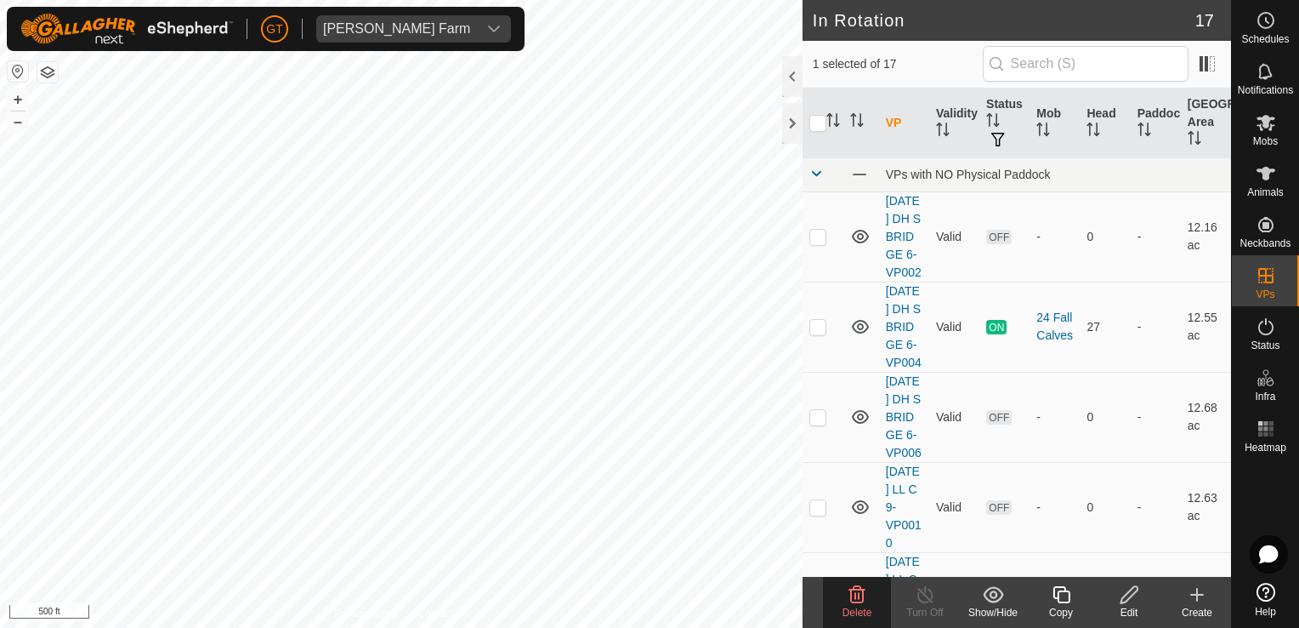
click at [860, 597] on icon at bounding box center [857, 594] width 20 height 20
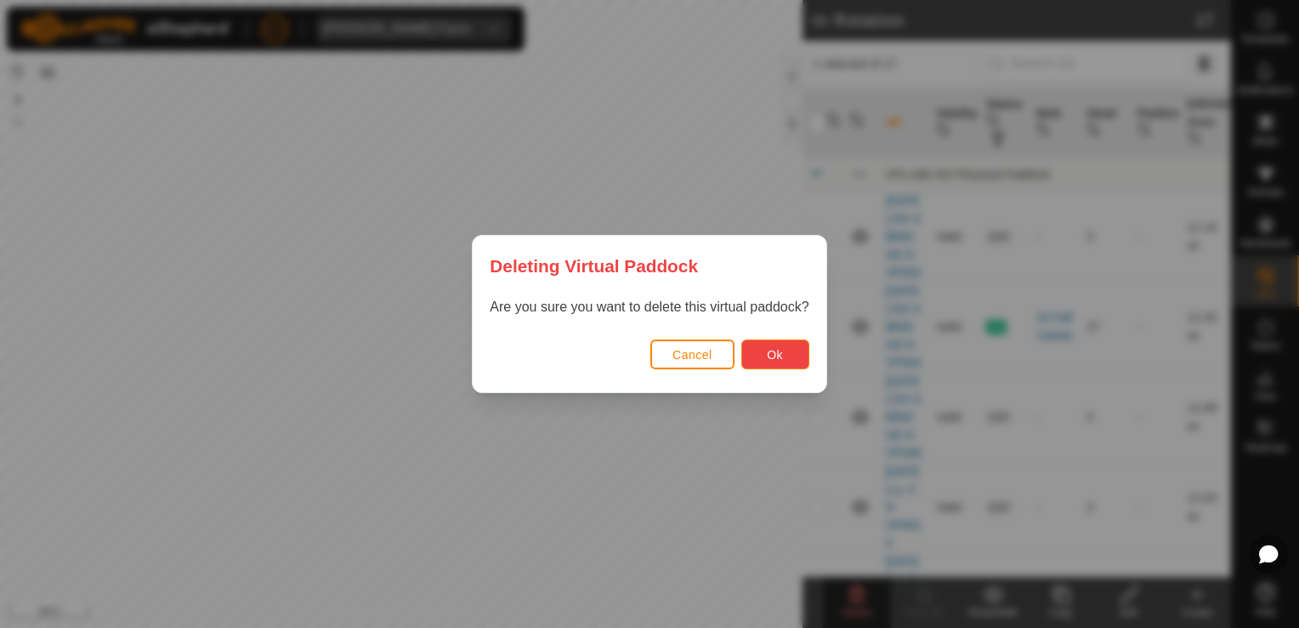
click at [793, 349] on button "Ok" at bounding box center [776, 354] width 68 height 30
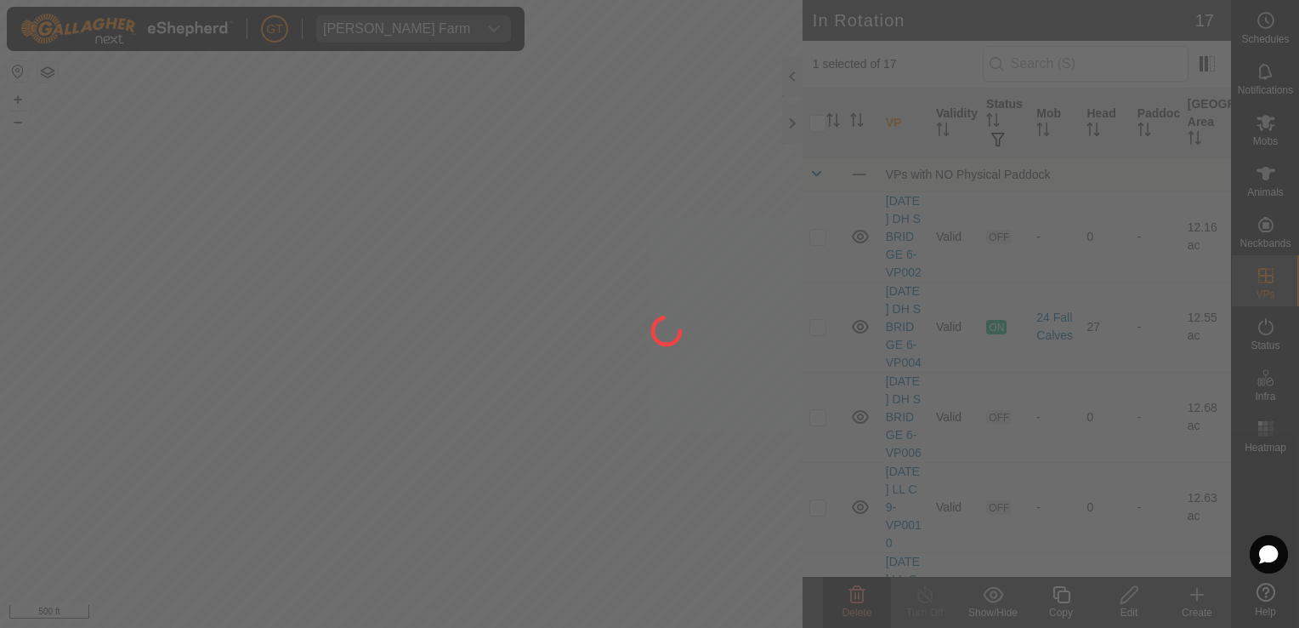
checkbox input "false"
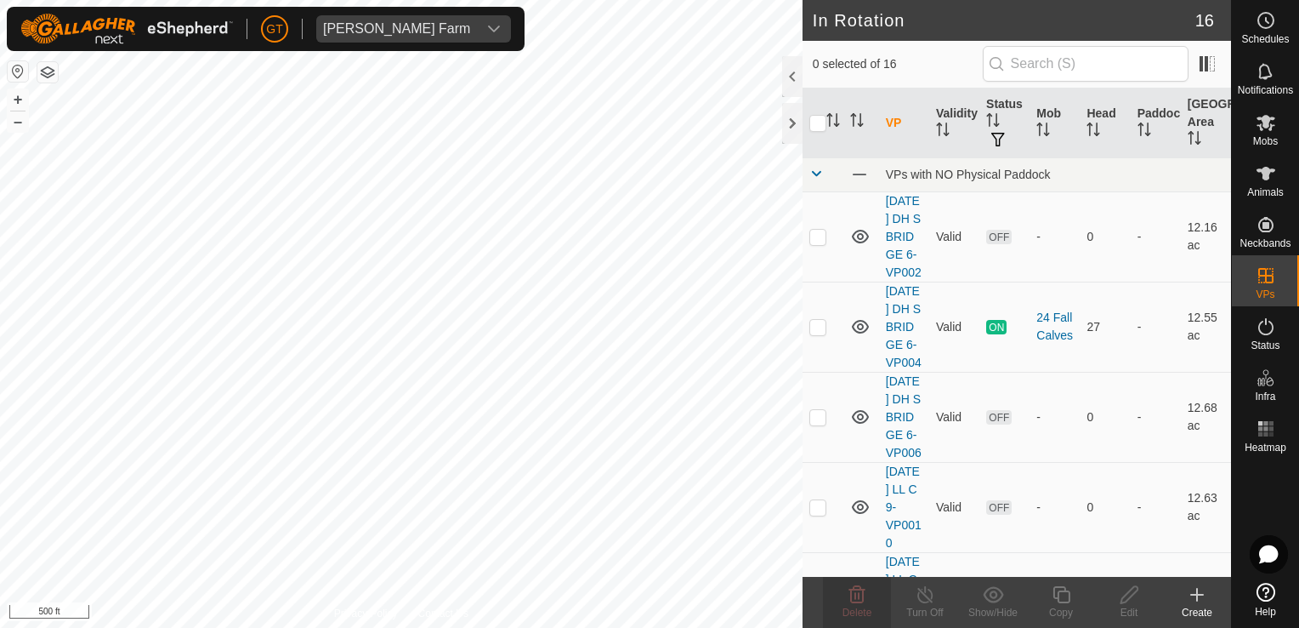
checkbox input "true"
checkbox input "false"
checkbox input "true"
checkbox input "false"
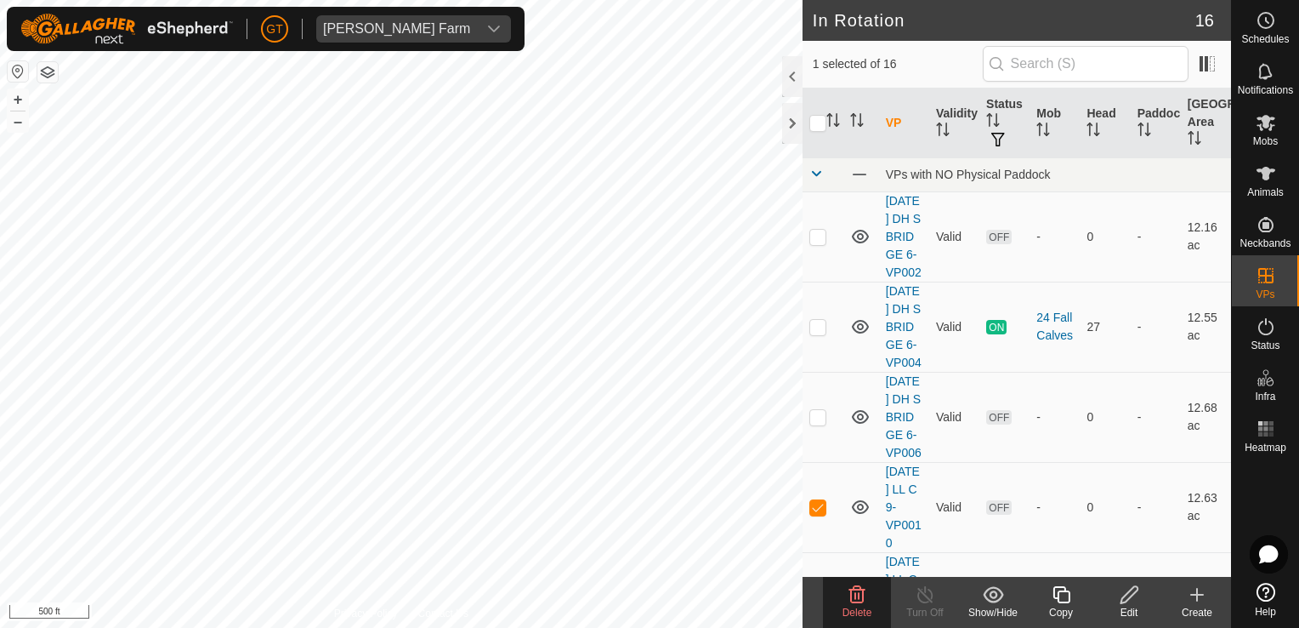
click at [860, 594] on icon at bounding box center [857, 594] width 20 height 20
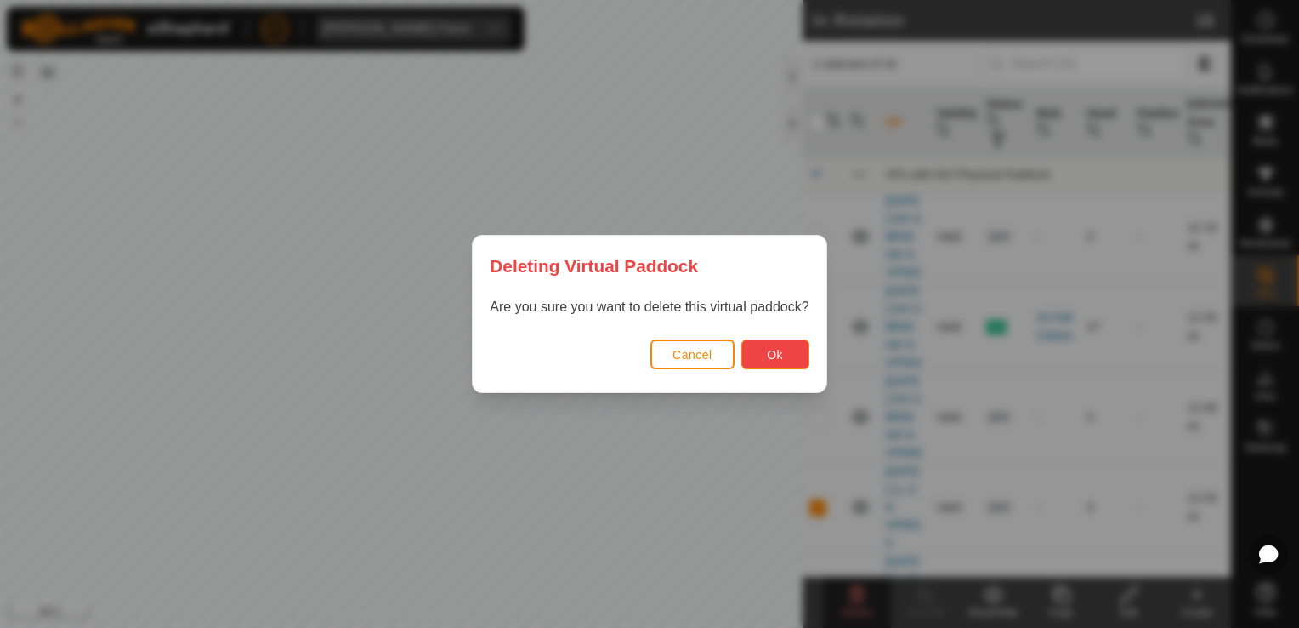
click at [761, 361] on button "Ok" at bounding box center [776, 354] width 68 height 30
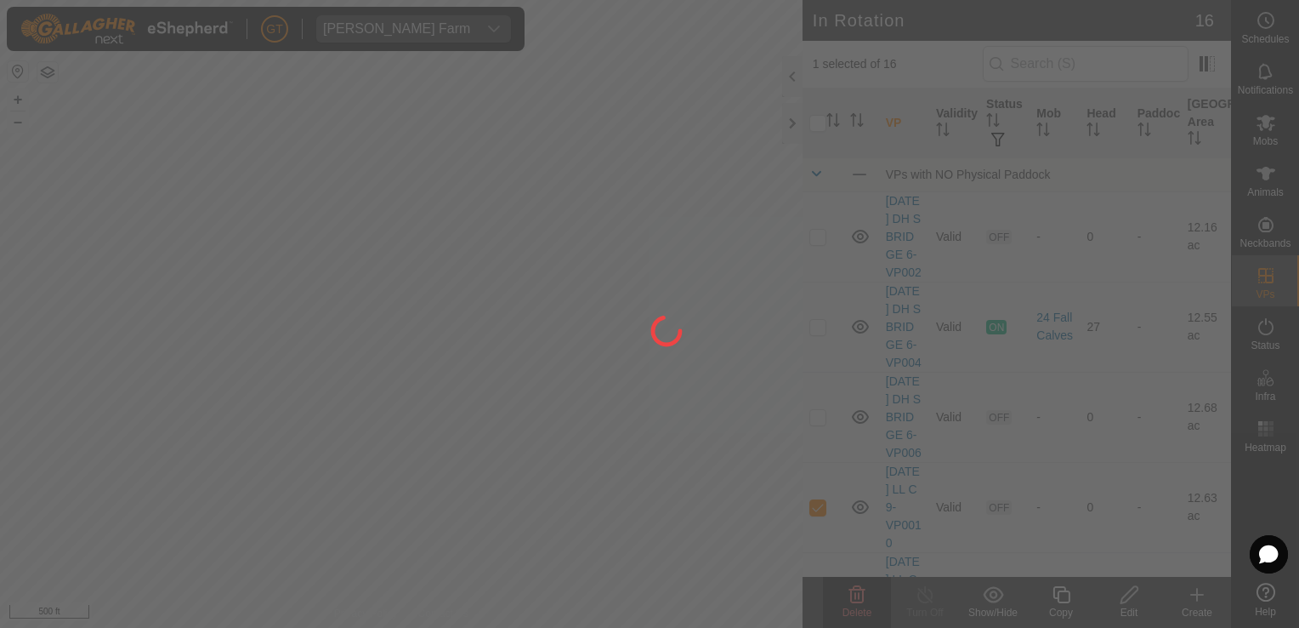
checkbox input "false"
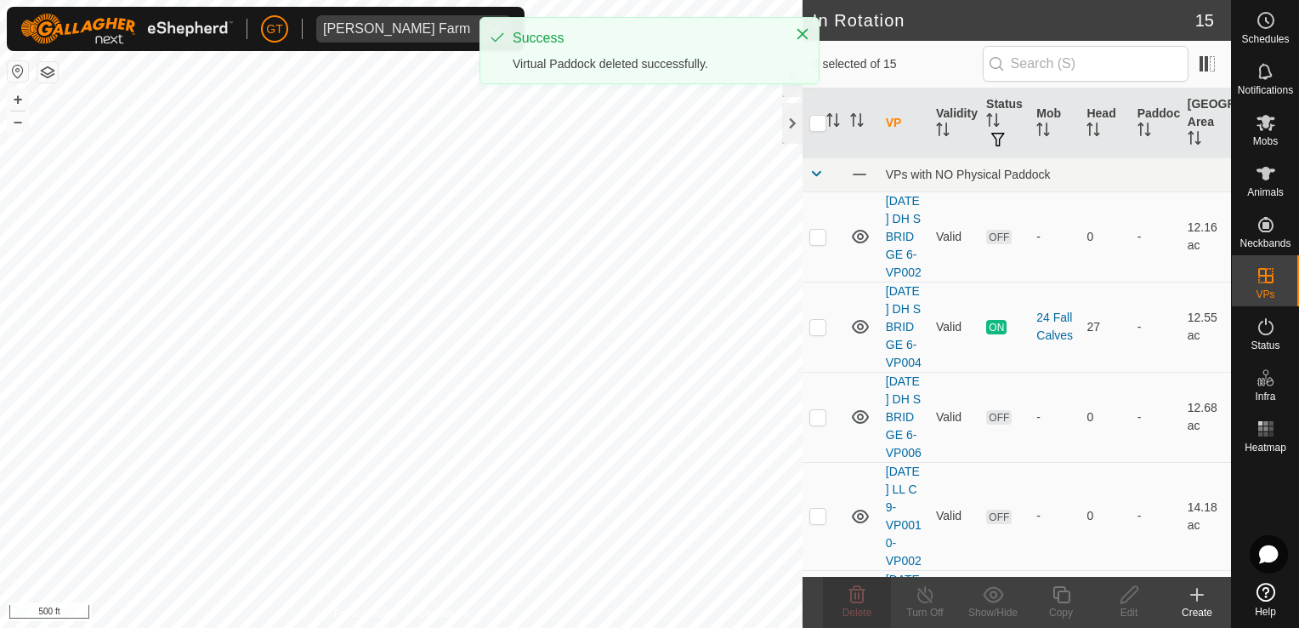
checkbox input "true"
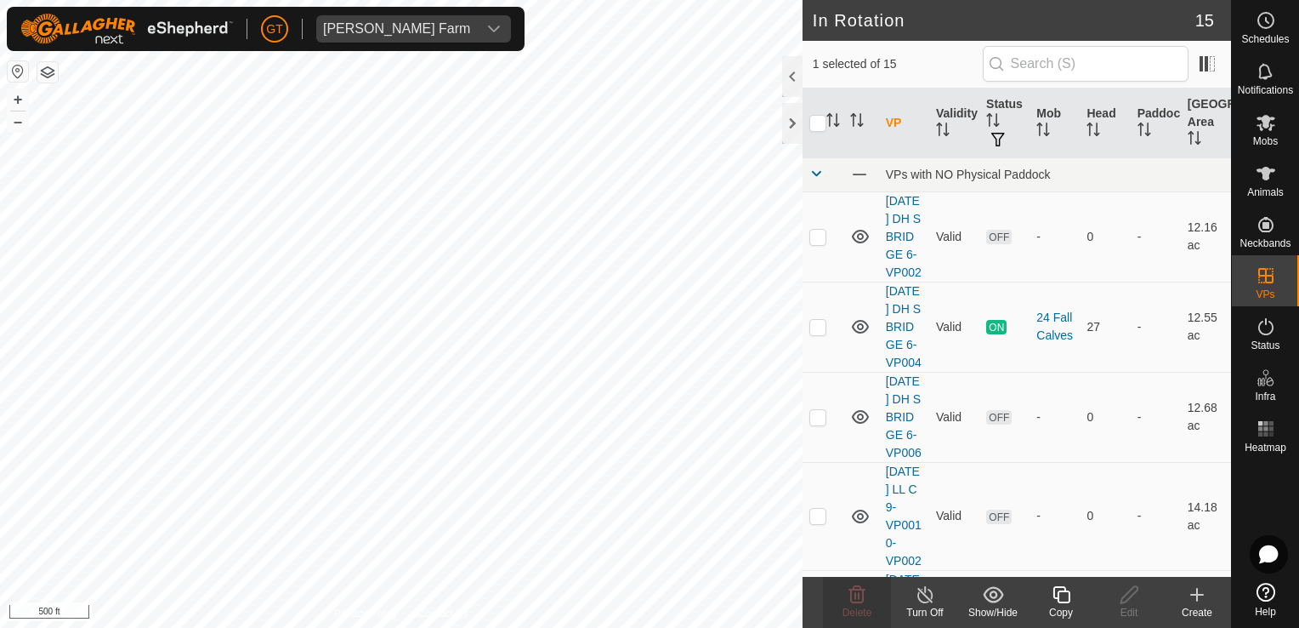
checkbox input "true"
checkbox input "false"
click at [859, 587] on icon at bounding box center [858, 594] width 16 height 17
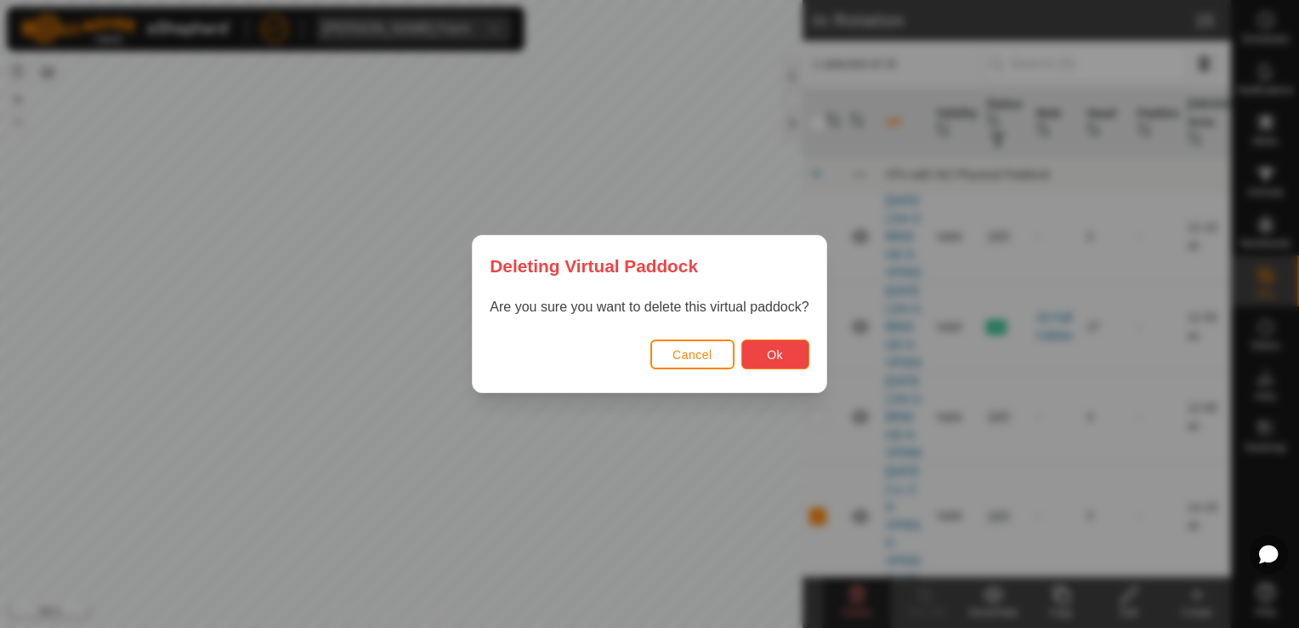
click at [770, 349] on span "Ok" at bounding box center [775, 355] width 16 height 14
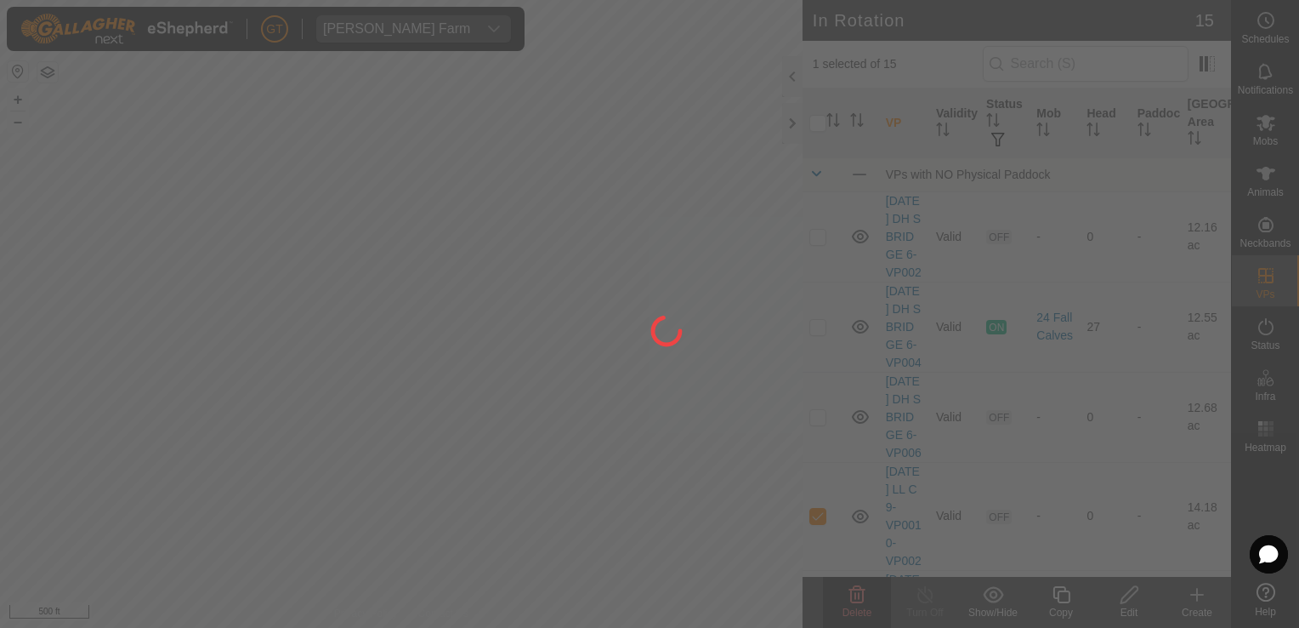
checkbox input "false"
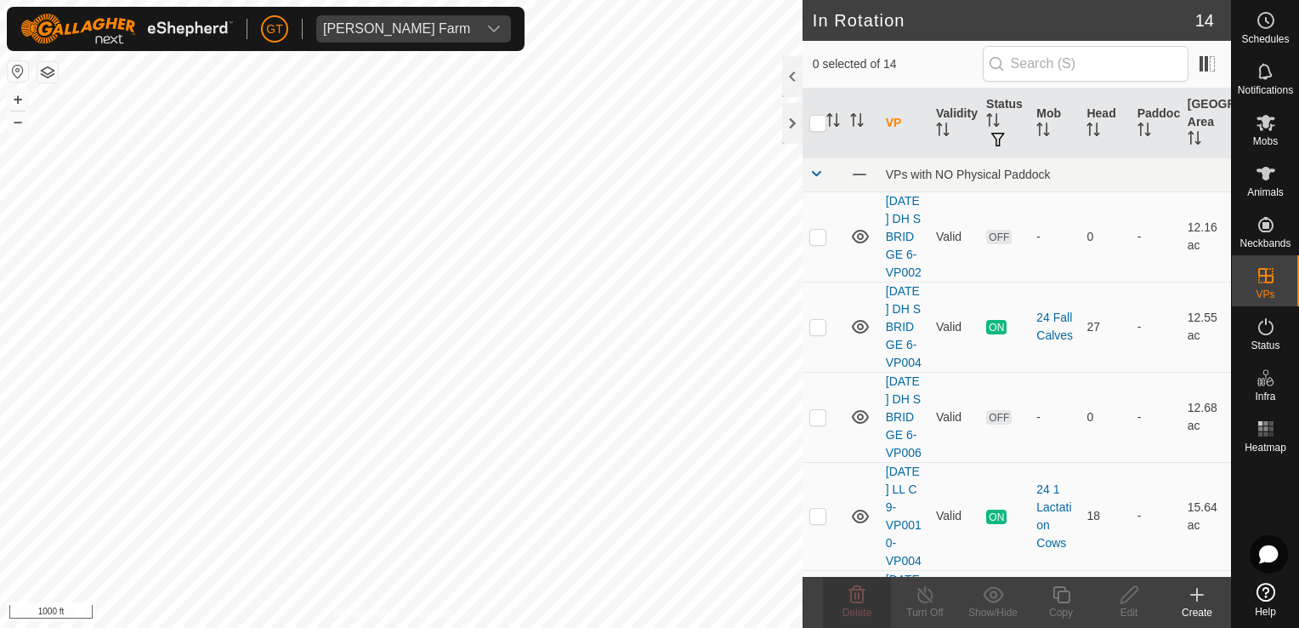
checkbox input "true"
checkbox input "false"
click at [866, 600] on icon at bounding box center [857, 594] width 20 height 20
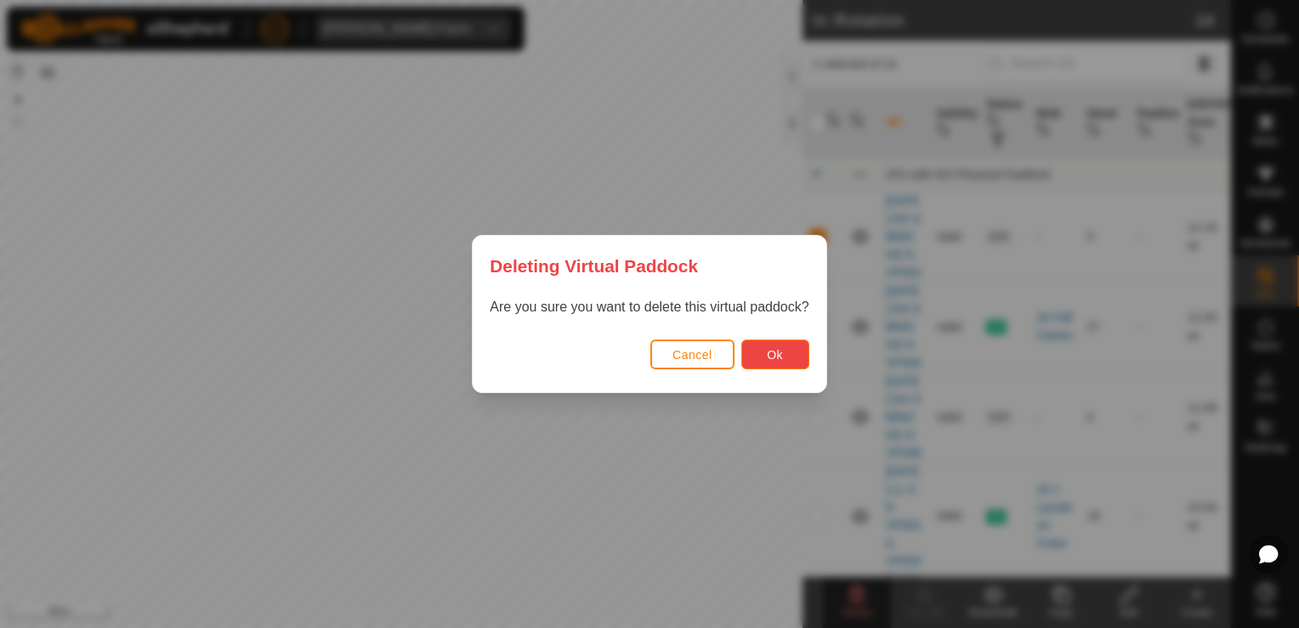
click at [781, 342] on button "Ok" at bounding box center [776, 354] width 68 height 30
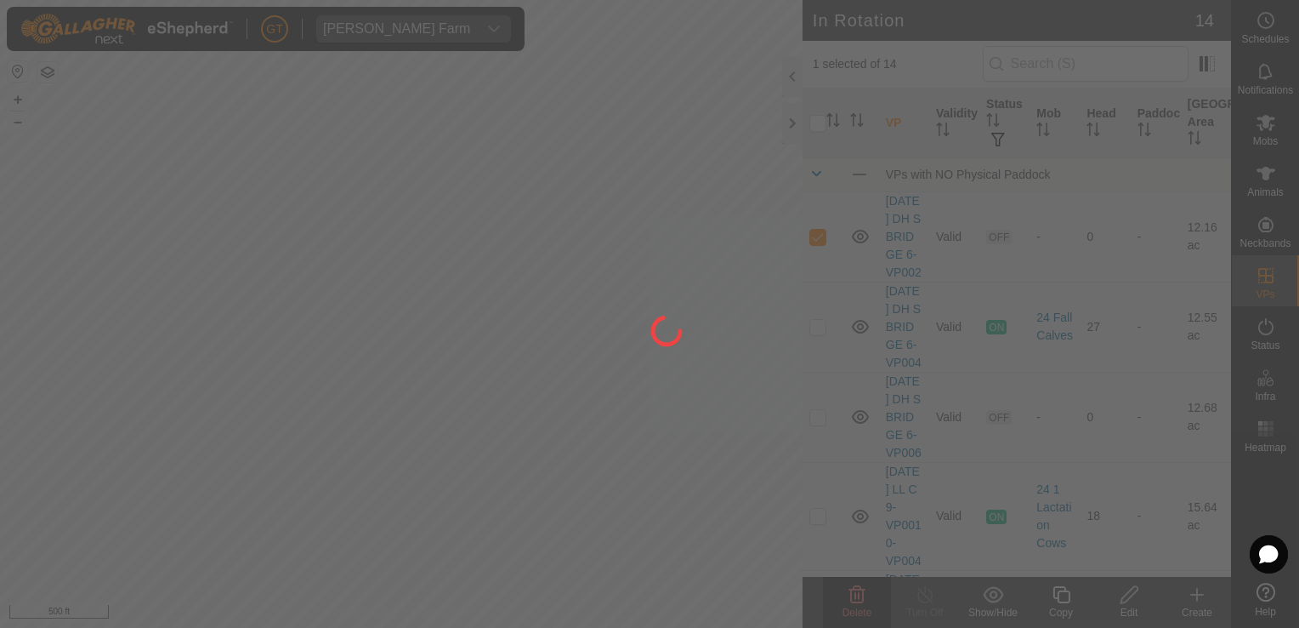
checkbox input "false"
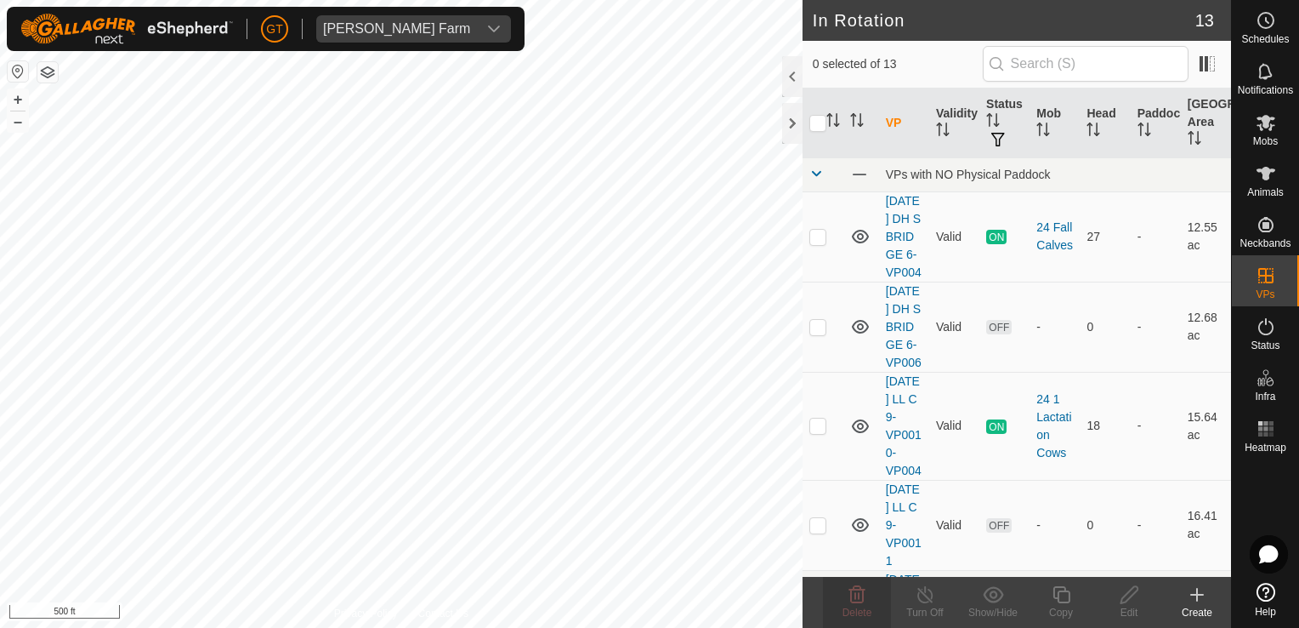
click at [0, 53] on html "[PERSON_NAME] Farm Schedules Notifications Mobs Animals Neckbands VPs Status In…" at bounding box center [649, 314] width 1299 height 628
checkbox input "true"
checkbox input "false"
click at [861, 595] on icon at bounding box center [857, 594] width 20 height 20
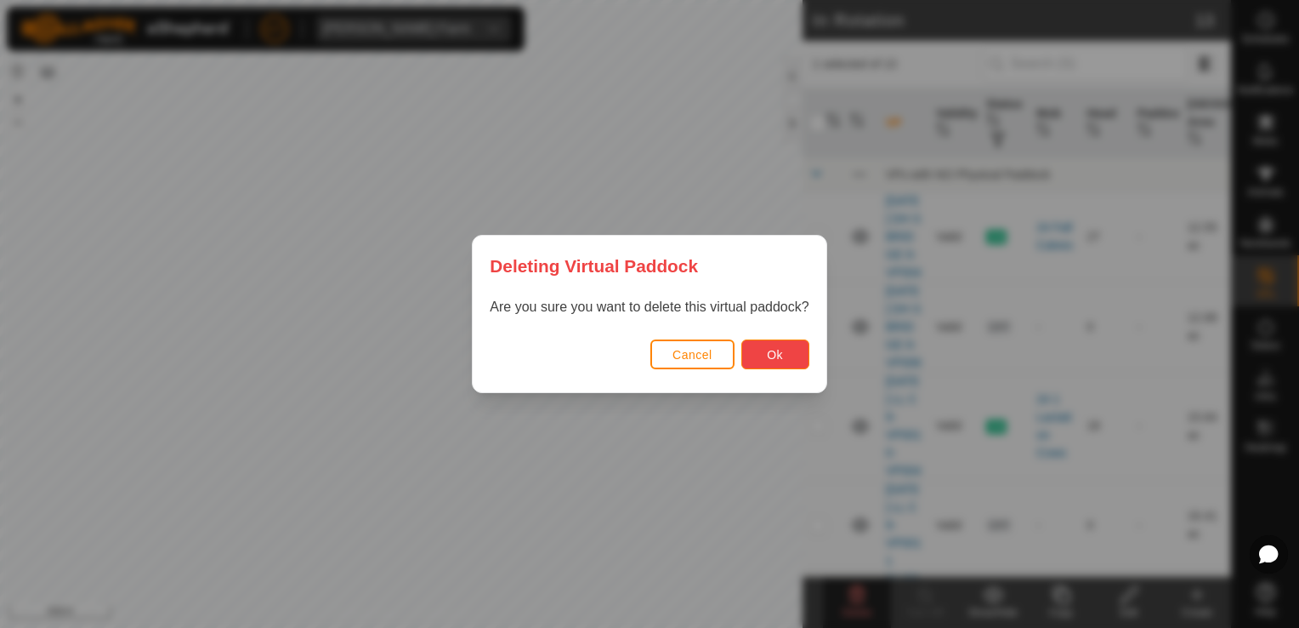
click at [779, 362] on button "Ok" at bounding box center [776, 354] width 68 height 30
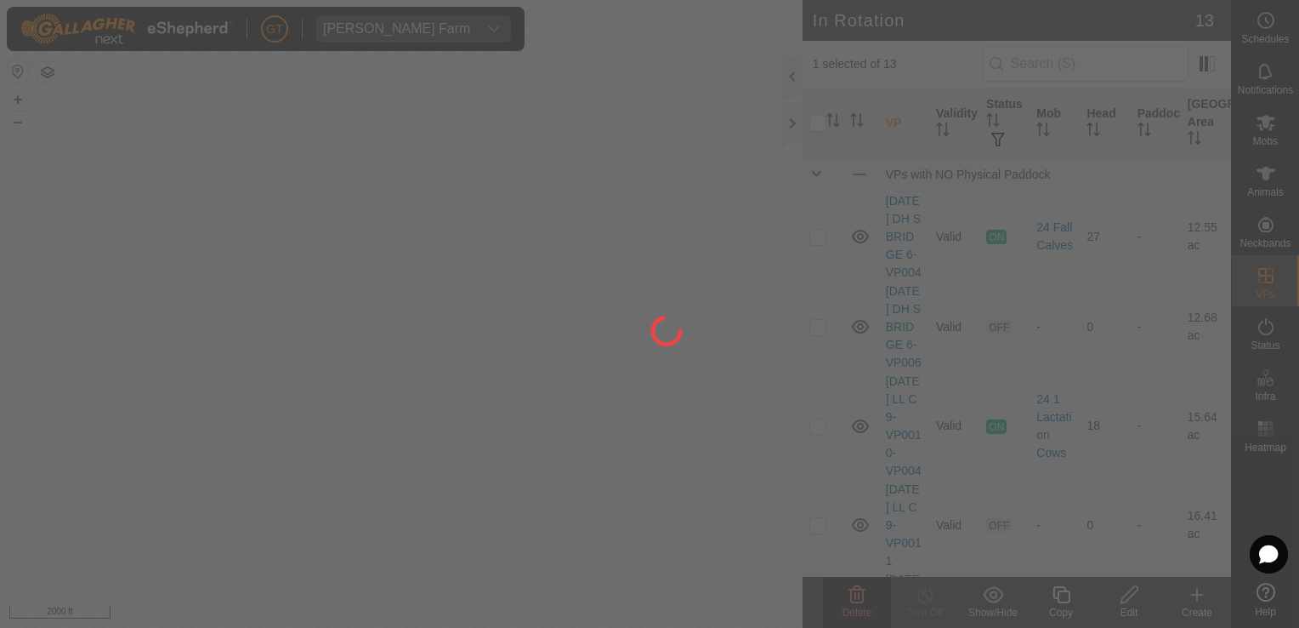
checkbox input "false"
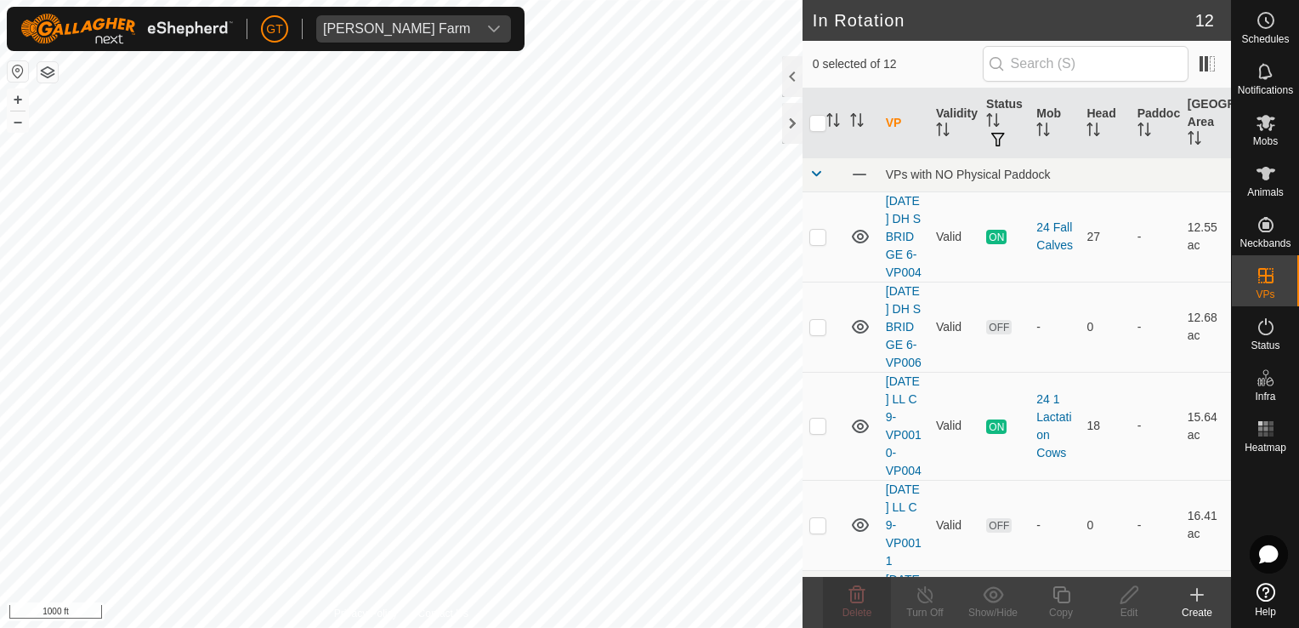
click at [296, 627] on html "[PERSON_NAME] Farm Schedules Notifications Mobs Animals Neckbands VPs Status In…" at bounding box center [649, 314] width 1299 height 628
click at [295, 627] on html "[PERSON_NAME] Farm Schedules Notifications Mobs Animals Neckbands VPs Status In…" at bounding box center [649, 314] width 1299 height 628
click at [338, 627] on html "[PERSON_NAME] Farm Schedules Notifications Mobs Animals Neckbands VPs Status In…" at bounding box center [649, 314] width 1299 height 628
click at [395, 627] on html "[PERSON_NAME] Farm Schedules Notifications Mobs Animals Neckbands VPs Status In…" at bounding box center [649, 314] width 1299 height 628
